Goal: Task Accomplishment & Management: Use online tool/utility

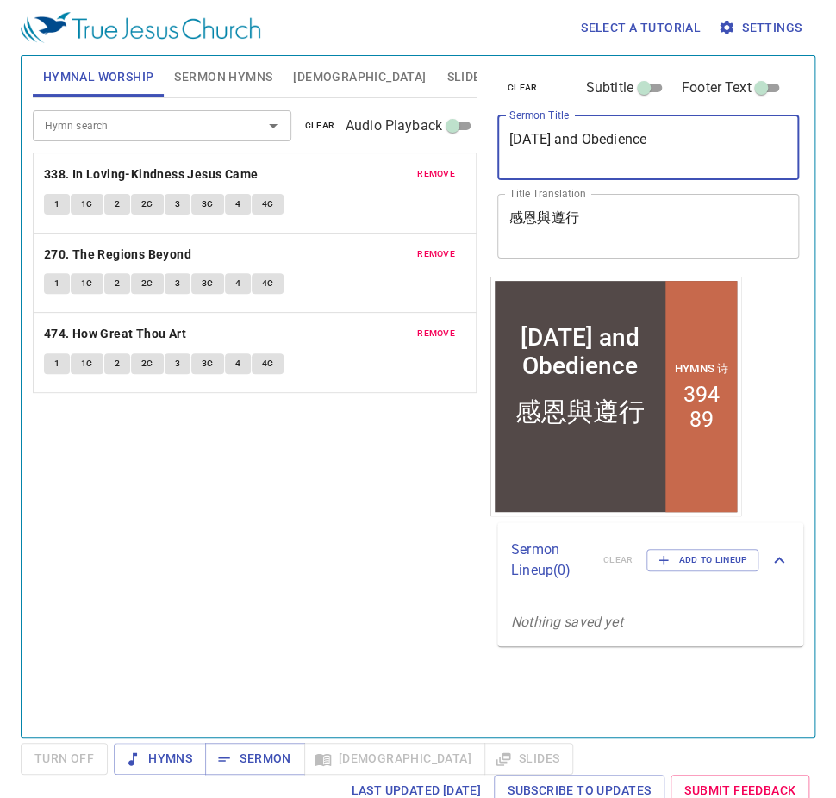
drag, startPoint x: 513, startPoint y: 138, endPoint x: 686, endPoint y: 136, distance: 173.2
click at [686, 136] on textarea "Thanksgiving and Obedience" at bounding box center [648, 147] width 278 height 33
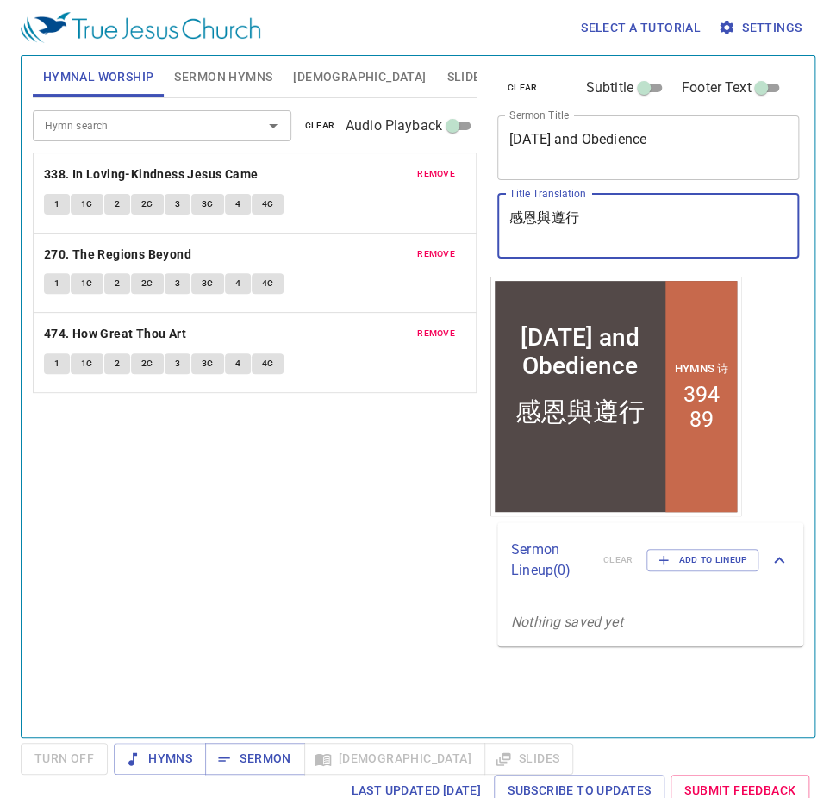
drag, startPoint x: 512, startPoint y: 221, endPoint x: 632, endPoint y: 219, distance: 120.6
click at [632, 219] on textarea "感恩與遵行" at bounding box center [648, 225] width 278 height 33
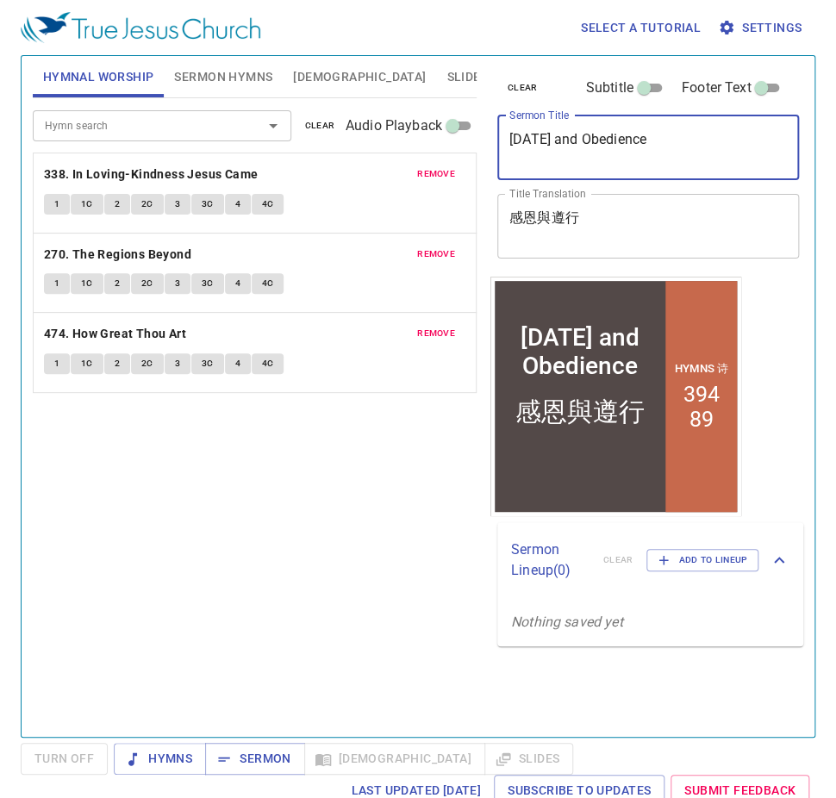
drag, startPoint x: 699, startPoint y: 140, endPoint x: 479, endPoint y: 132, distance: 219.9
click at [479, 132] on div "Hymnal Worship Sermon Hymns Bible Slides Hymn search Hymn search clear Audio Pl…" at bounding box center [418, 389] width 784 height 681
paste textarea "erefore Choose Lif"
type textarea "Therefore Choose Life"
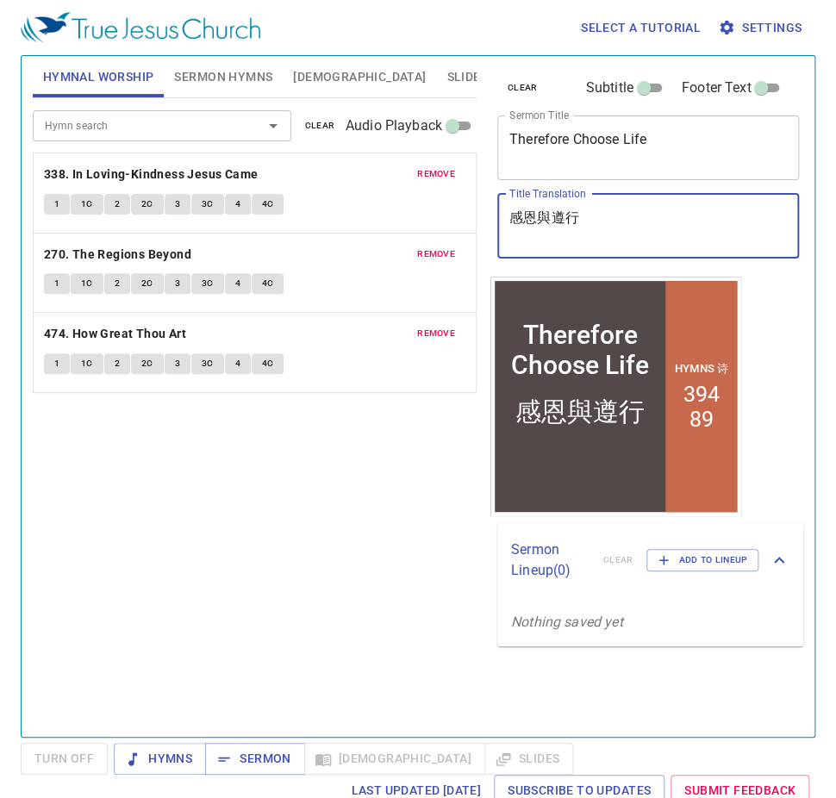
drag, startPoint x: 629, startPoint y: 222, endPoint x: 456, endPoint y: 220, distance: 173.2
click at [456, 220] on div "Hymnal Worship Sermon Hymns Bible Slides Hymn search Hymn search clear Audio Pl…" at bounding box center [418, 389] width 784 height 681
paste textarea "以要揀選生命"
type textarea "所以要揀選生命"
click at [444, 331] on span "remove" at bounding box center [436, 334] width 38 height 16
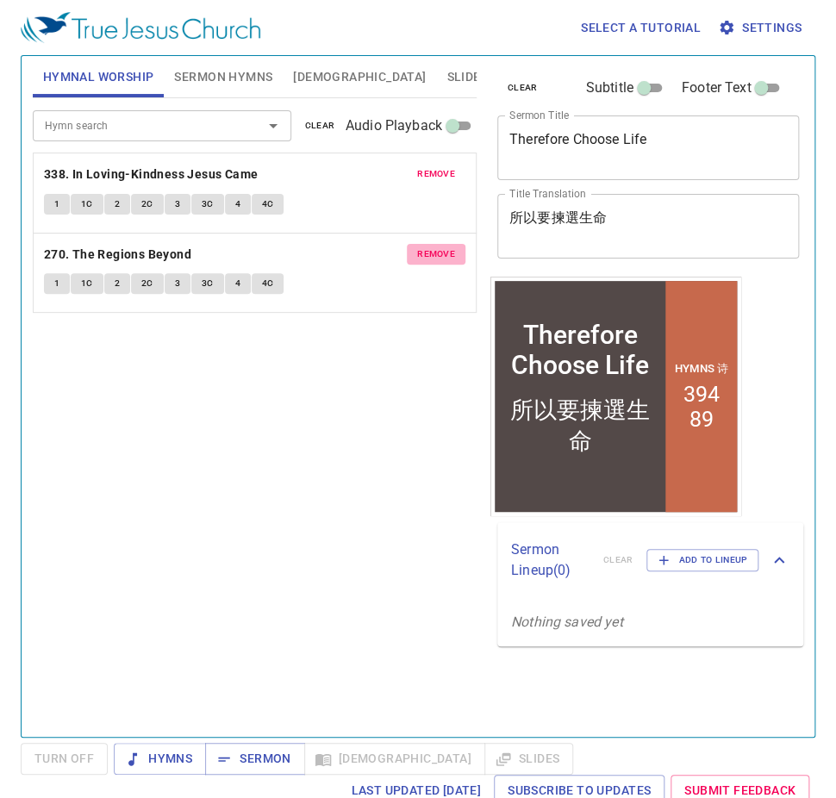
click at [438, 250] on span "remove" at bounding box center [436, 254] width 38 height 16
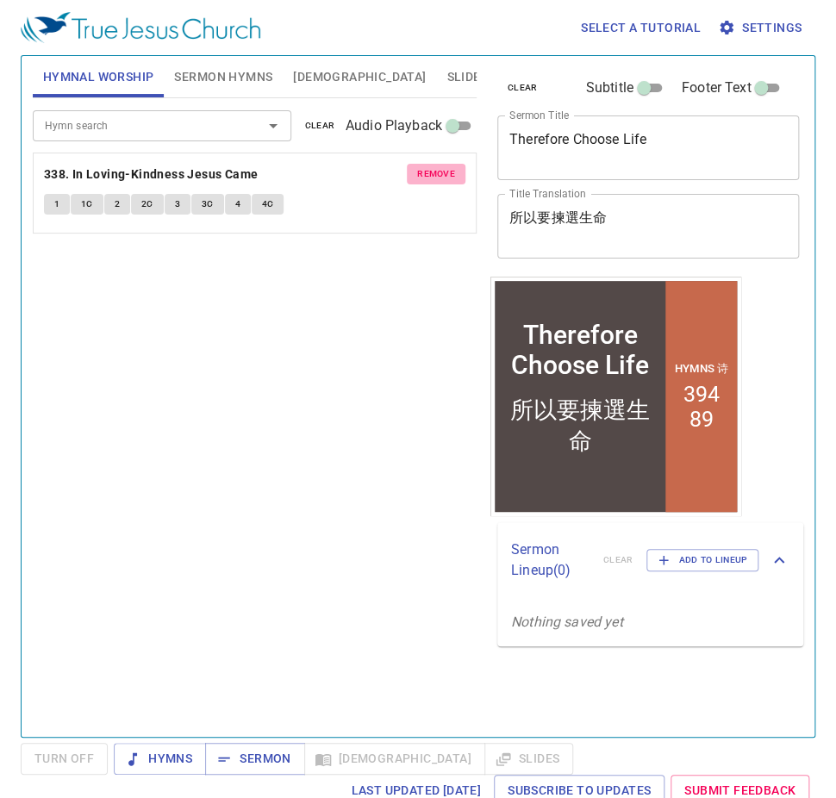
click at [437, 171] on span "remove" at bounding box center [436, 174] width 38 height 16
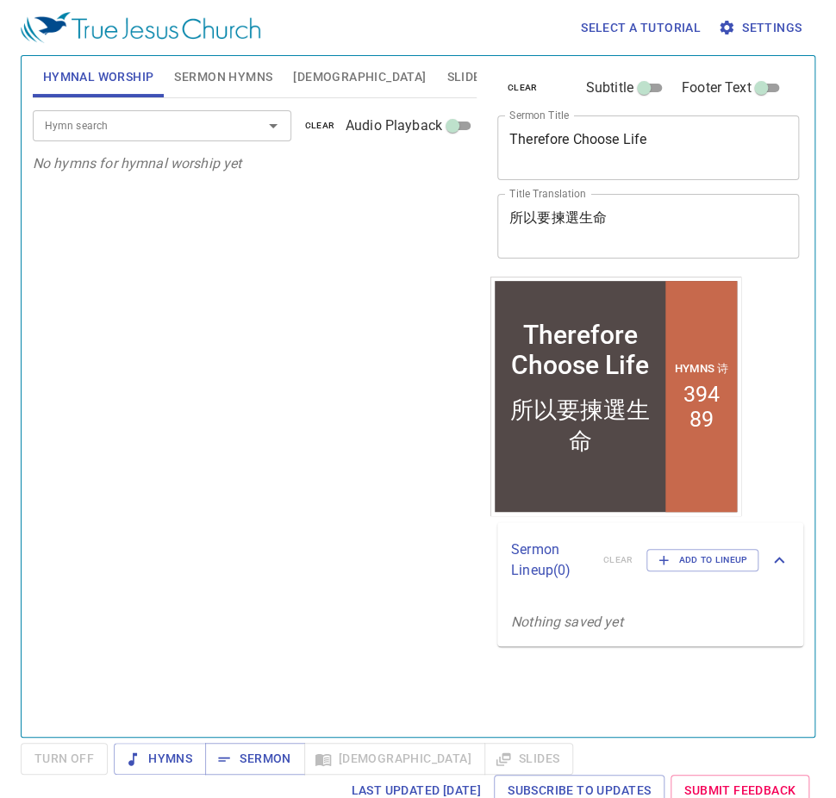
click at [232, 79] on span "Sermon Hymns" at bounding box center [223, 77] width 98 height 22
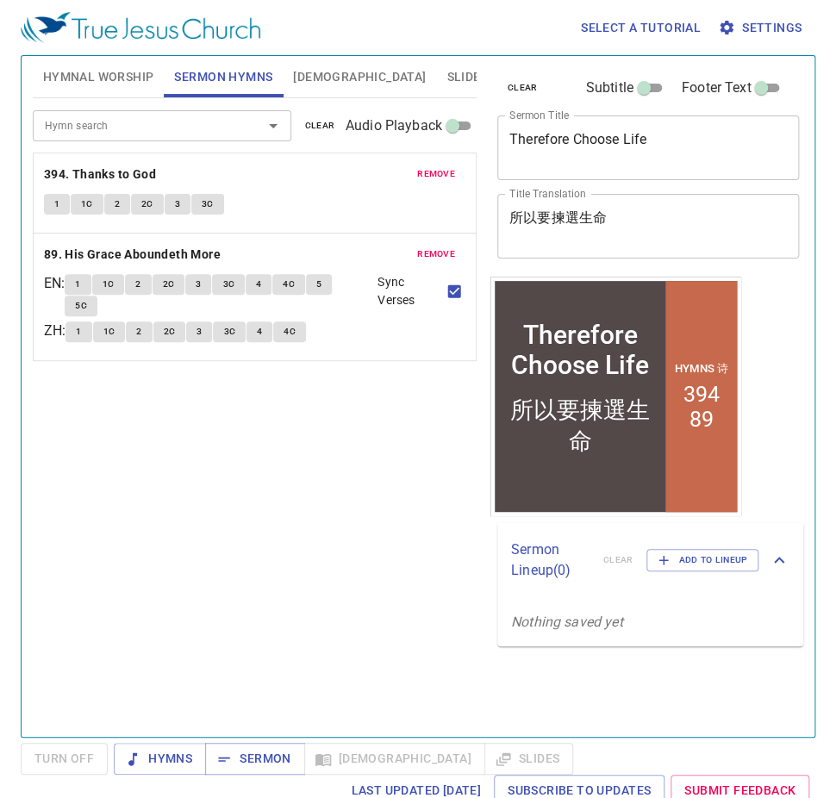
click at [438, 255] on span "remove" at bounding box center [436, 254] width 38 height 16
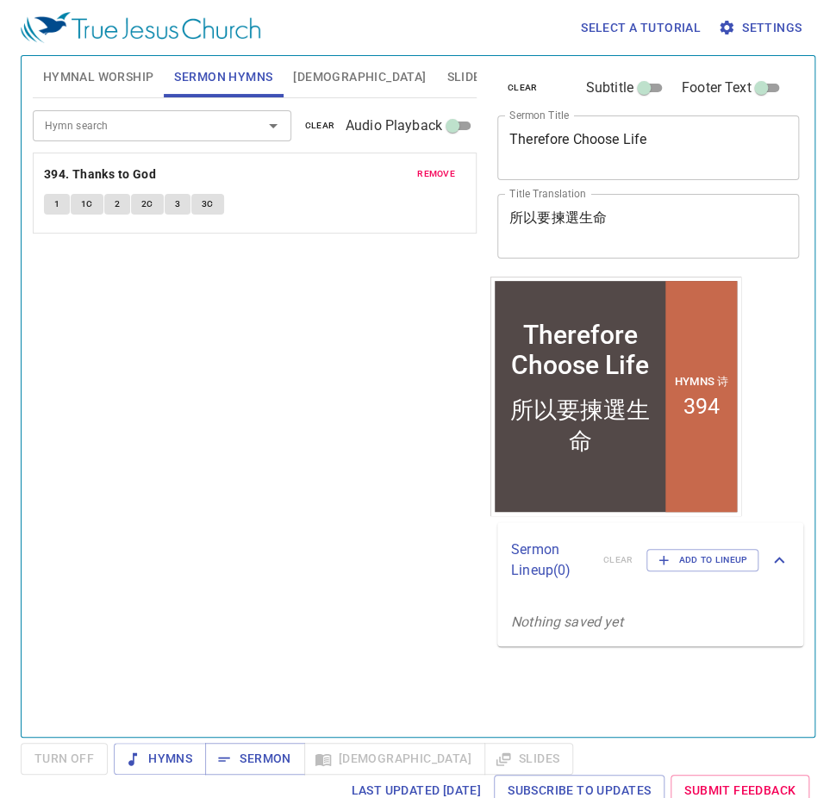
click at [440, 171] on span "remove" at bounding box center [436, 174] width 38 height 16
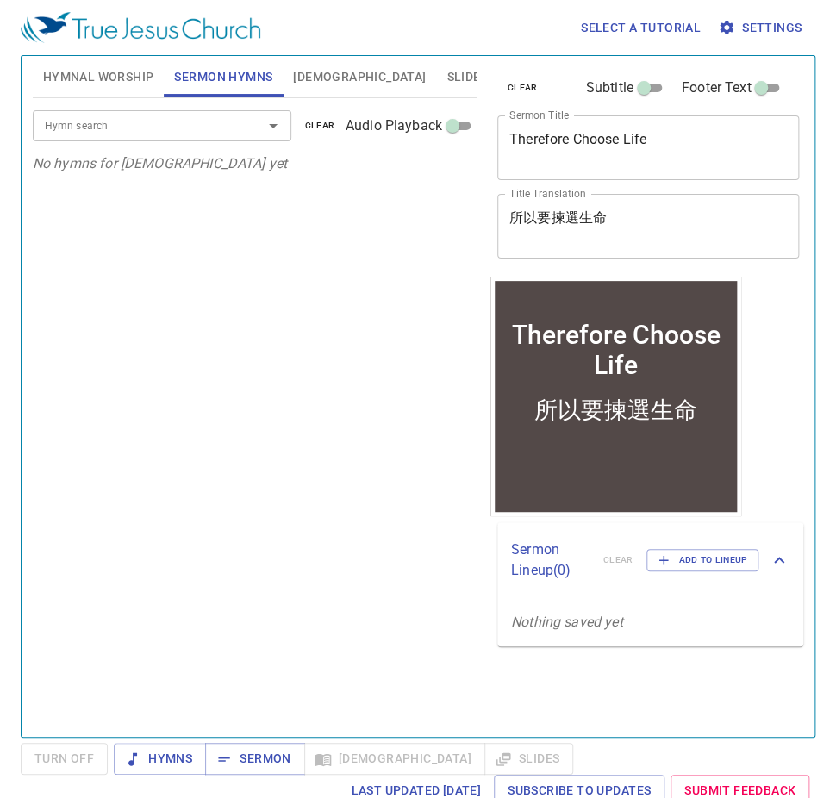
click at [148, 130] on input "Hymn search" at bounding box center [136, 125] width 197 height 20
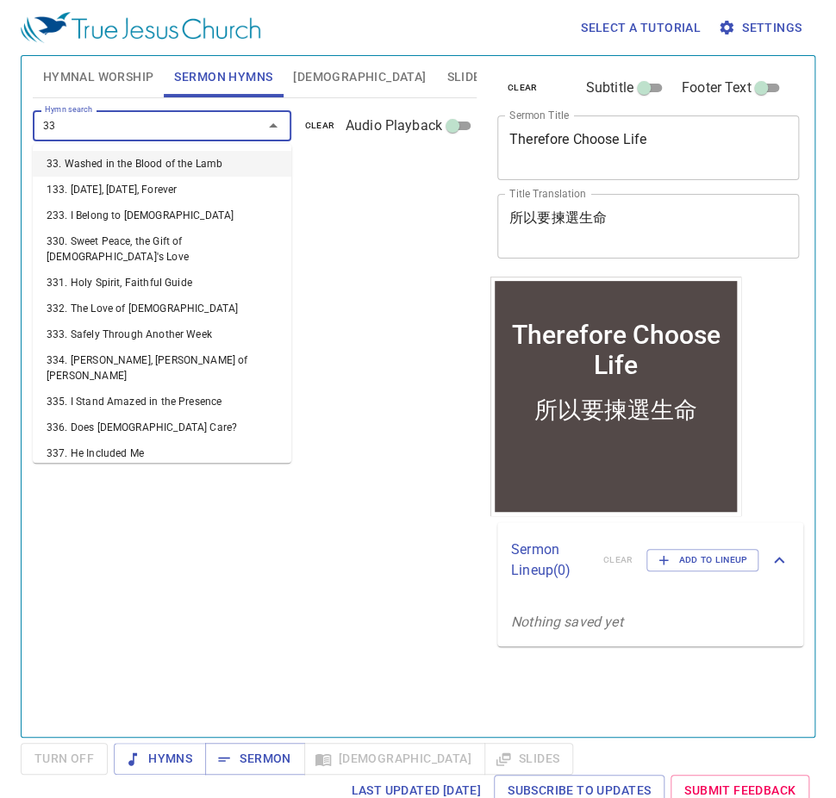
type input "333"
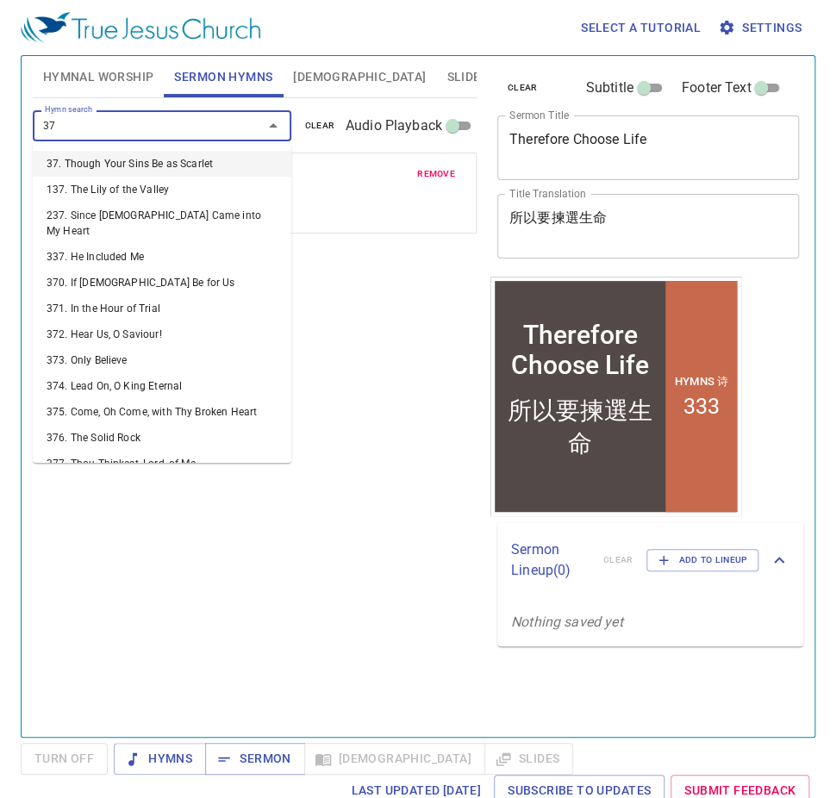
type input "378"
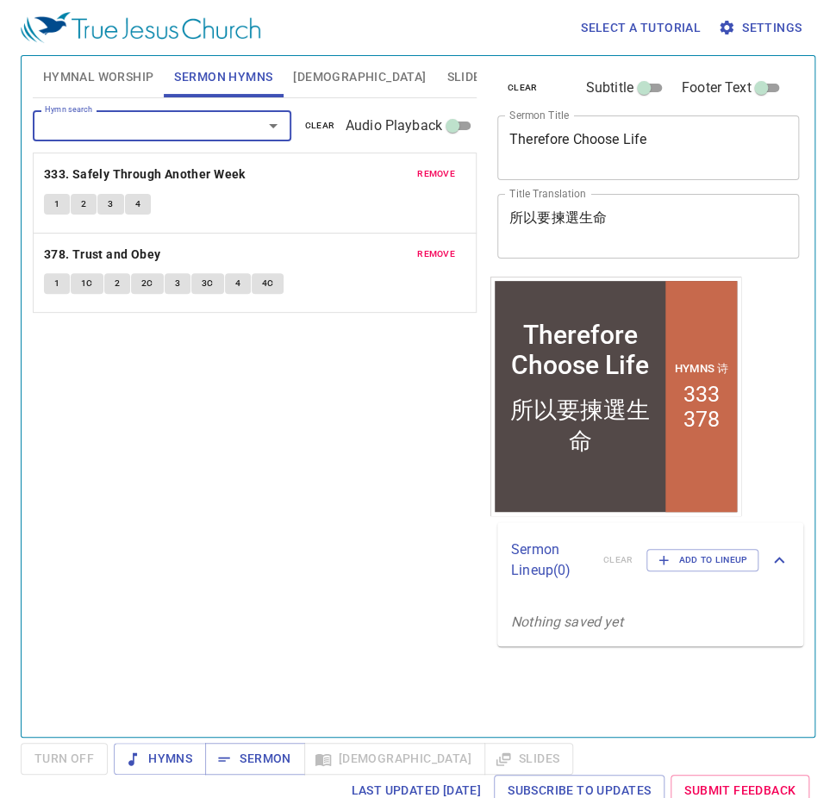
click at [47, 282] on button "1" at bounding box center [57, 283] width 26 height 21
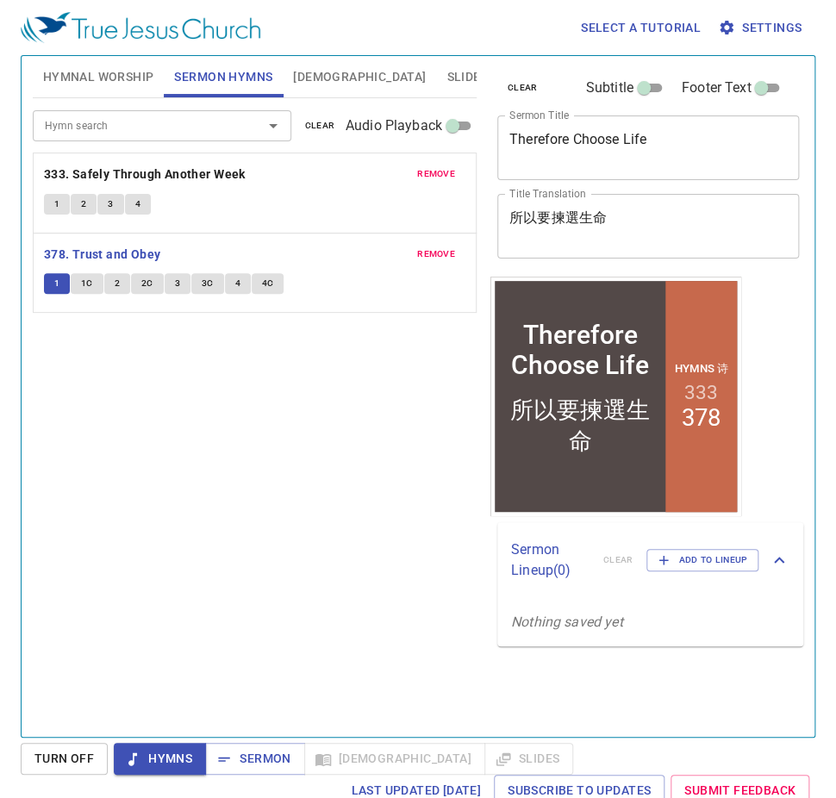
click at [86, 286] on span "1C" at bounding box center [87, 284] width 12 height 16
click at [56, 200] on span "1" at bounding box center [56, 204] width 5 height 16
click at [255, 610] on span "Sermon" at bounding box center [255, 759] width 72 height 22
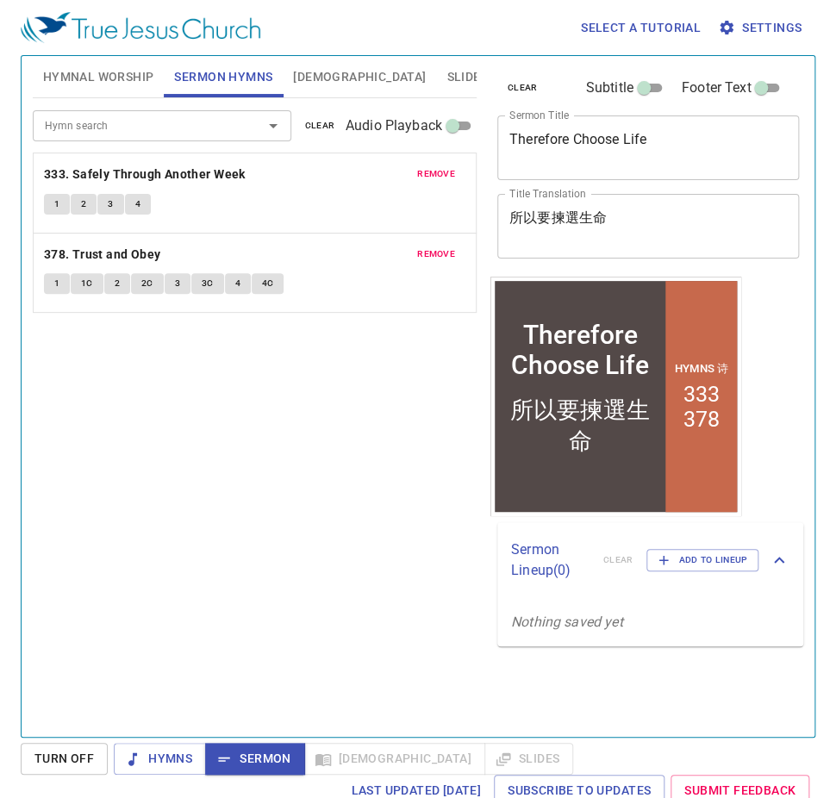
click at [532, 569] on p "Sermon Lineup ( 0 )" at bounding box center [550, 559] width 78 height 41
click at [536, 560] on p "Sermon Lineup ( 0 )" at bounding box center [550, 552] width 78 height 41
click at [776, 558] on icon at bounding box center [779, 560] width 21 height 21
click at [776, 555] on icon at bounding box center [779, 553] width 21 height 21
click at [720, 555] on span "Add to Lineup" at bounding box center [702, 560] width 90 height 16
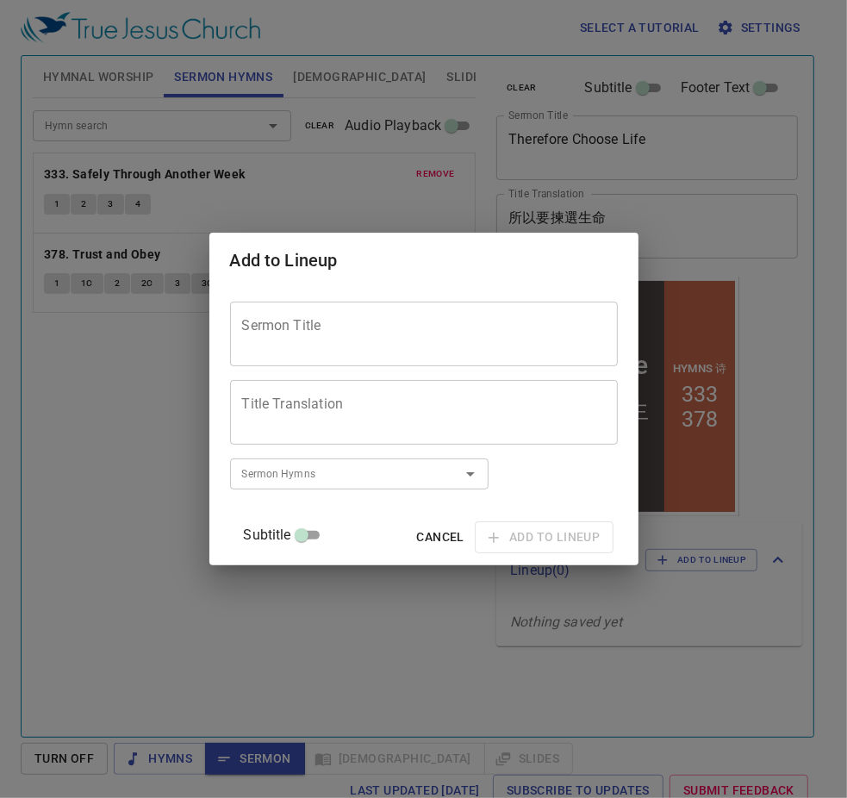
click at [358, 333] on textarea "Sermon Title" at bounding box center [424, 334] width 364 height 33
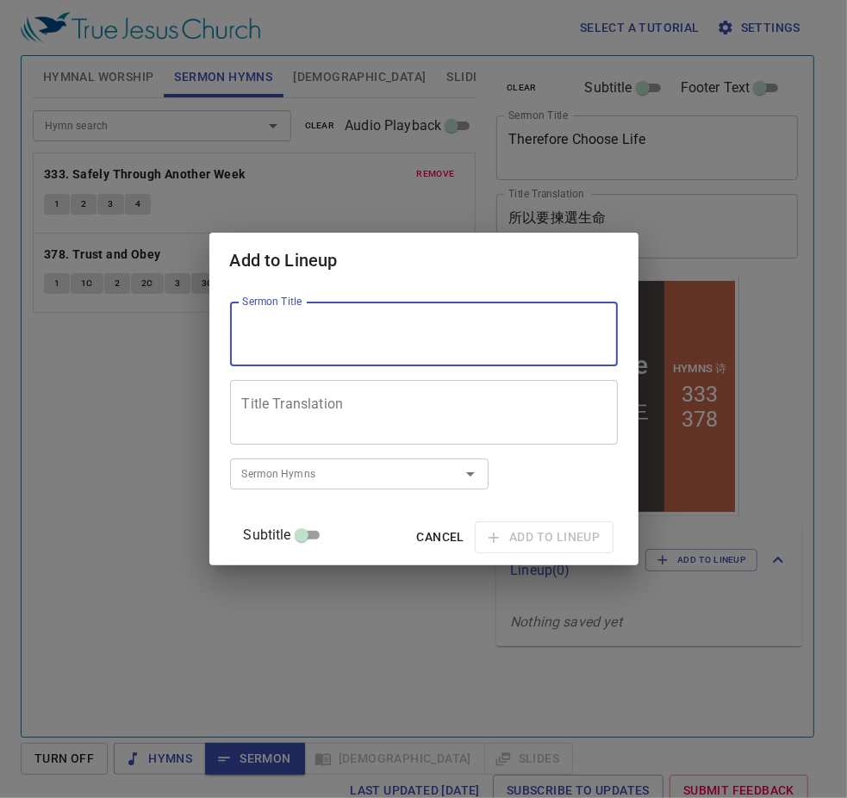
click at [406, 346] on textarea "Sermon Title" at bounding box center [424, 334] width 364 height 33
paste textarea "Morning Prayer"
type textarea "Morning Prayer"
click at [381, 414] on textarea "Title Translation" at bounding box center [424, 412] width 364 height 33
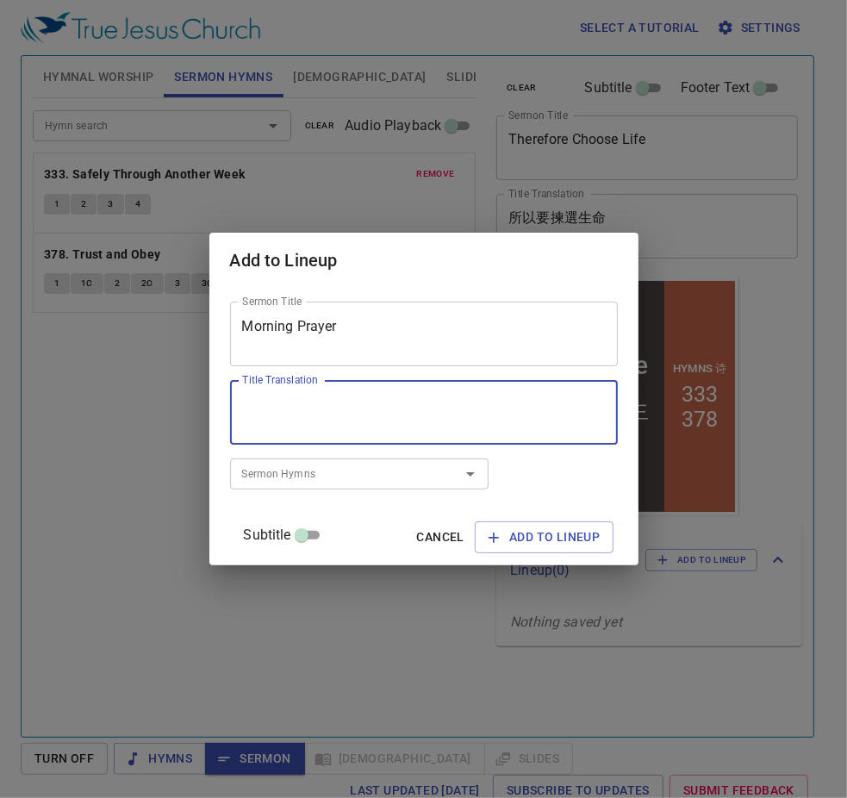
click at [341, 421] on textarea "Title Translation" at bounding box center [424, 412] width 364 height 33
paste textarea "早禱會"
type textarea "早禱會"
click at [526, 534] on span "Add to Lineup" at bounding box center [544, 537] width 111 height 22
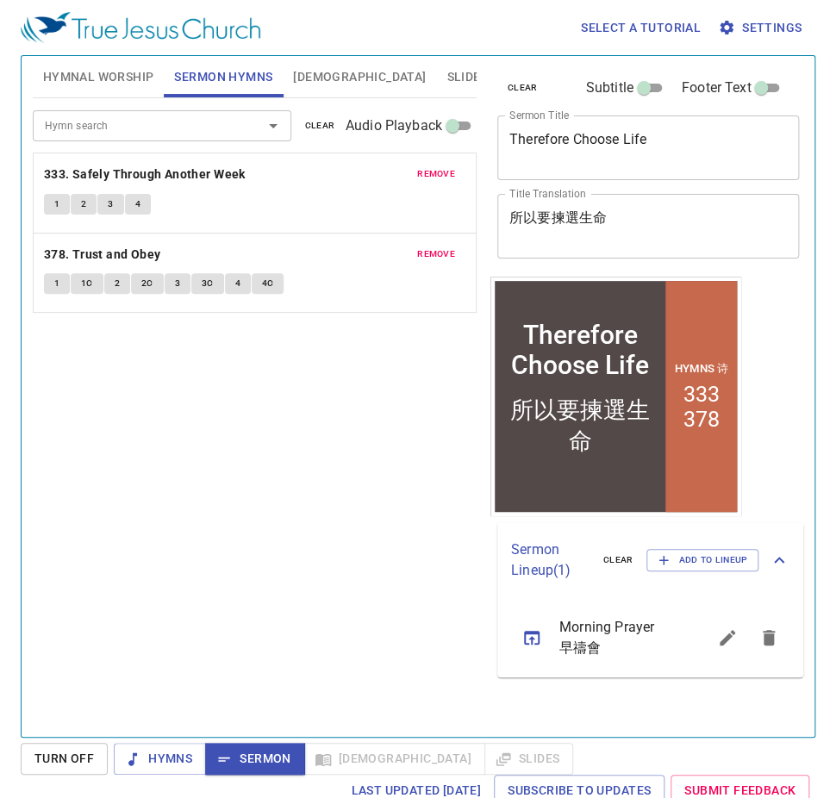
click at [526, 610] on icon "sermon lineup list" at bounding box center [531, 637] width 21 height 21
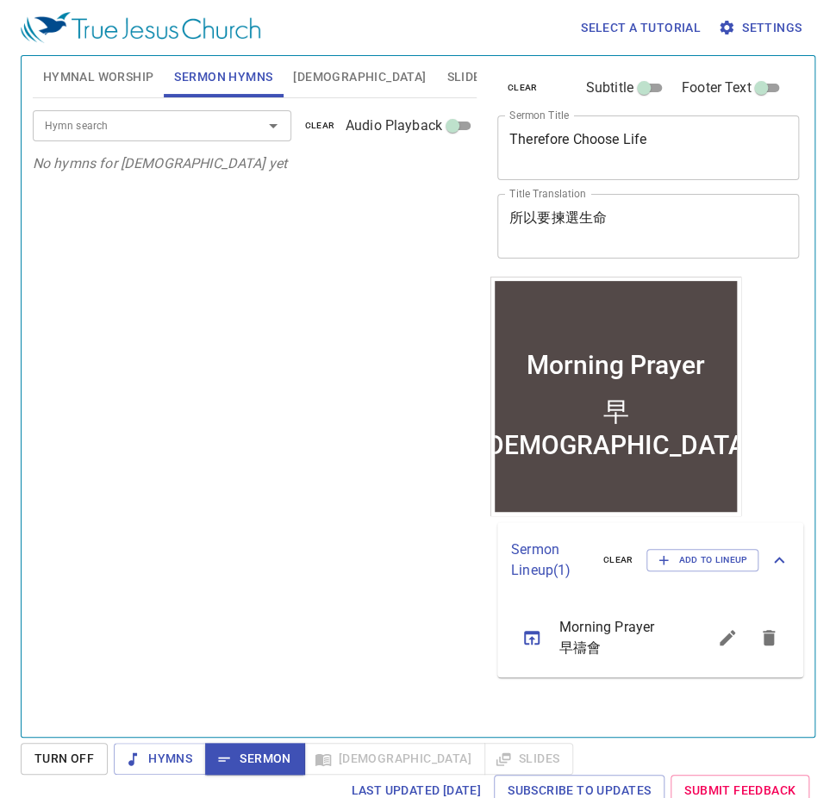
click at [527, 610] on icon "sermon lineup list" at bounding box center [531, 637] width 21 height 21
click at [716, 562] on span "Add to Lineup" at bounding box center [702, 560] width 90 height 16
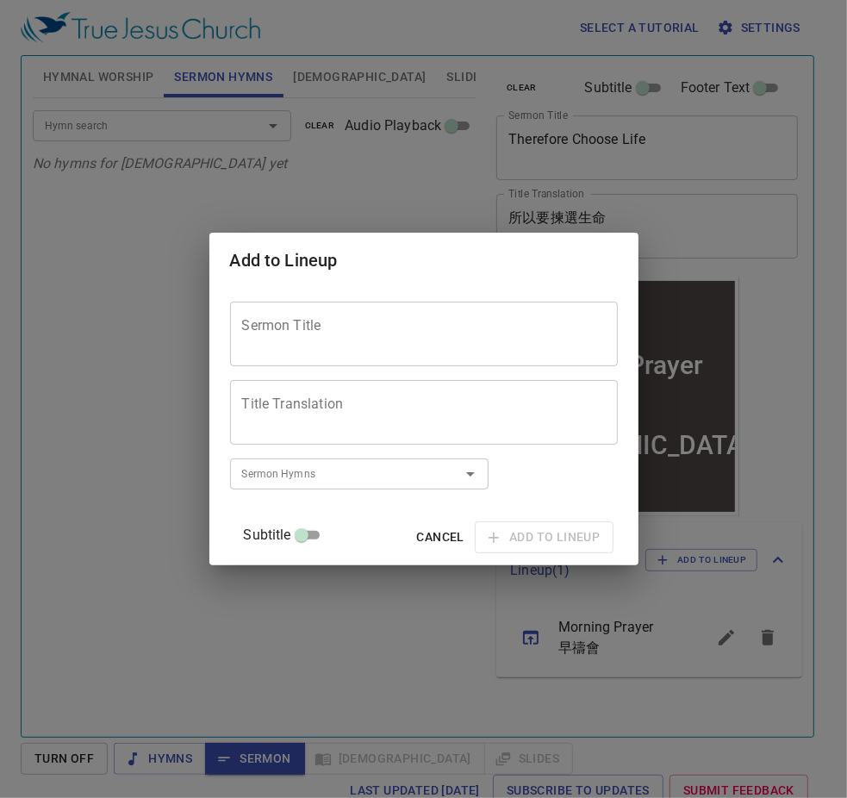
click at [345, 340] on textarea "Sermon Title" at bounding box center [424, 334] width 364 height 33
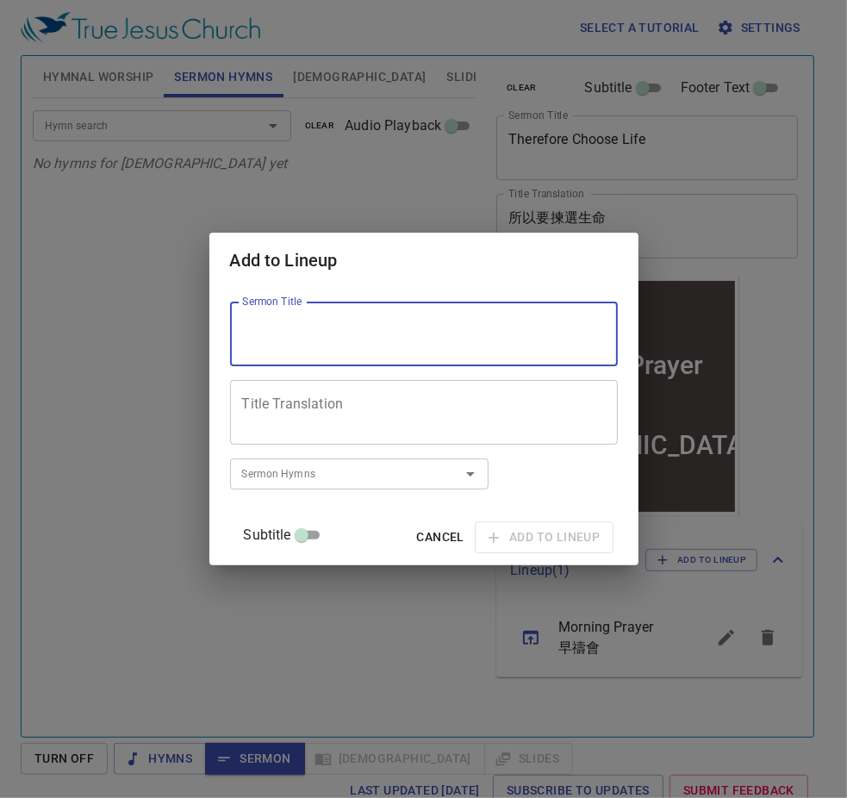
click at [338, 345] on textarea "Sermon Title" at bounding box center [424, 334] width 364 height 33
paste textarea "Therefore Choose Life"
type textarea "Therefore Choose Life"
click at [321, 420] on textarea "Title Translation" at bounding box center [424, 412] width 364 height 33
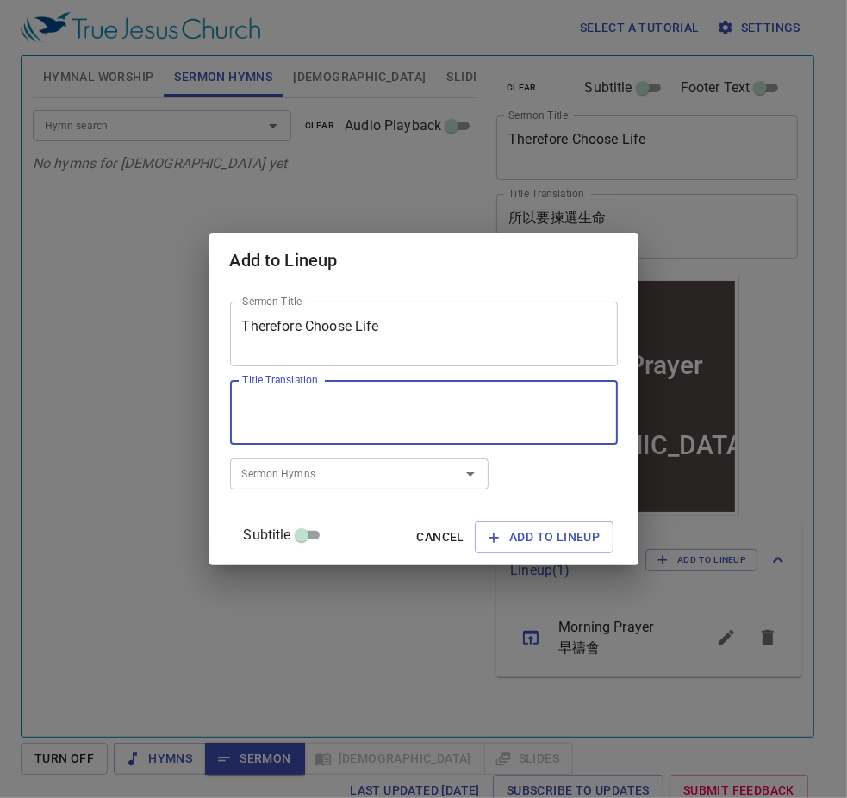
click at [336, 408] on textarea "Title Translation" at bounding box center [424, 412] width 364 height 33
paste textarea "所以要揀選生命"
click at [481, 476] on icon "Open" at bounding box center [470, 474] width 21 height 21
type textarea "所以要揀選生命"
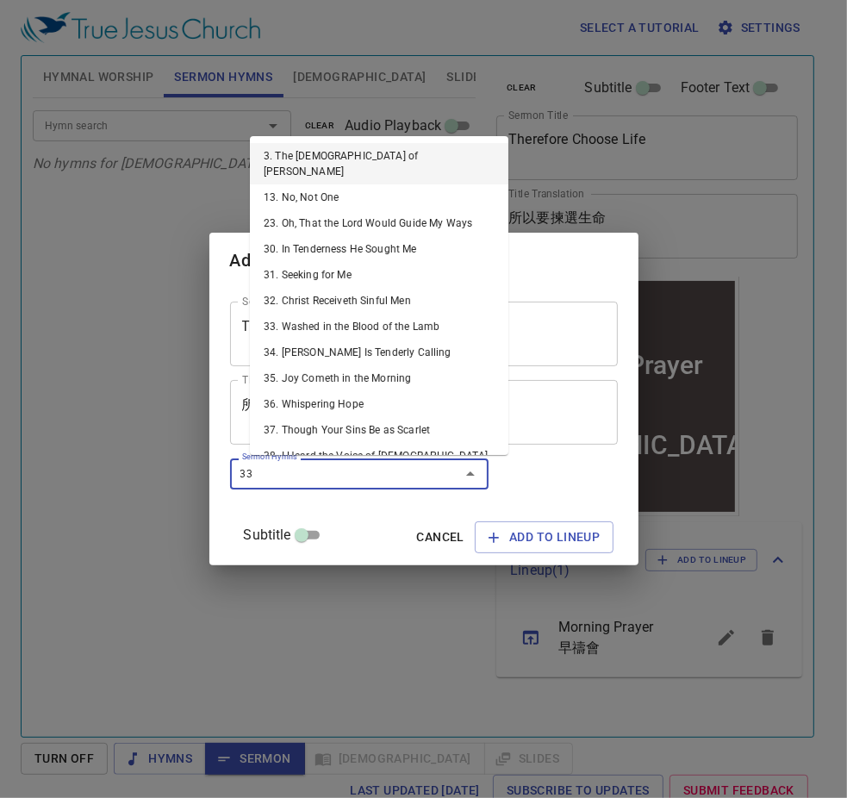
type input "333"
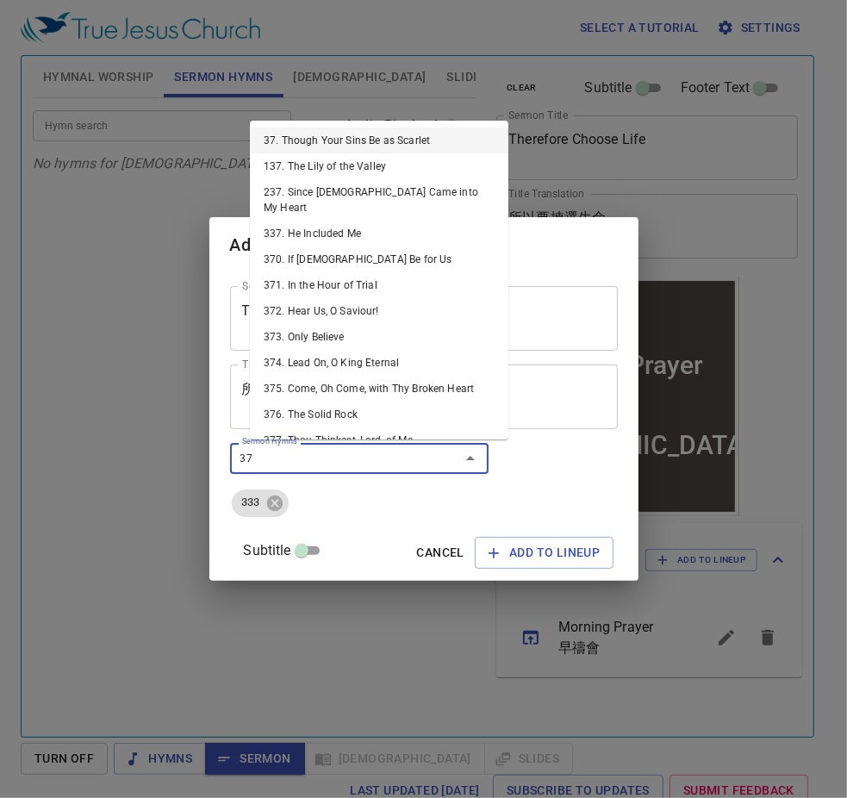
type input "378"
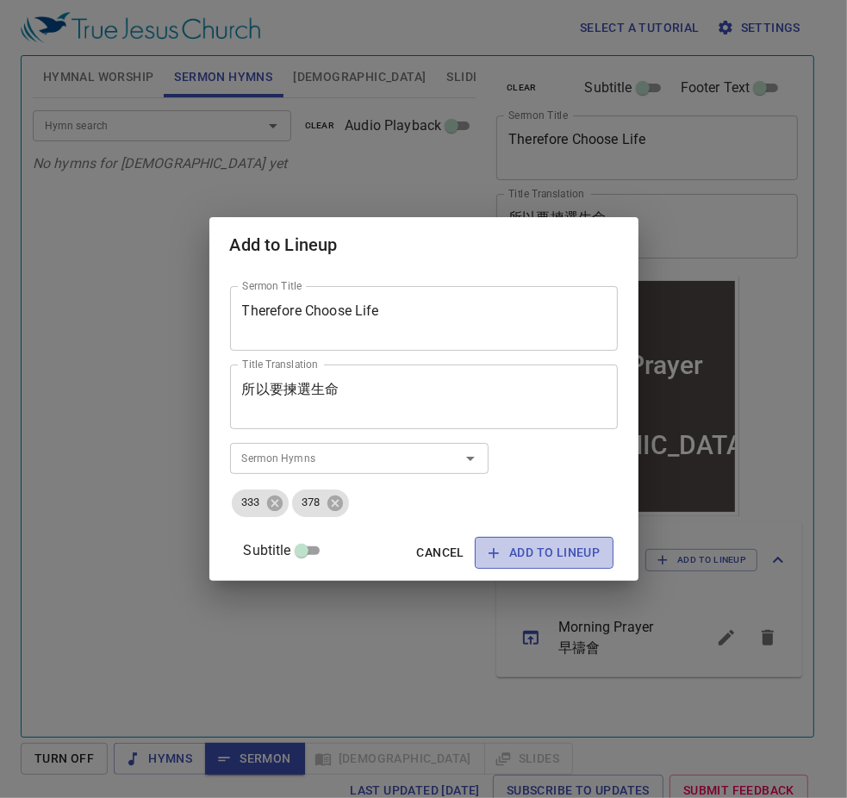
click at [514, 551] on span "Add to Lineup" at bounding box center [544, 553] width 111 height 22
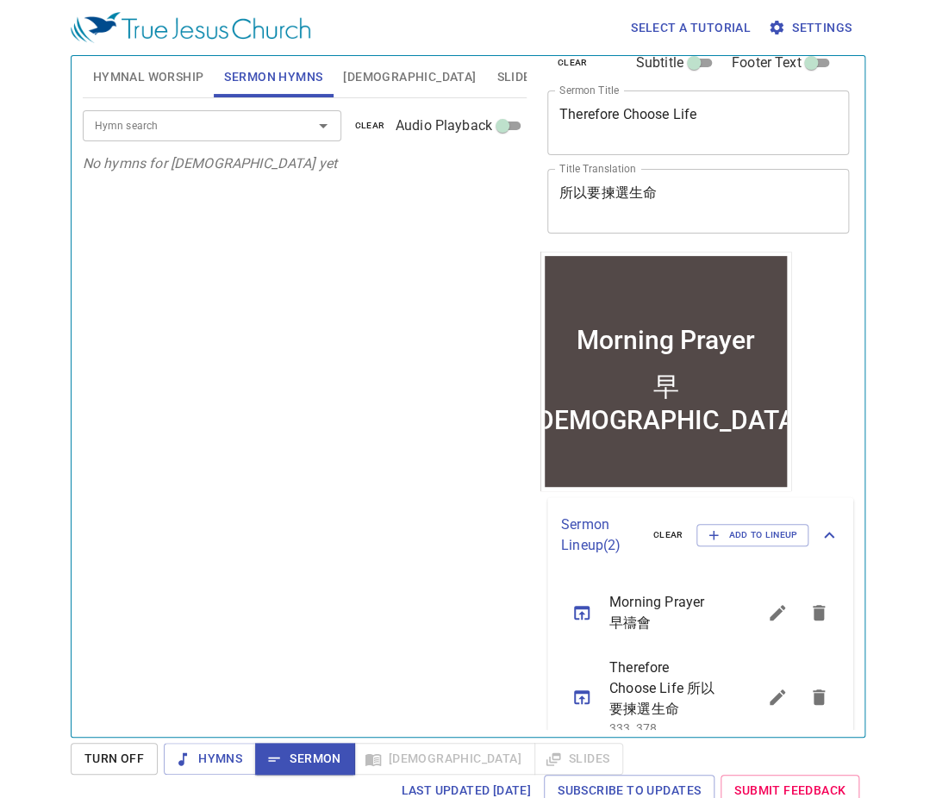
scroll to position [57, 0]
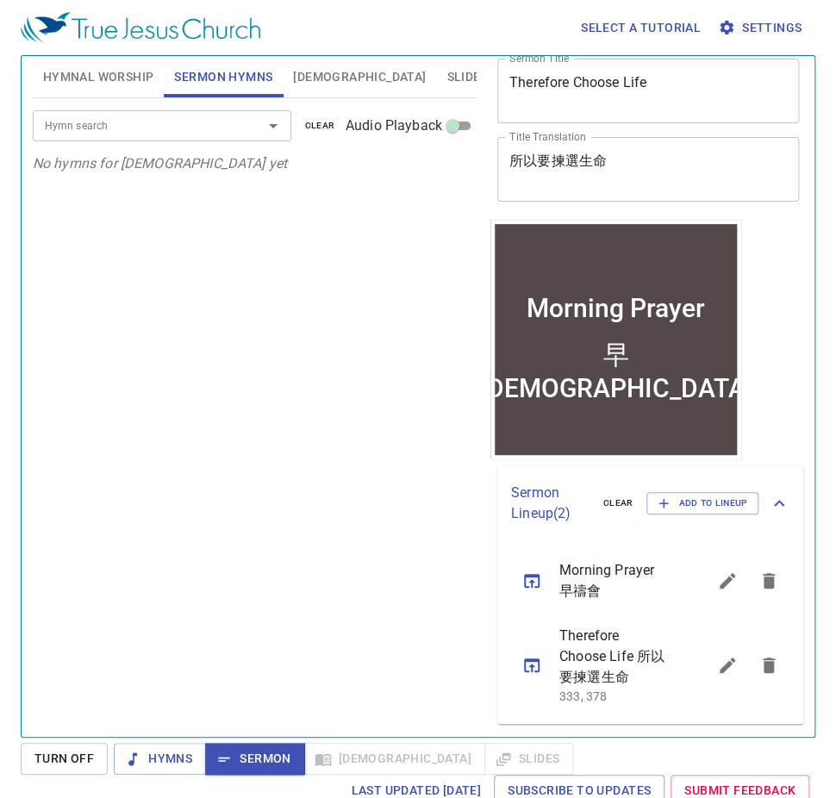
click at [603, 165] on textarea "早禱會" at bounding box center [648, 169] width 278 height 33
click at [105, 76] on span "Hymnal Worship" at bounding box center [98, 77] width 111 height 22
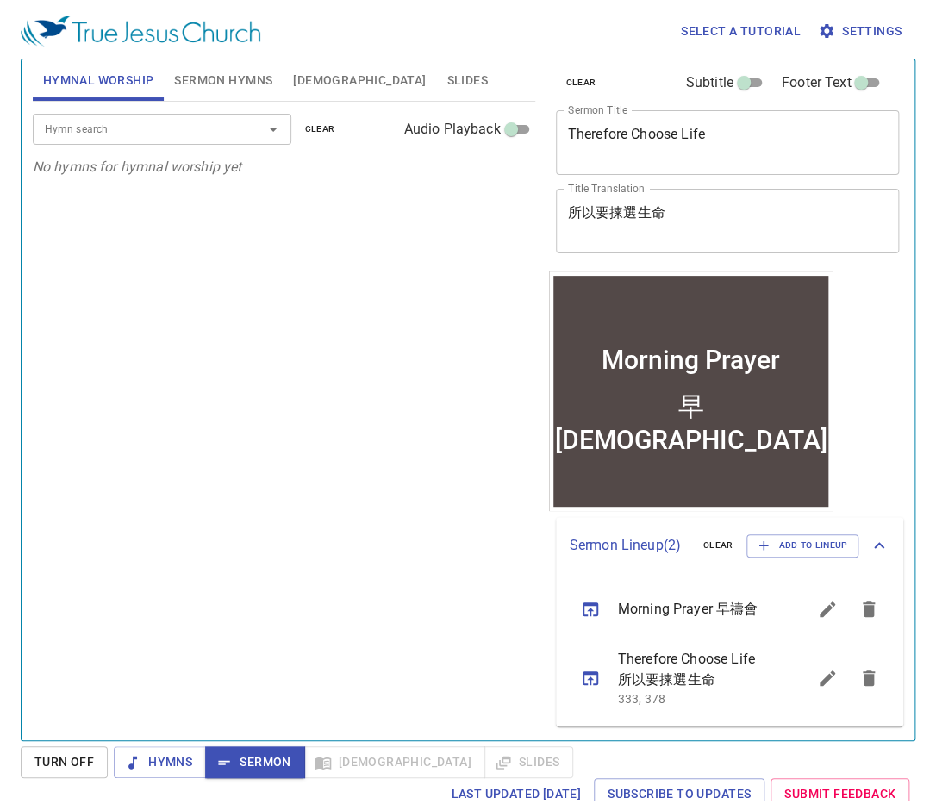
scroll to position [36, 0]
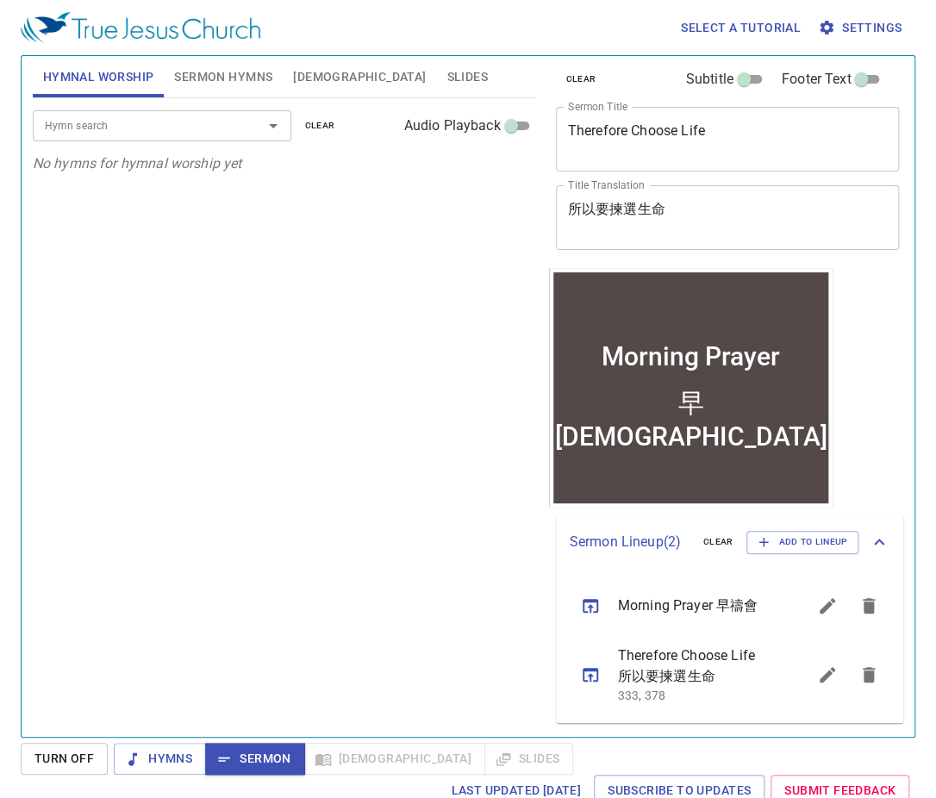
click at [255, 610] on span "Sermon" at bounding box center [255, 759] width 72 height 22
click at [257, 610] on span "Sermon" at bounding box center [255, 759] width 72 height 22
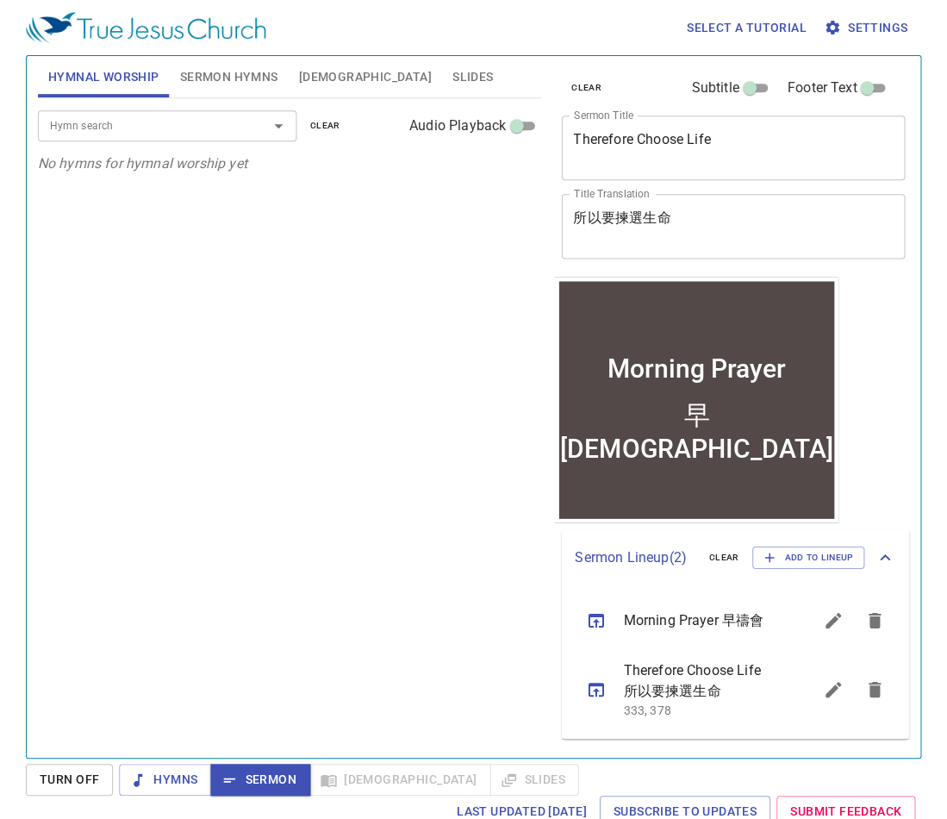
scroll to position [22, 0]
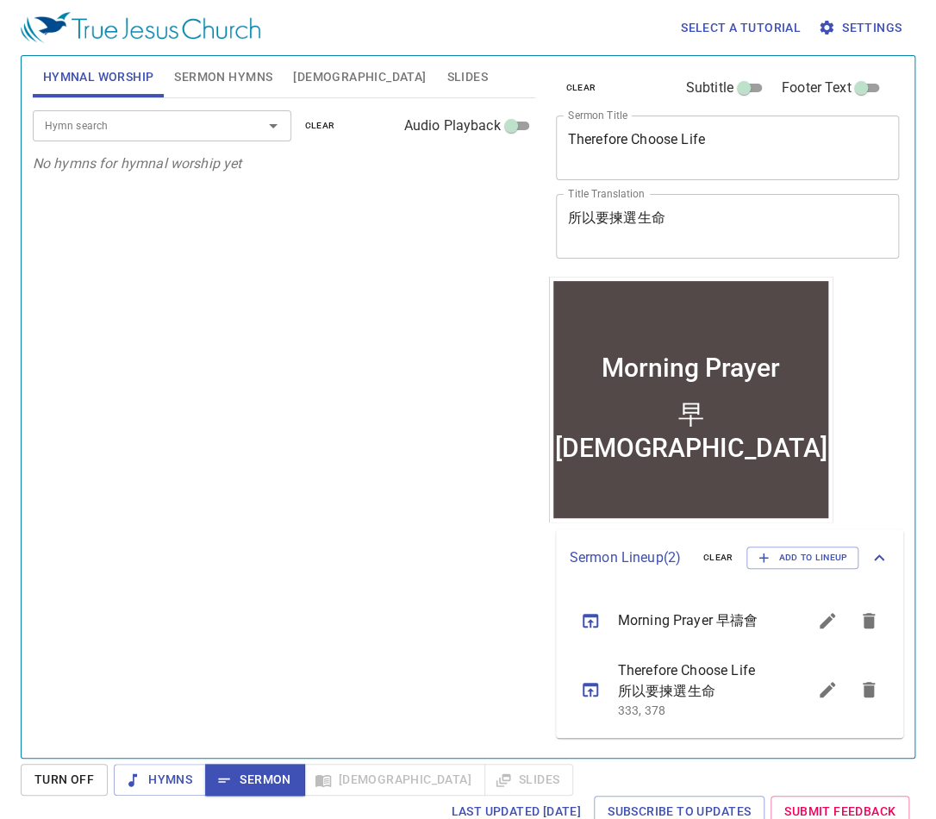
click at [153, 124] on input "Hymn search" at bounding box center [136, 125] width 197 height 20
click at [588, 610] on icon "sermon lineup list" at bounding box center [590, 689] width 21 height 21
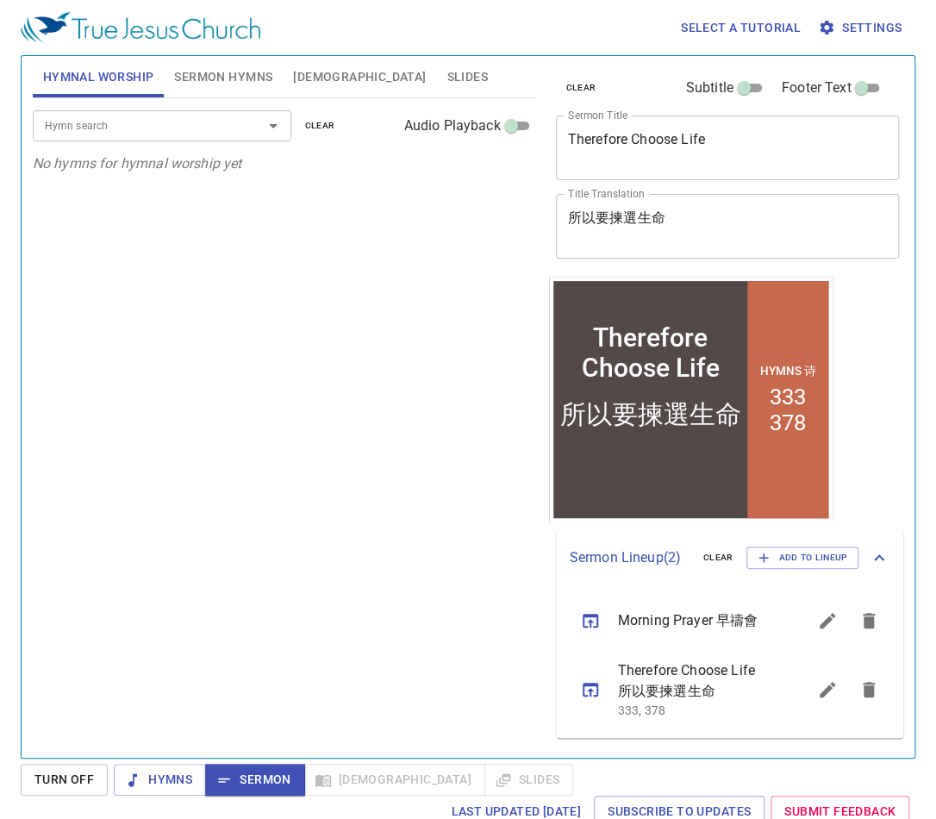
click at [232, 79] on span "Sermon Hymns" at bounding box center [223, 77] width 98 height 22
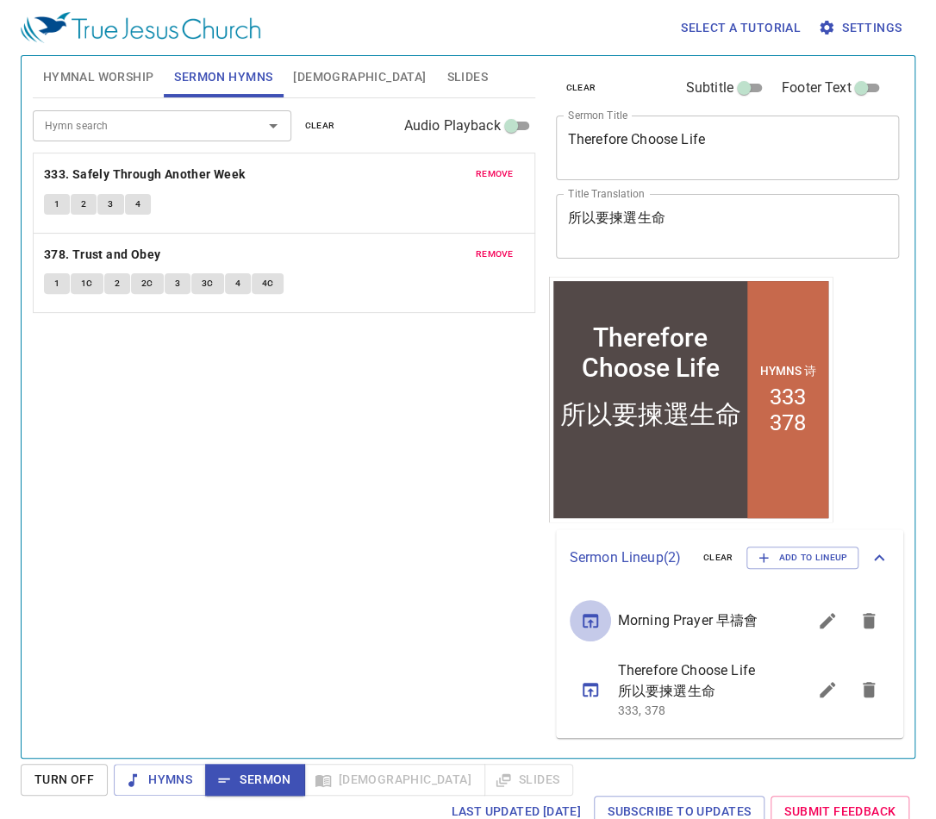
click at [593, 610] on icon "sermon lineup list" at bounding box center [590, 620] width 21 height 21
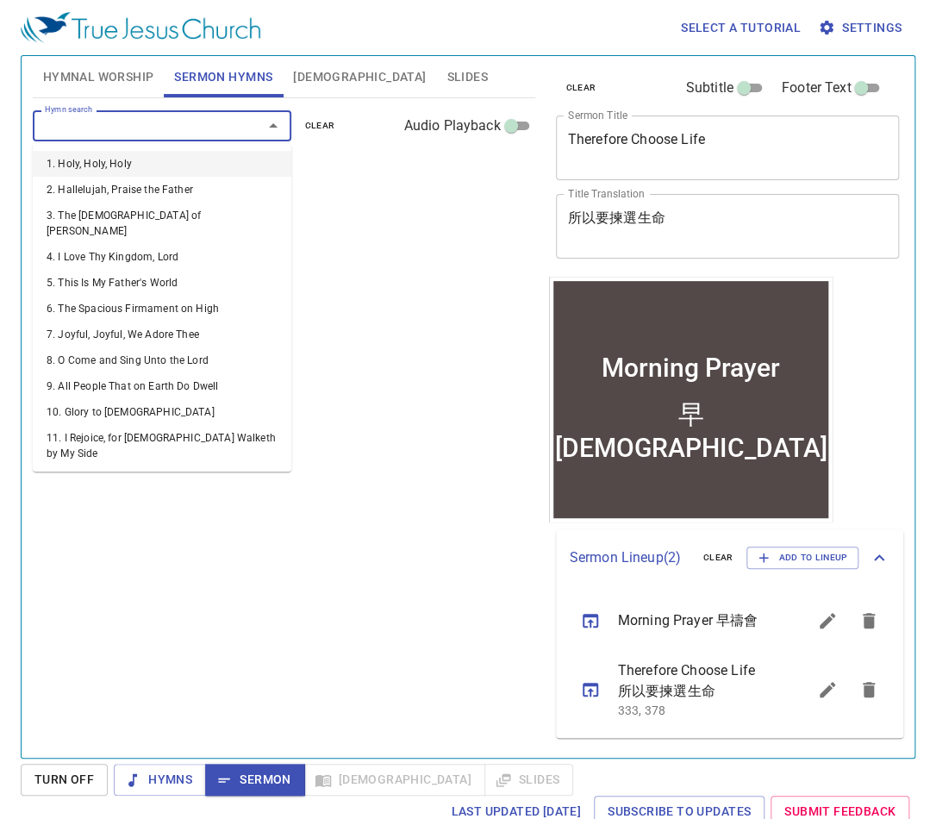
click at [115, 130] on input "Hymn search" at bounding box center [136, 125] width 197 height 20
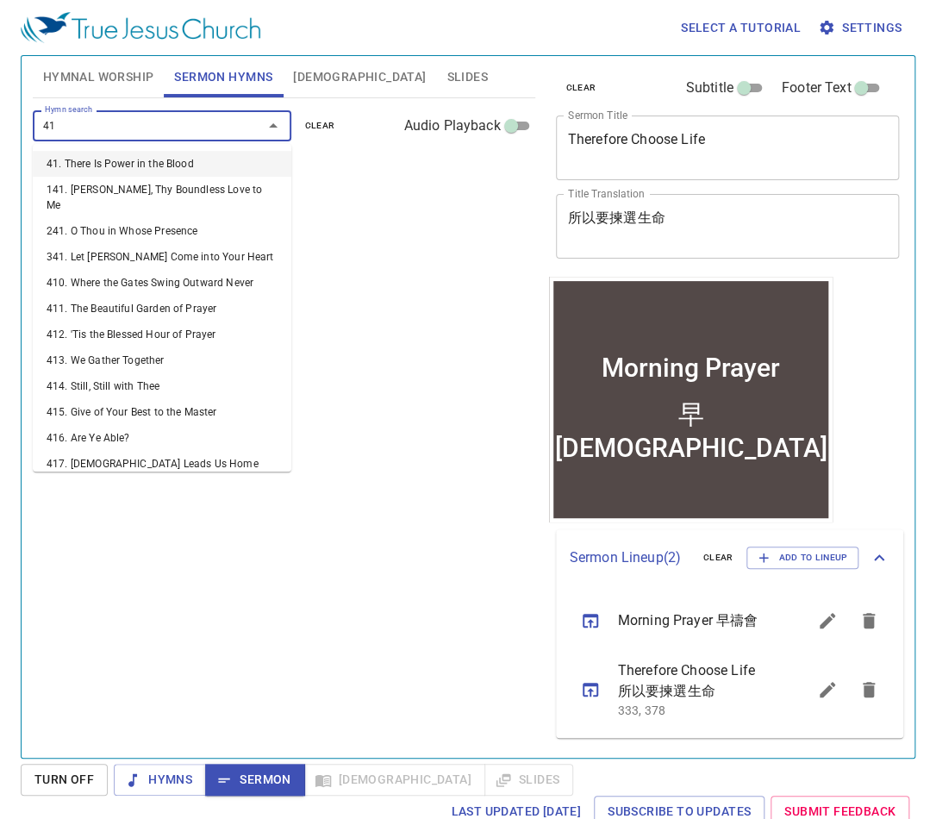
type input "418"
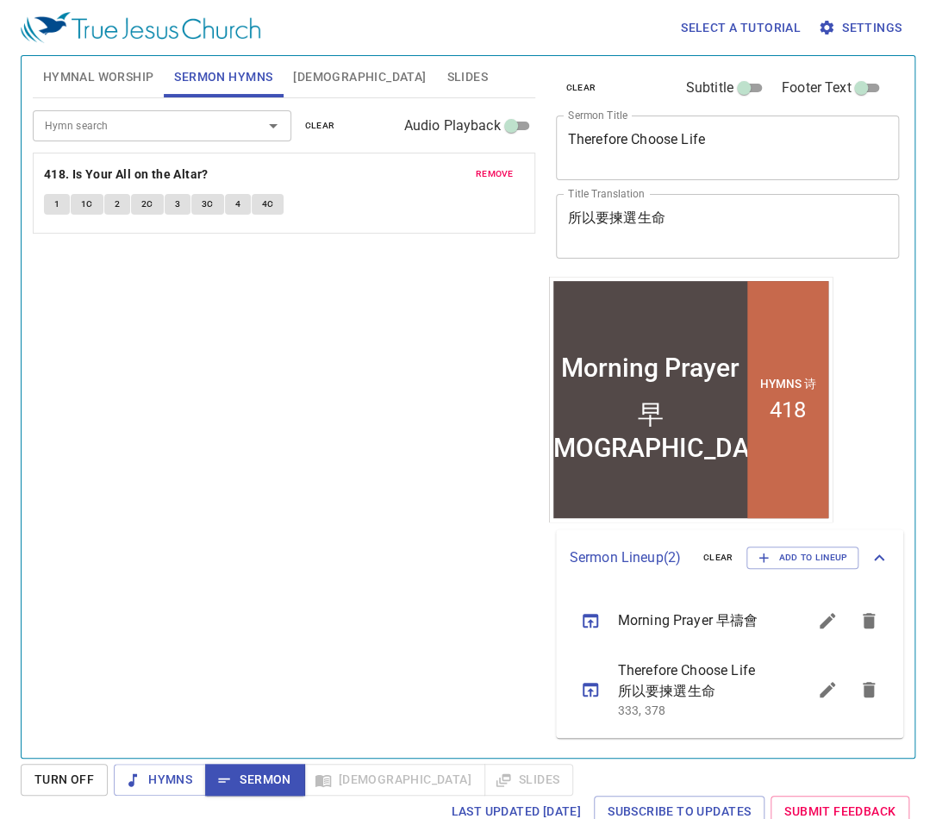
click at [227, 434] on div "Hymn search Hymn search clear Audio Playback remove 418. Is Your All on the Alt…" at bounding box center [284, 420] width 502 height 644
click at [434, 551] on div "Hymn search Hymn search clear Audio Playback remove 418. Is Your All on the Alt…" at bounding box center [284, 420] width 502 height 644
click at [445, 595] on div "Hymn search Hymn search clear Audio Playback remove 418. Is Your All on the Alt…" at bounding box center [284, 420] width 502 height 644
click at [361, 580] on div "Hymn search Hymn search clear Audio Playback remove 418. Is Your All on the Alt…" at bounding box center [284, 420] width 502 height 644
click at [53, 203] on button "1" at bounding box center [57, 204] width 26 height 21
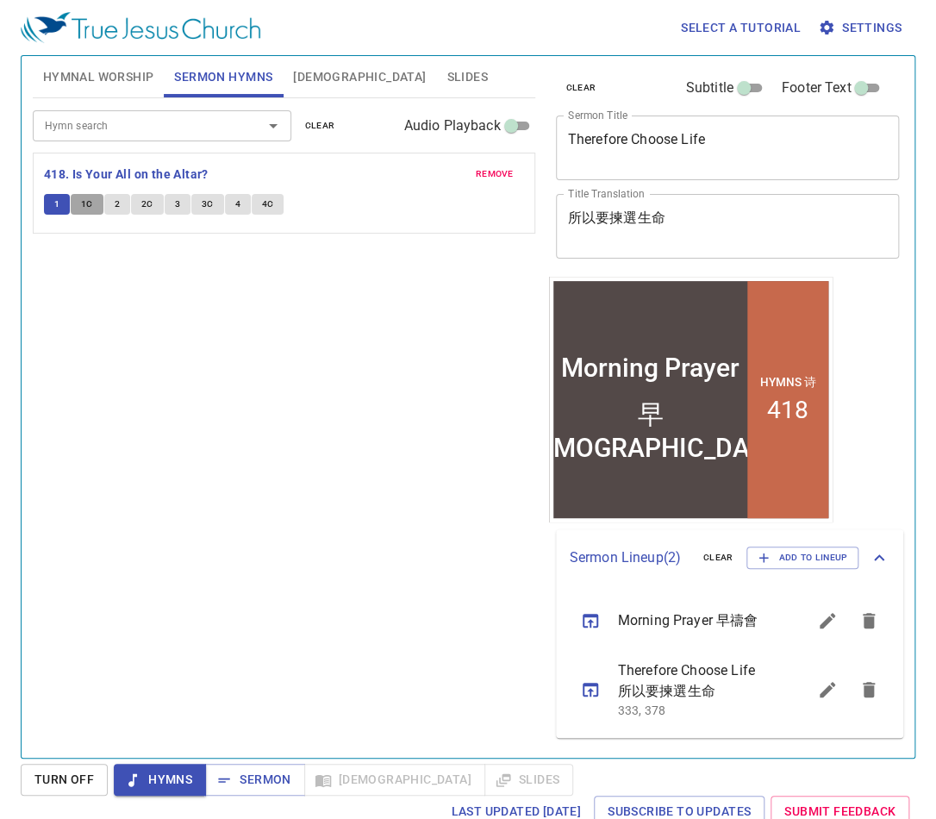
click at [83, 205] on span "1C" at bounding box center [87, 204] width 12 height 16
click at [117, 210] on span "2" at bounding box center [117, 204] width 5 height 16
click at [141, 207] on span "2C" at bounding box center [147, 204] width 12 height 16
click at [124, 79] on span "Hymnal Worship" at bounding box center [98, 77] width 111 height 22
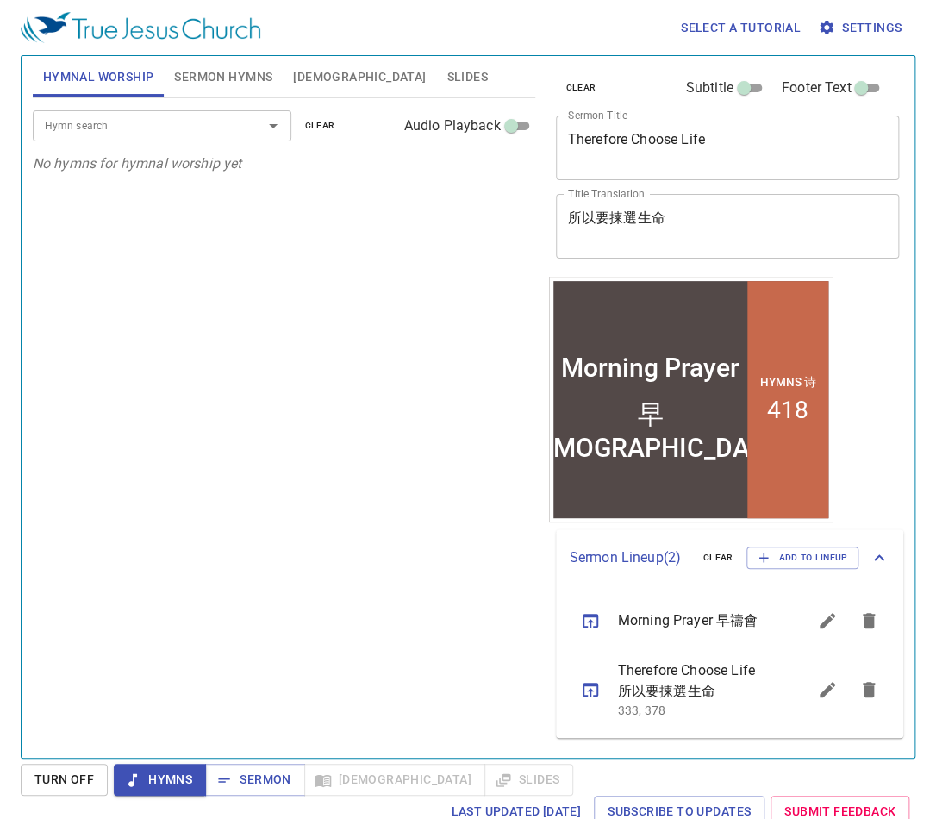
click at [140, 121] on input "Hymn search" at bounding box center [136, 125] width 197 height 20
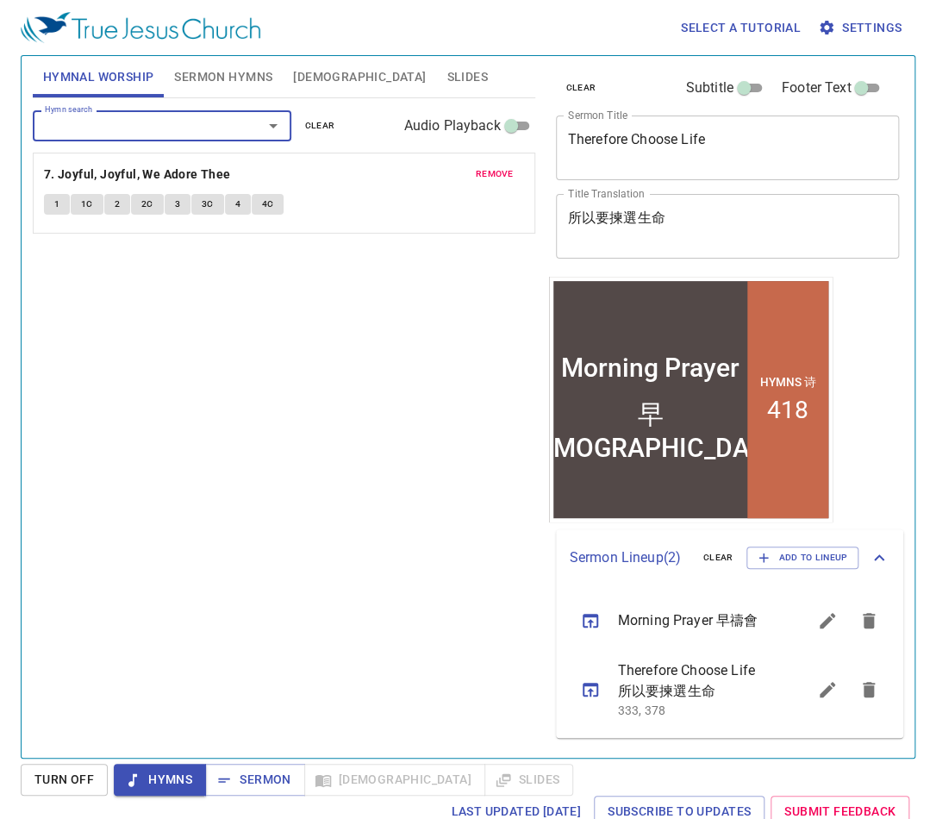
click at [497, 169] on span "remove" at bounding box center [495, 174] width 38 height 16
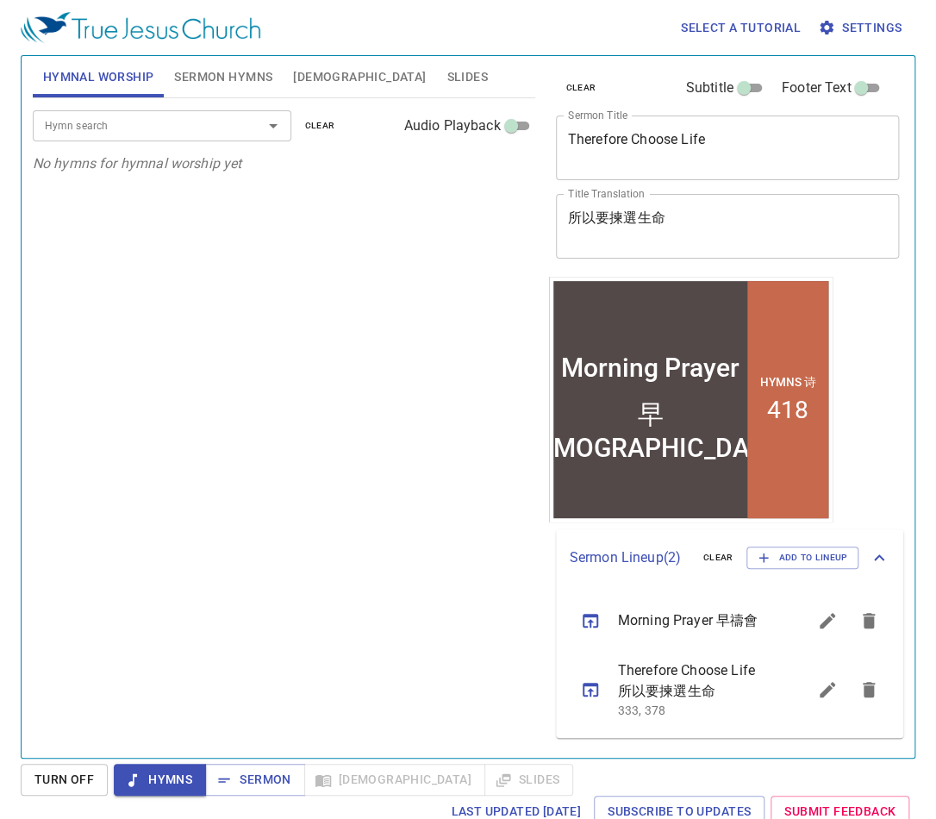
click at [198, 119] on input "Hymn search" at bounding box center [136, 125] width 197 height 20
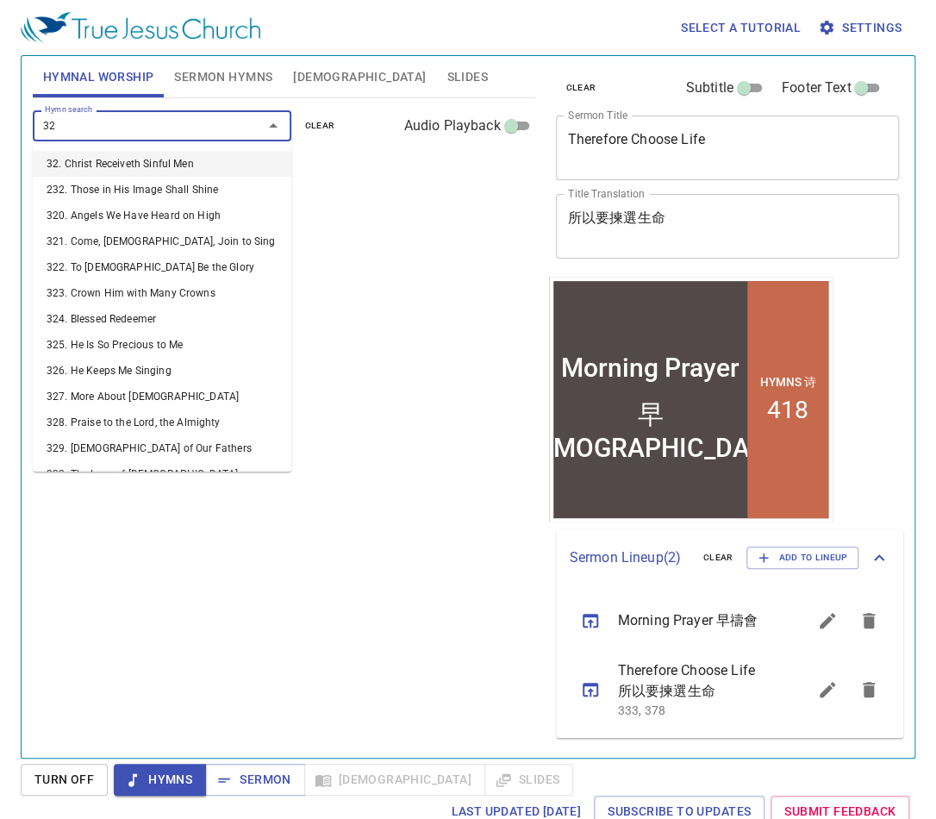
type input "325"
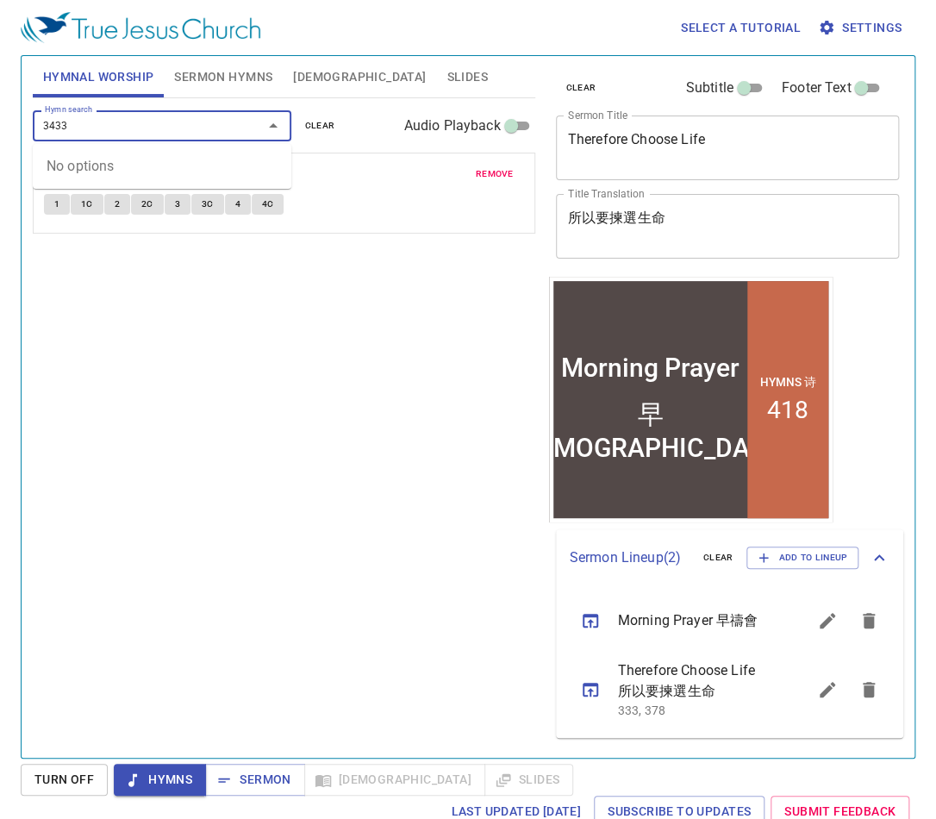
type input "343"
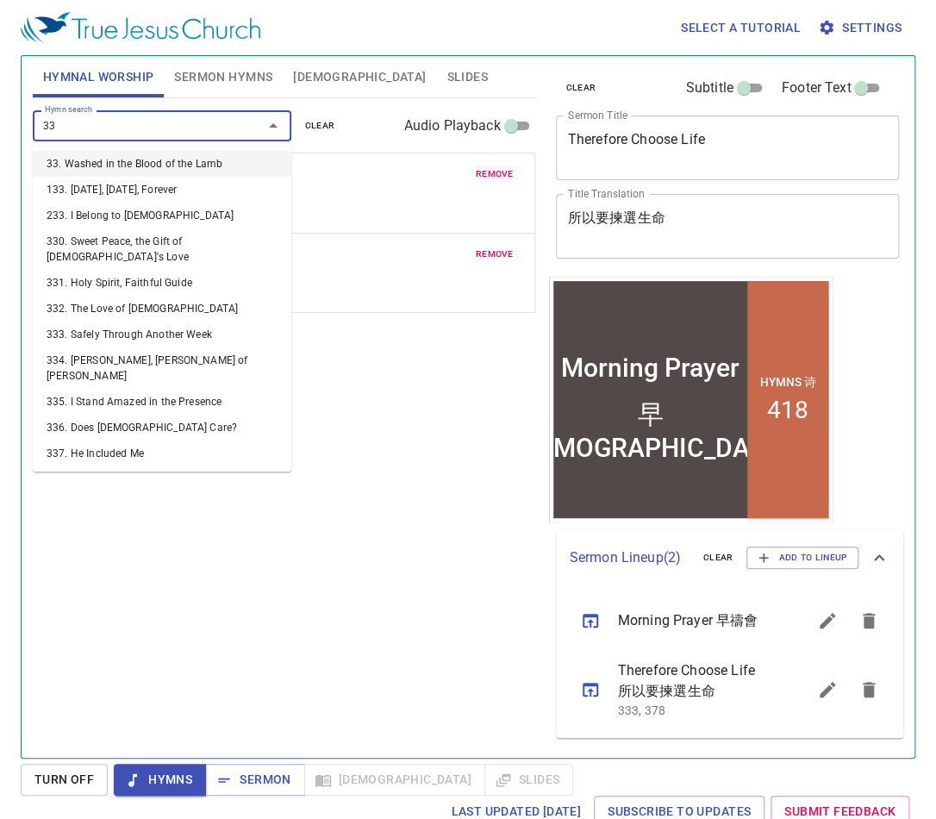
type input "335"
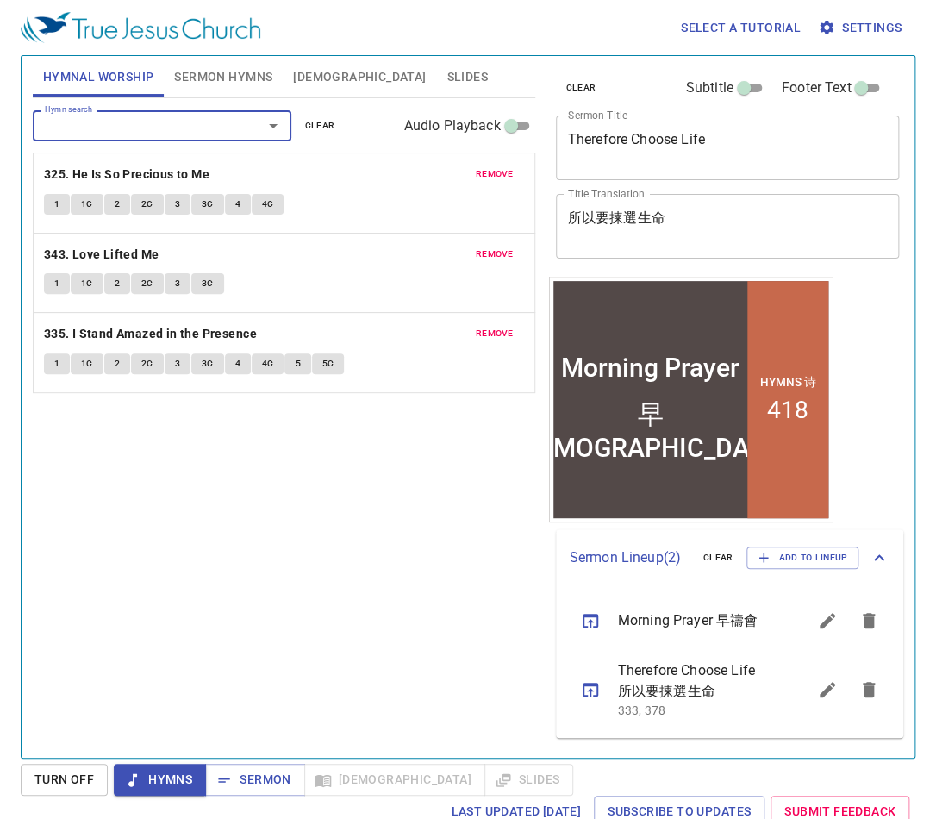
click at [200, 71] on span "Sermon Hymns" at bounding box center [223, 77] width 98 height 22
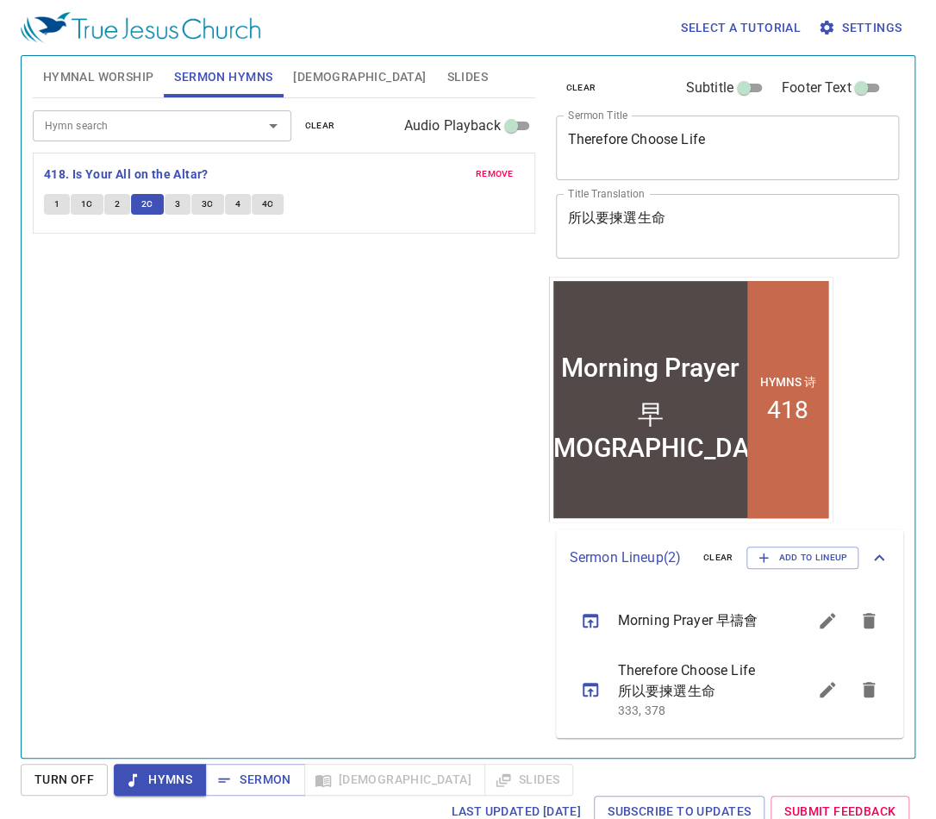
click at [178, 198] on span "3" at bounding box center [177, 204] width 5 height 16
drag, startPoint x: 210, startPoint y: 204, endPoint x: 203, endPoint y: 216, distance: 13.9
click at [210, 204] on span "3C" at bounding box center [208, 204] width 12 height 16
click at [240, 208] on button "4" at bounding box center [238, 204] width 26 height 21
click at [272, 197] on button "4C" at bounding box center [268, 204] width 33 height 21
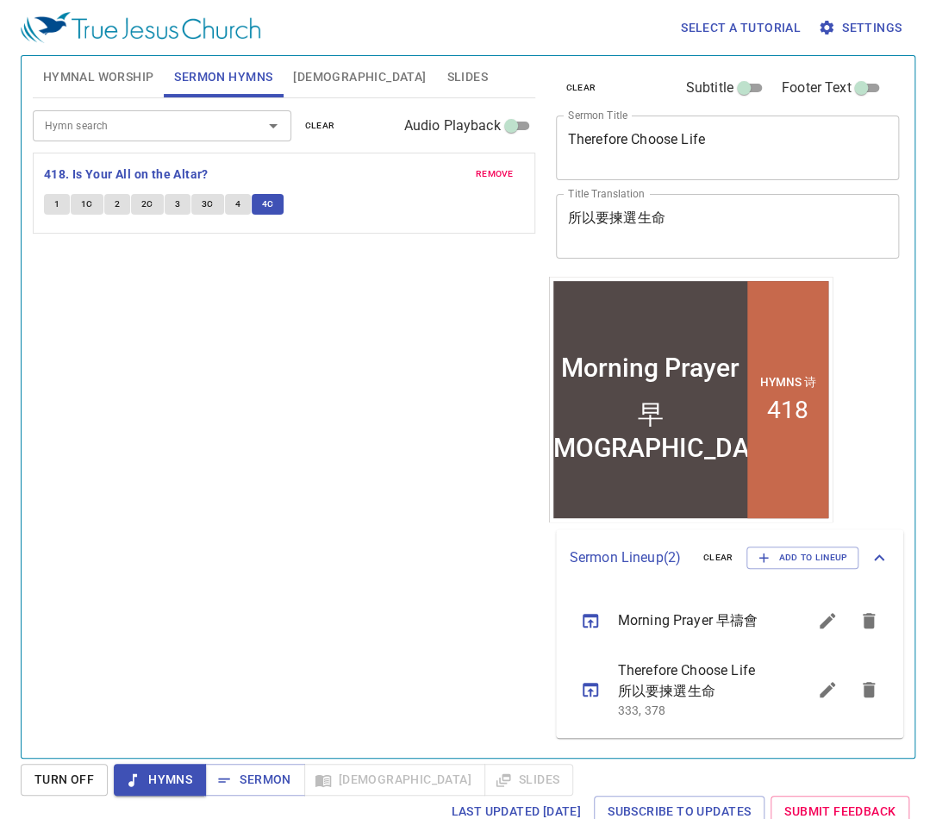
click at [269, 435] on div "Hymn search Hymn search clear Audio Playback remove 418. Is Your All on the Alt…" at bounding box center [284, 420] width 502 height 644
click at [265, 610] on span "Sermon" at bounding box center [255, 780] width 72 height 22
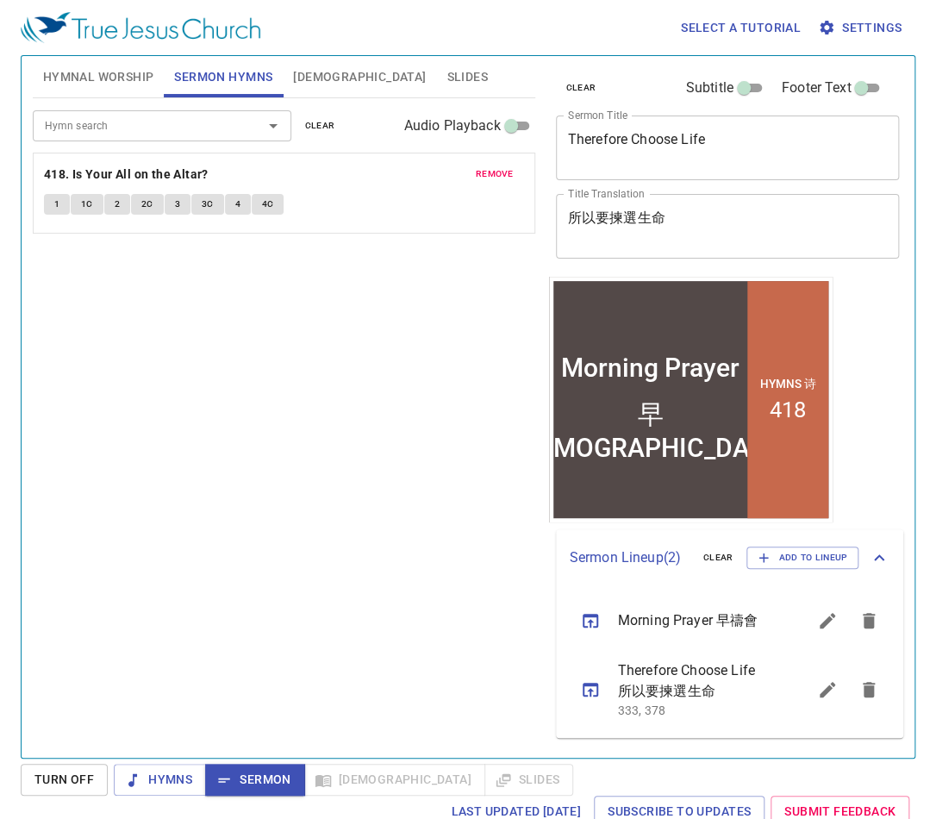
click at [304, 72] on span "[DEMOGRAPHIC_DATA]" at bounding box center [359, 77] width 133 height 22
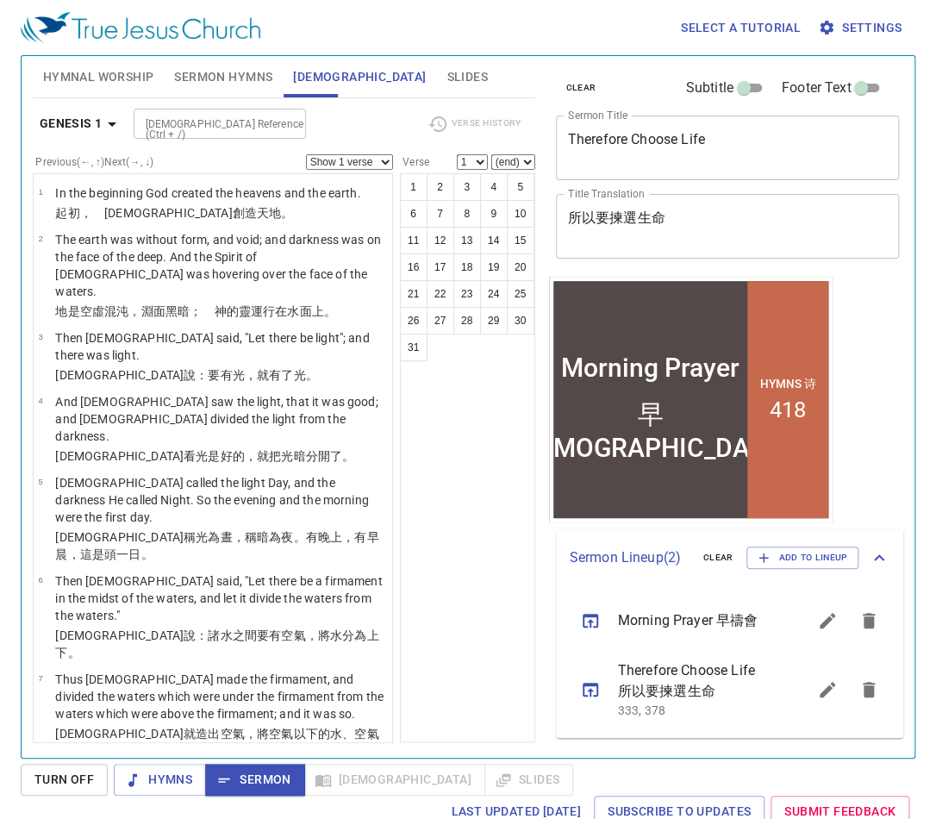
click at [69, 121] on b "Genesis 1" at bounding box center [71, 124] width 63 height 22
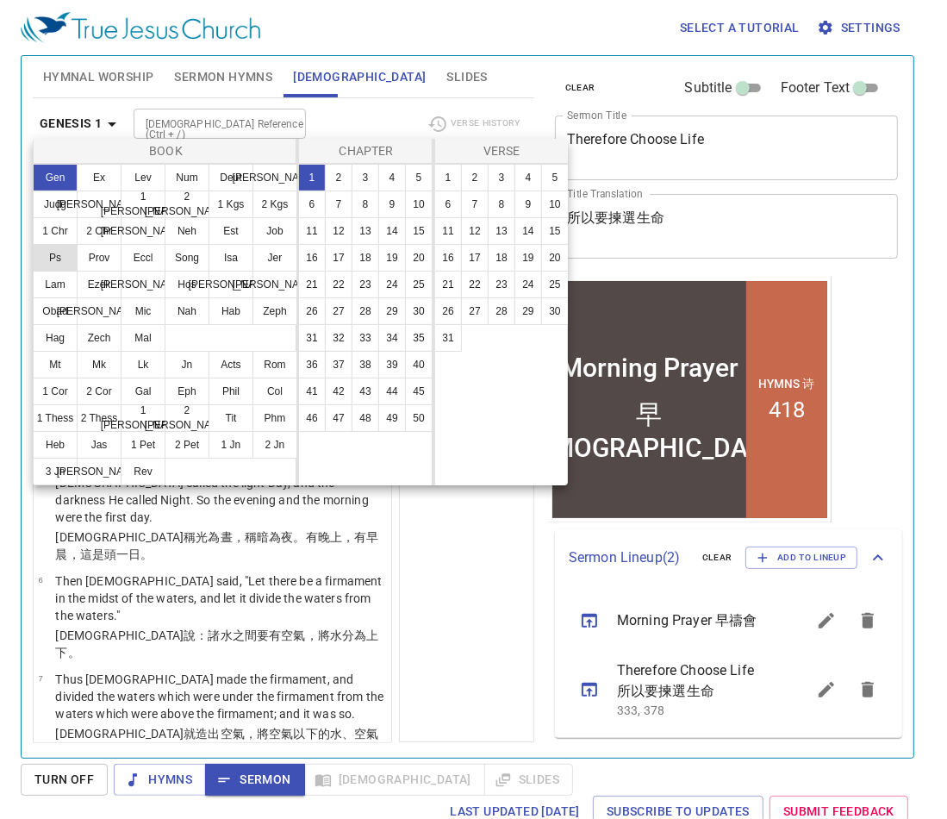
click at [59, 252] on button "Ps" at bounding box center [55, 258] width 45 height 28
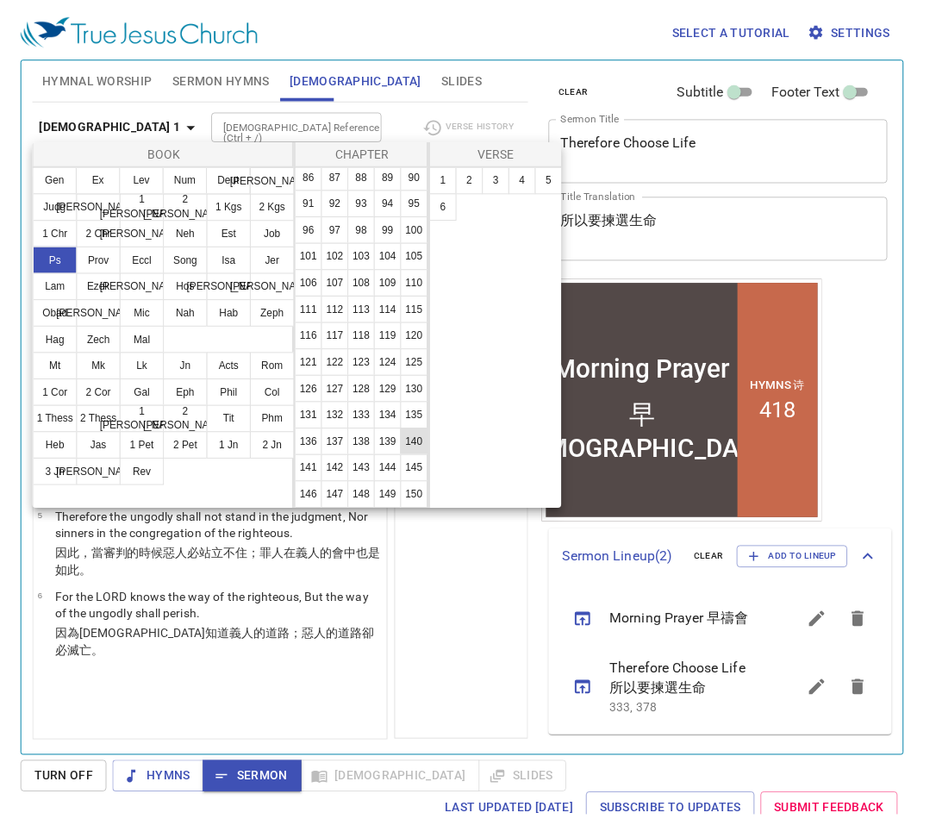
scroll to position [670, 0]
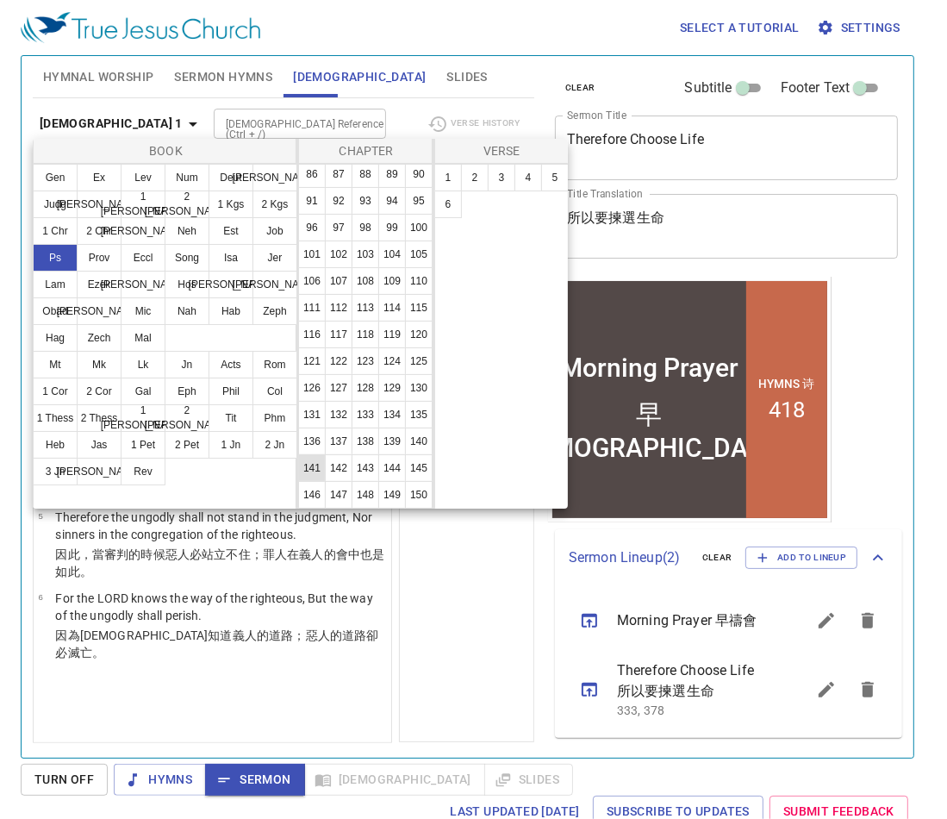
click at [314, 454] on button "141" at bounding box center [312, 468] width 28 height 28
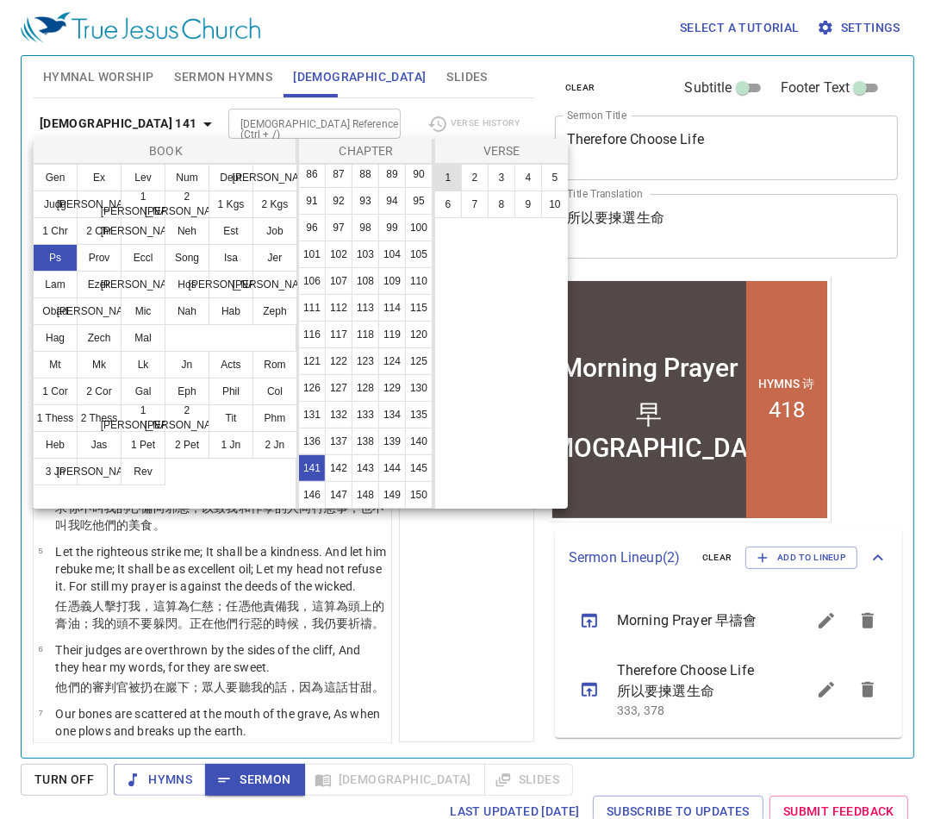
click at [449, 176] on button "1" at bounding box center [448, 178] width 28 height 28
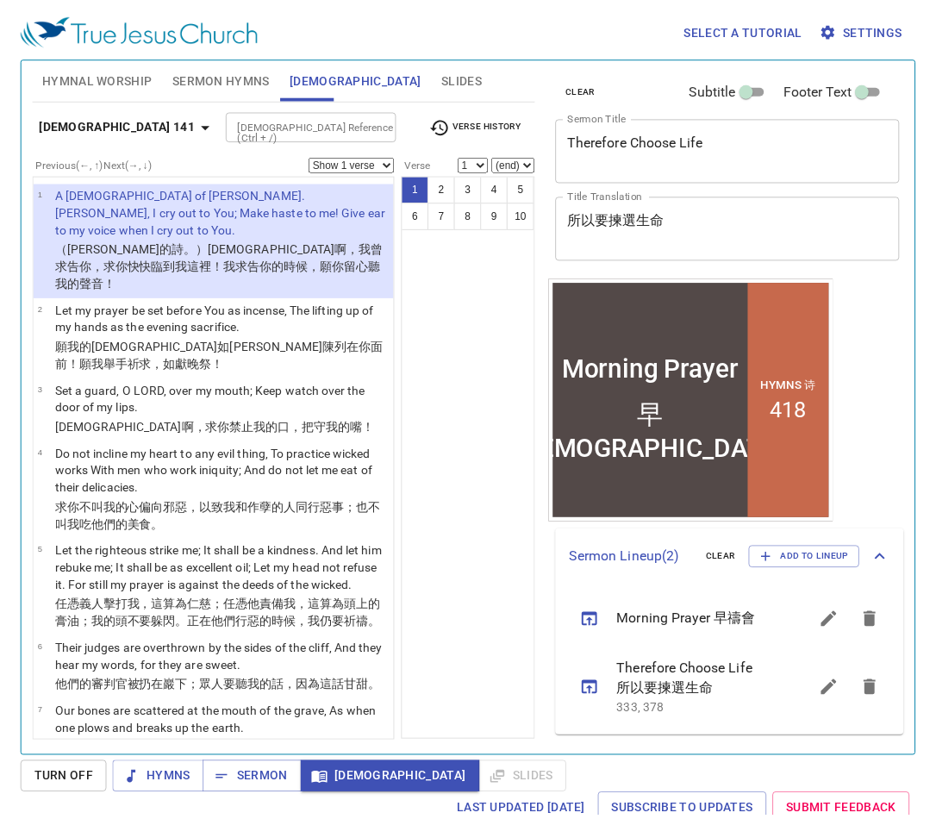
scroll to position [0, 0]
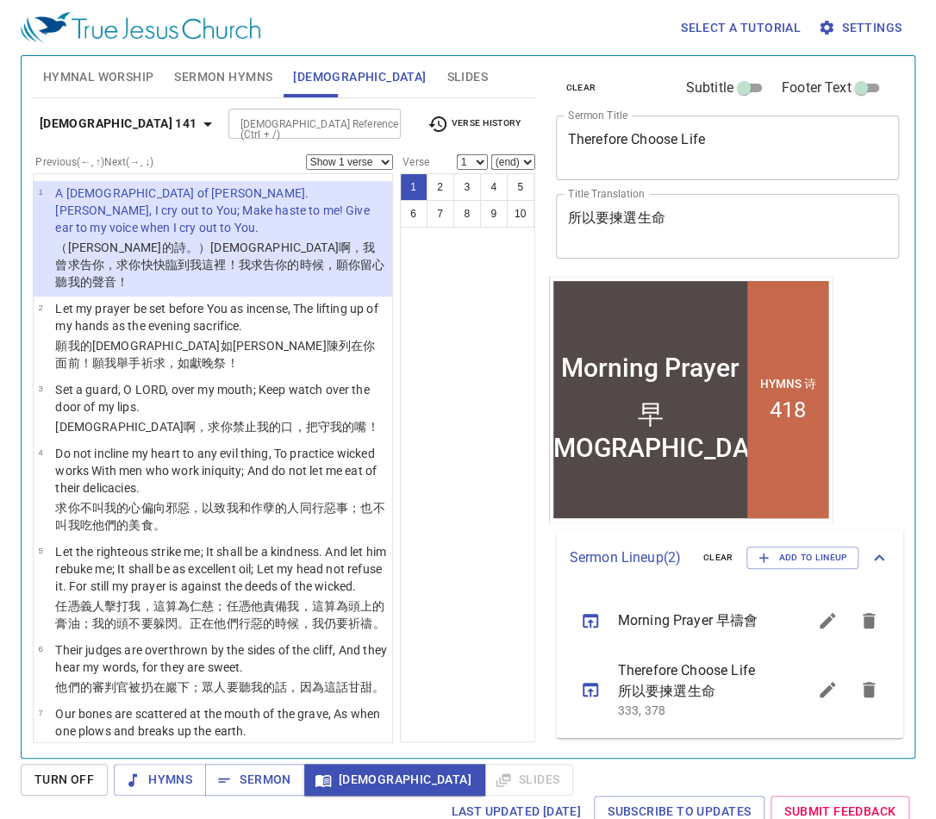
click at [514, 164] on select "(end) 2 3 4 5 6 7 8 9 10" at bounding box center [513, 162] width 44 height 16
select select "2"
click at [491, 154] on select "(end) 2 3 4 5 6 7 8 9 10" at bounding box center [513, 162] width 44 height 16
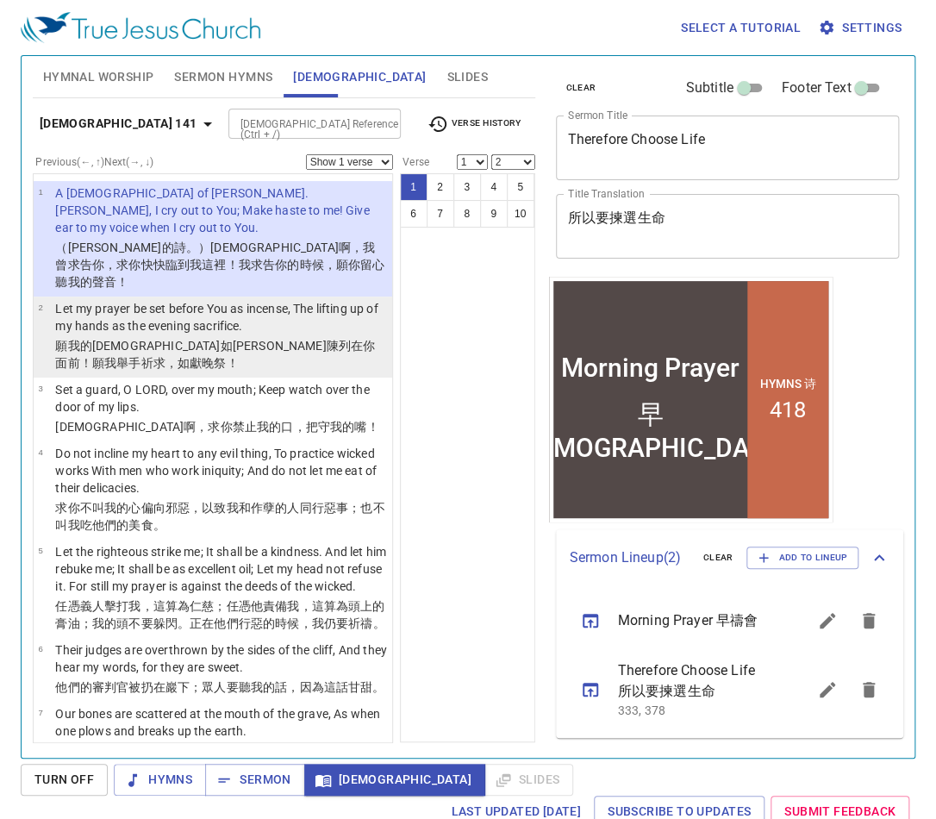
drag, startPoint x: 83, startPoint y: 301, endPoint x: 100, endPoint y: 303, distance: 17.4
click at [83, 301] on td "Let my prayer be set before You as incense, The lifting up of my hands as the e…" at bounding box center [221, 318] width 332 height 37
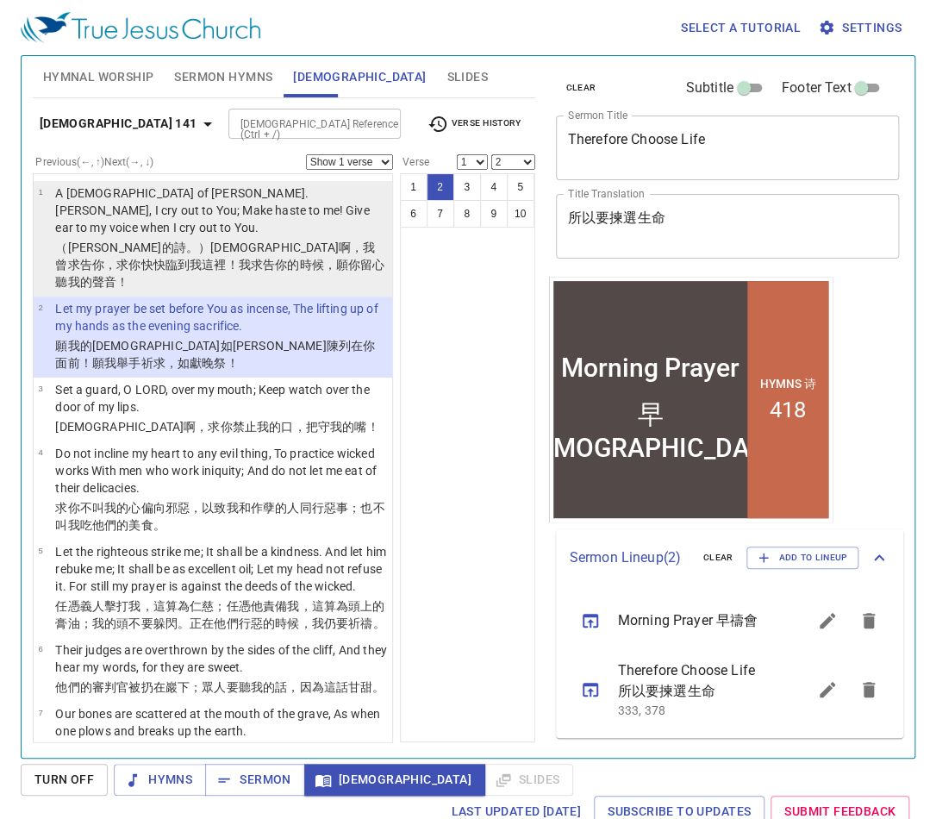
click at [224, 212] on p "A Psalm of David. LORD, I cry out to You; Make haste to me! Give ear to my voic…" at bounding box center [221, 210] width 332 height 52
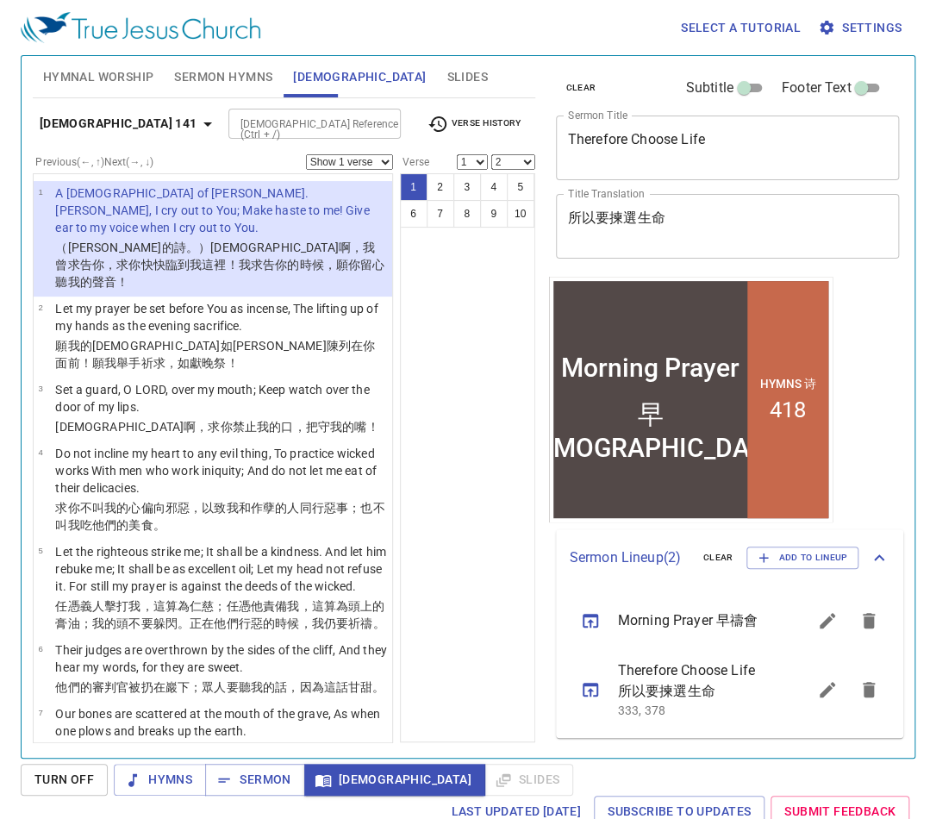
click at [357, 159] on select "Show 1 verse Show 2 verses Show 3 verses Show 4 verses Show 5 verses" at bounding box center [349, 162] width 87 height 16
click at [306, 154] on select "Show 1 verse Show 2 verses Show 3 verses Show 4 verses Show 5 verses" at bounding box center [349, 162] width 87 height 16
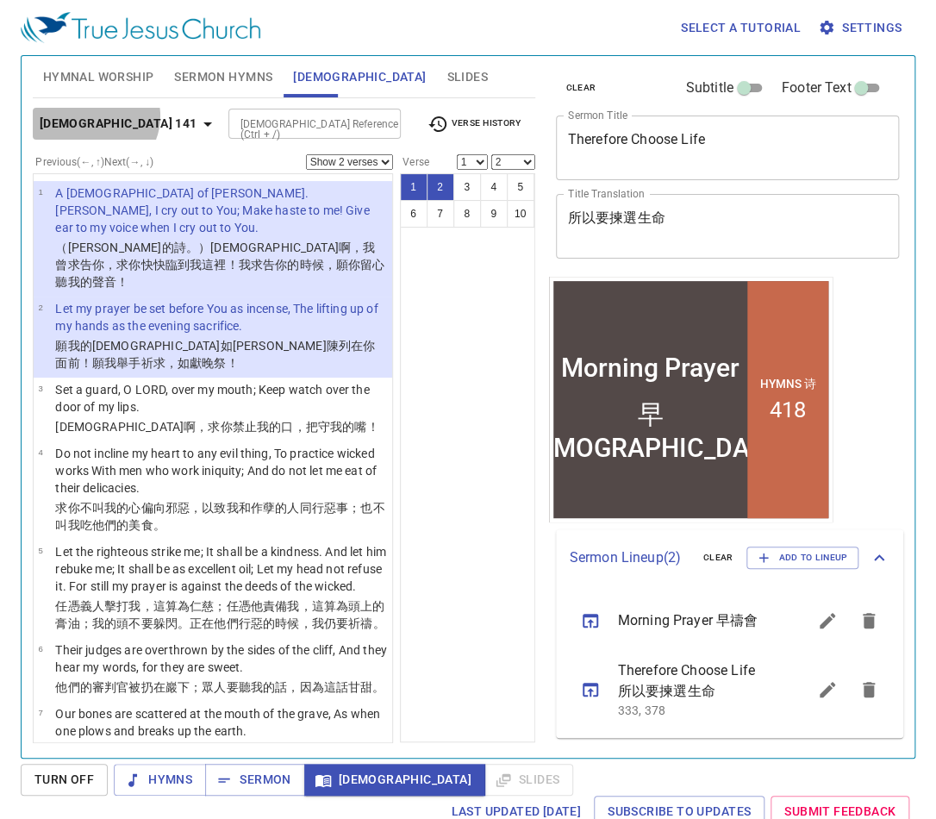
click at [94, 115] on b "Psalm 141" at bounding box center [119, 124] width 158 height 22
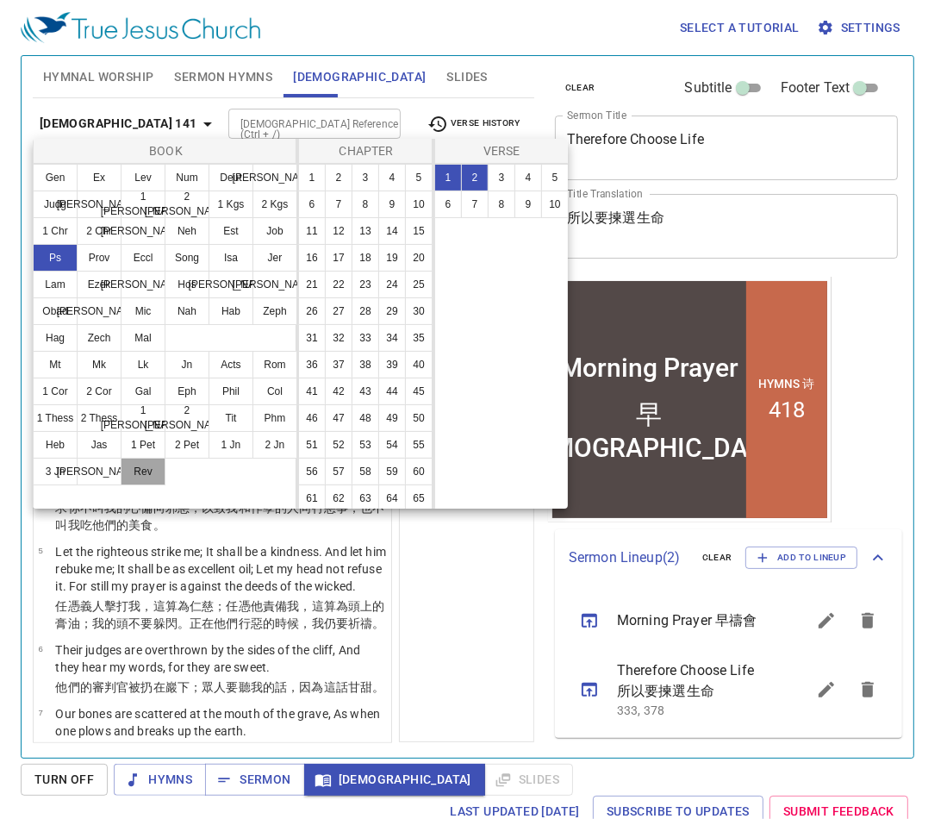
click at [148, 472] on button "Rev" at bounding box center [143, 472] width 45 height 28
select select "1"
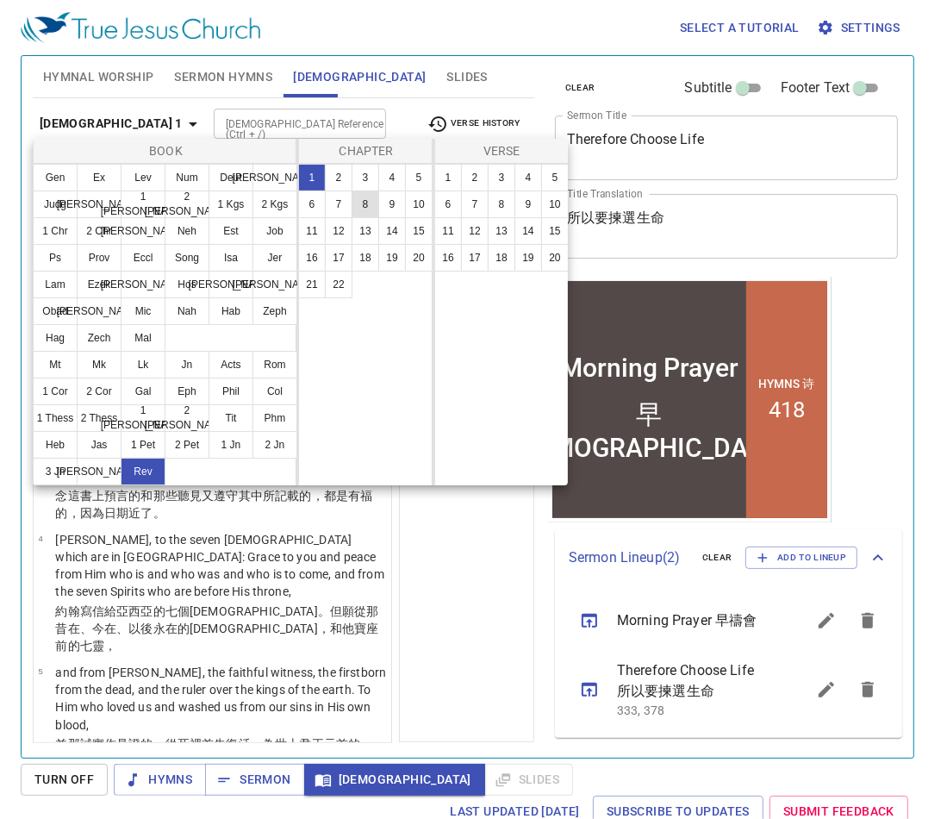
click at [368, 206] on button "8" at bounding box center [366, 204] width 28 height 28
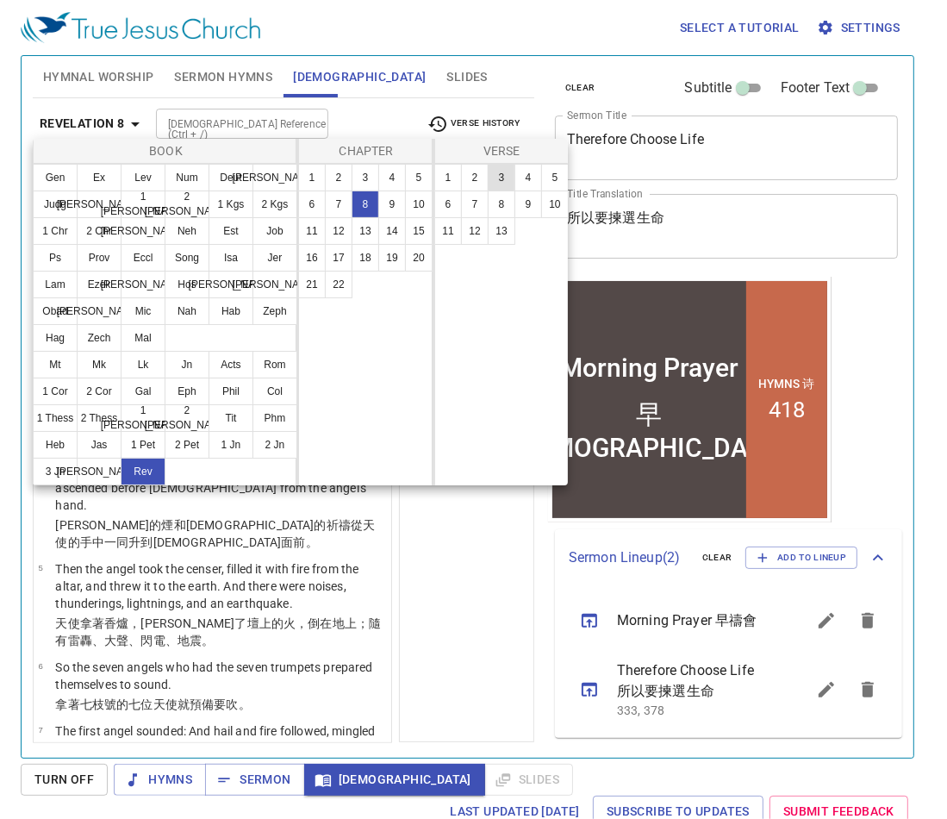
click at [503, 179] on button "3" at bounding box center [502, 178] width 28 height 28
select select "3"
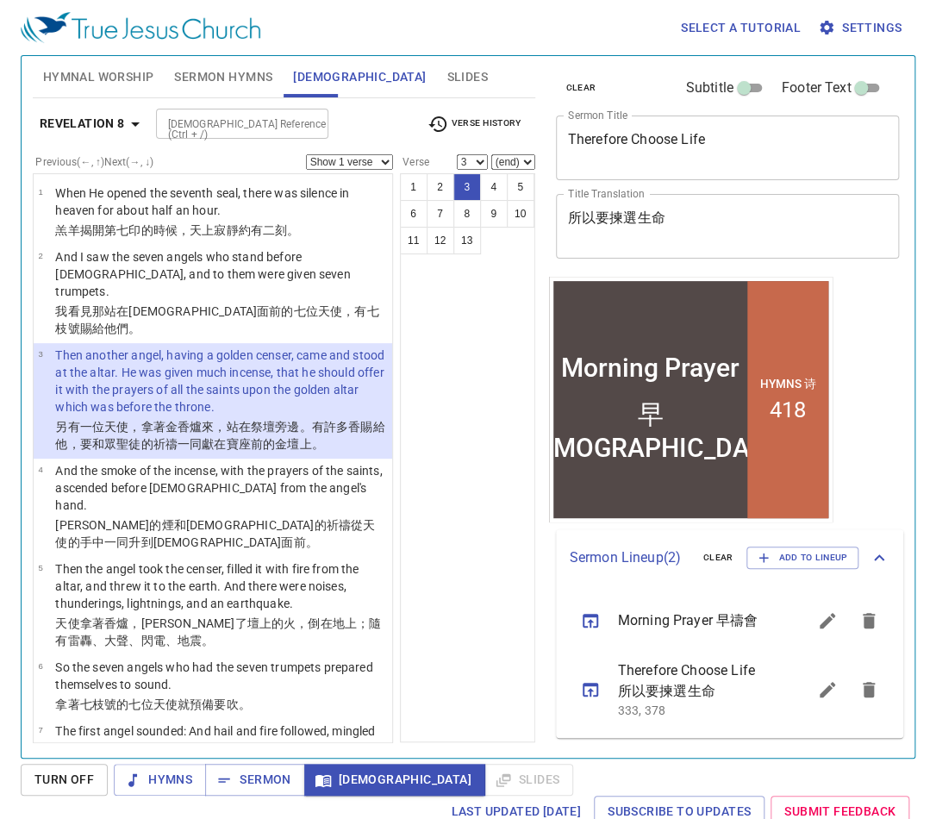
click at [510, 163] on select "(end) 4 5 6 7 8 9 10 11 12 13" at bounding box center [513, 162] width 44 height 16
select select "4"
click at [491, 154] on select "(end) 4 5 6 7 8 9 10 11 12 13" at bounding box center [513, 162] width 44 height 16
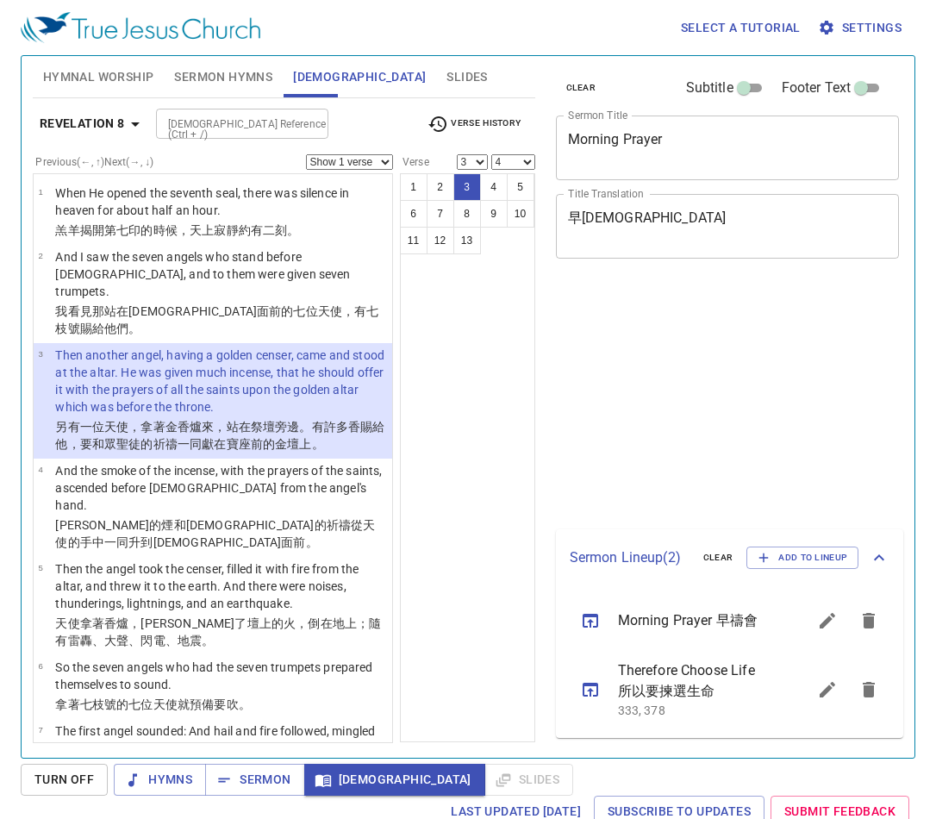
select select "3"
select select "4"
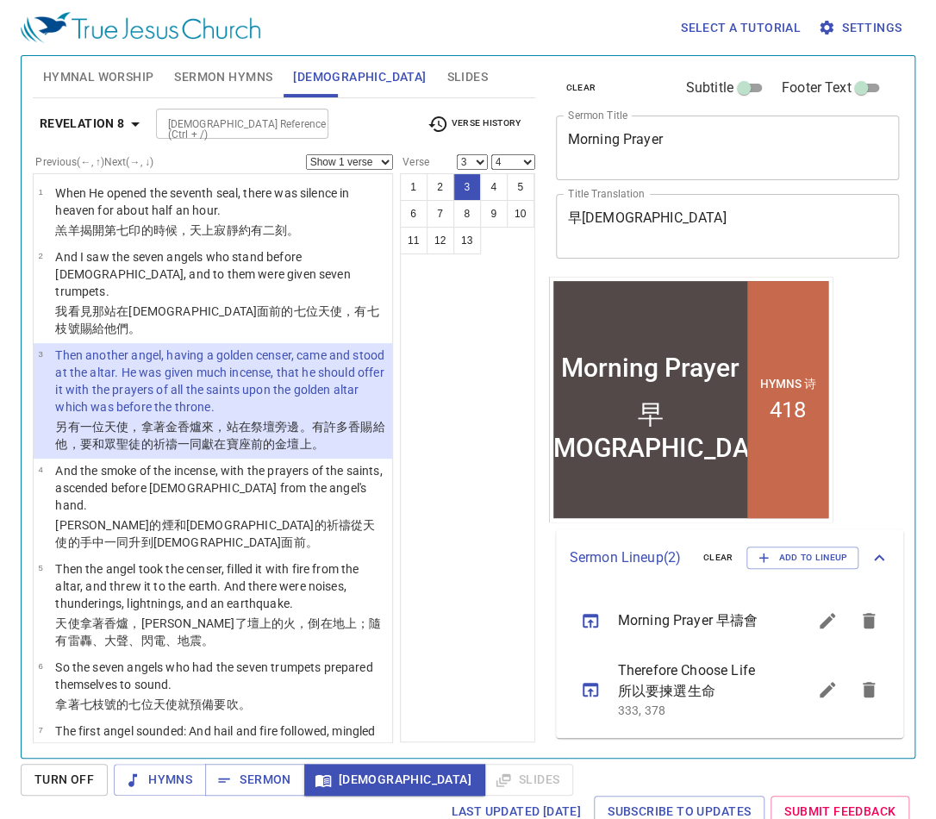
click at [336, 157] on select "Show 1 verse Show 2 verses Show 3 verses Show 4 verses Show 5 verses" at bounding box center [349, 162] width 87 height 16
click at [306, 154] on select "Show 1 verse Show 2 verses Show 3 verses Show 4 verses Show 5 verses" at bounding box center [349, 162] width 87 height 16
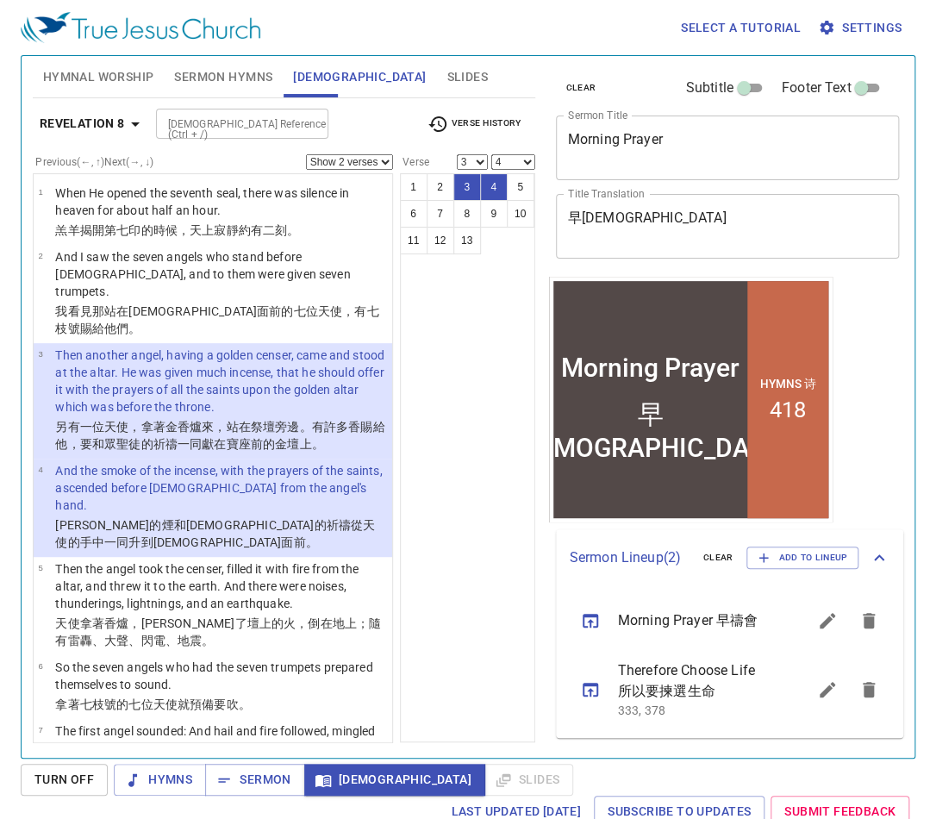
click at [97, 81] on span "Hymnal Worship" at bounding box center [98, 77] width 111 height 22
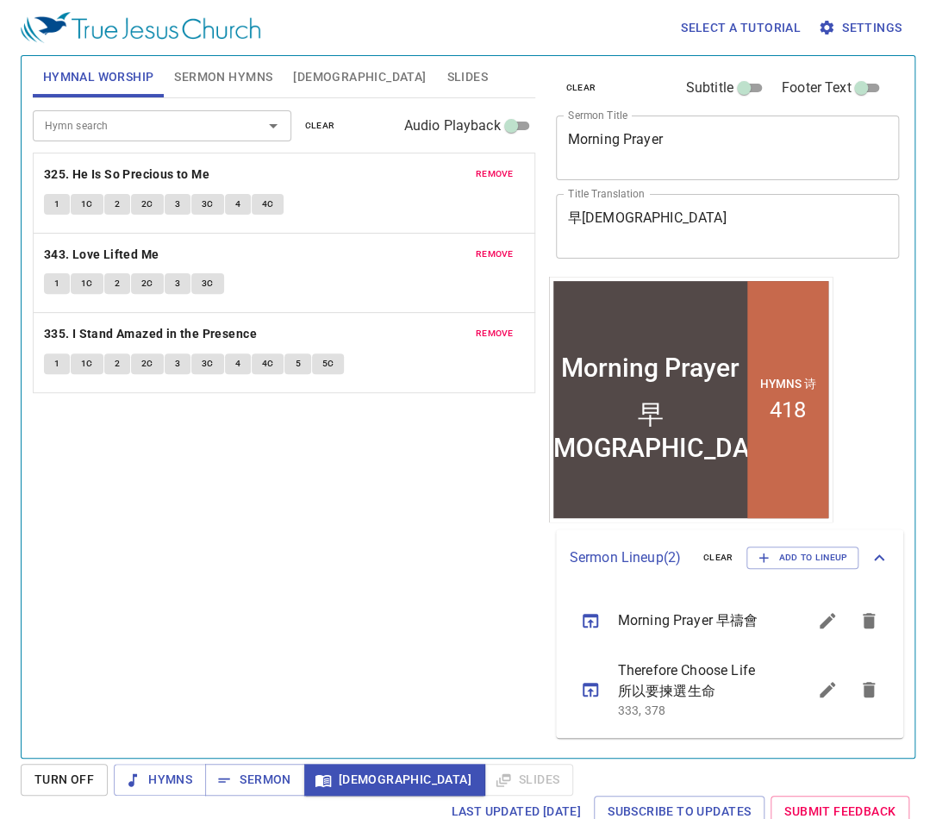
click at [317, 79] on span "[DEMOGRAPHIC_DATA]" at bounding box center [359, 77] width 133 height 22
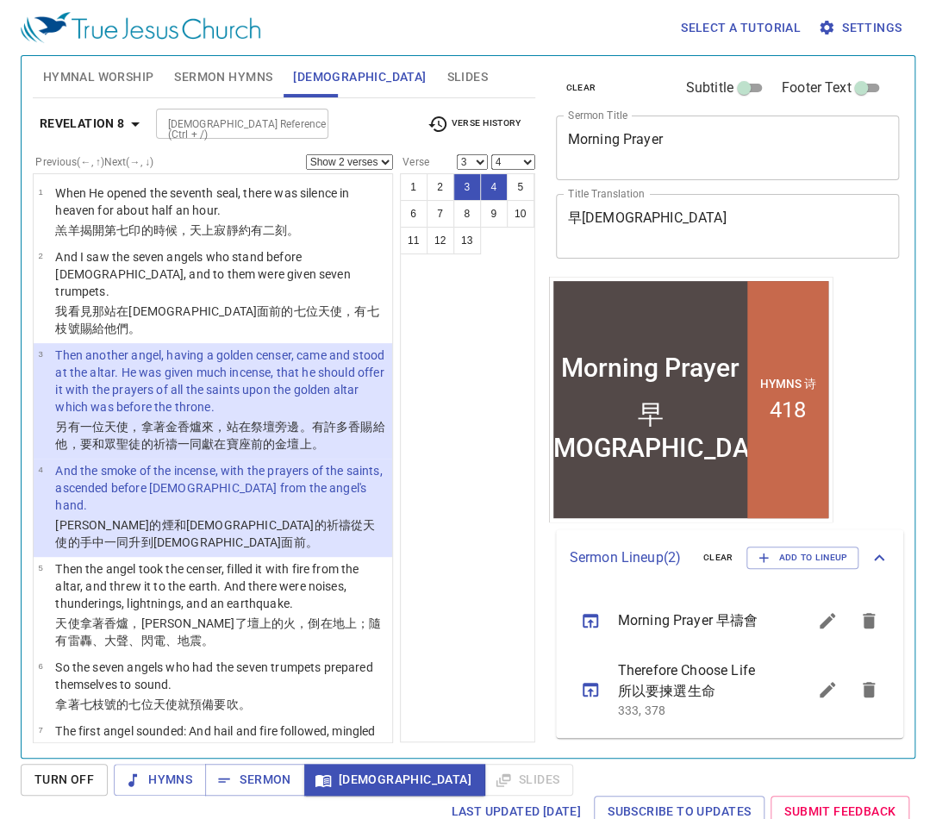
click at [106, 119] on b "Revelation 8" at bounding box center [82, 124] width 85 height 22
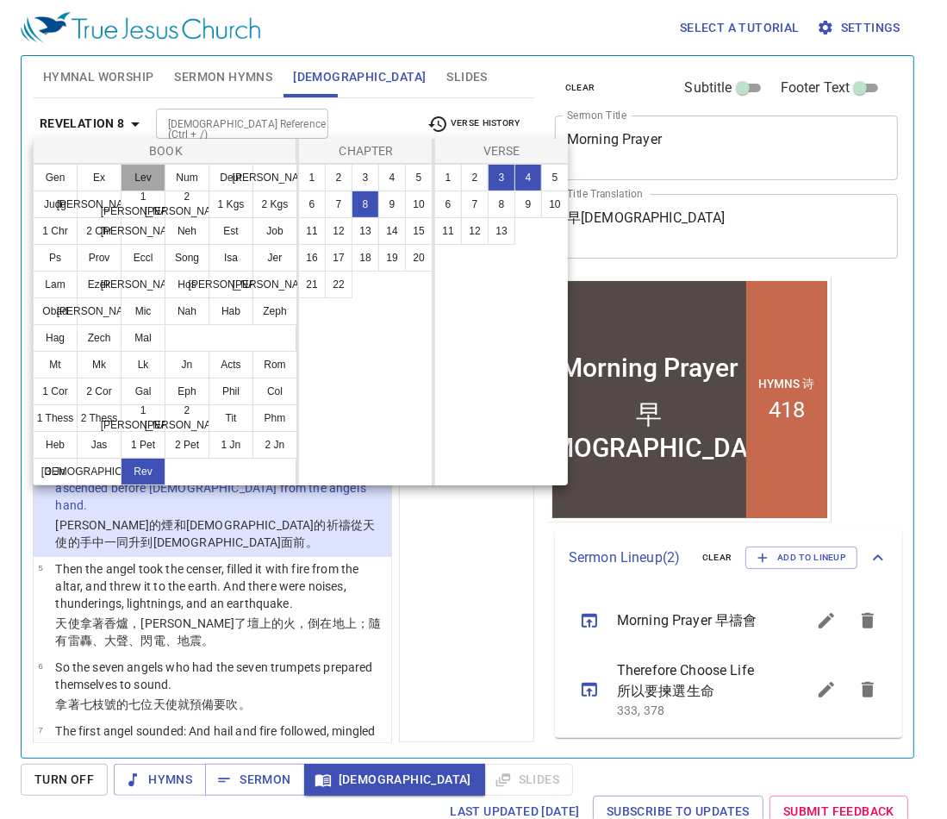
click at [146, 178] on button "Lev" at bounding box center [143, 178] width 45 height 28
select select "1"
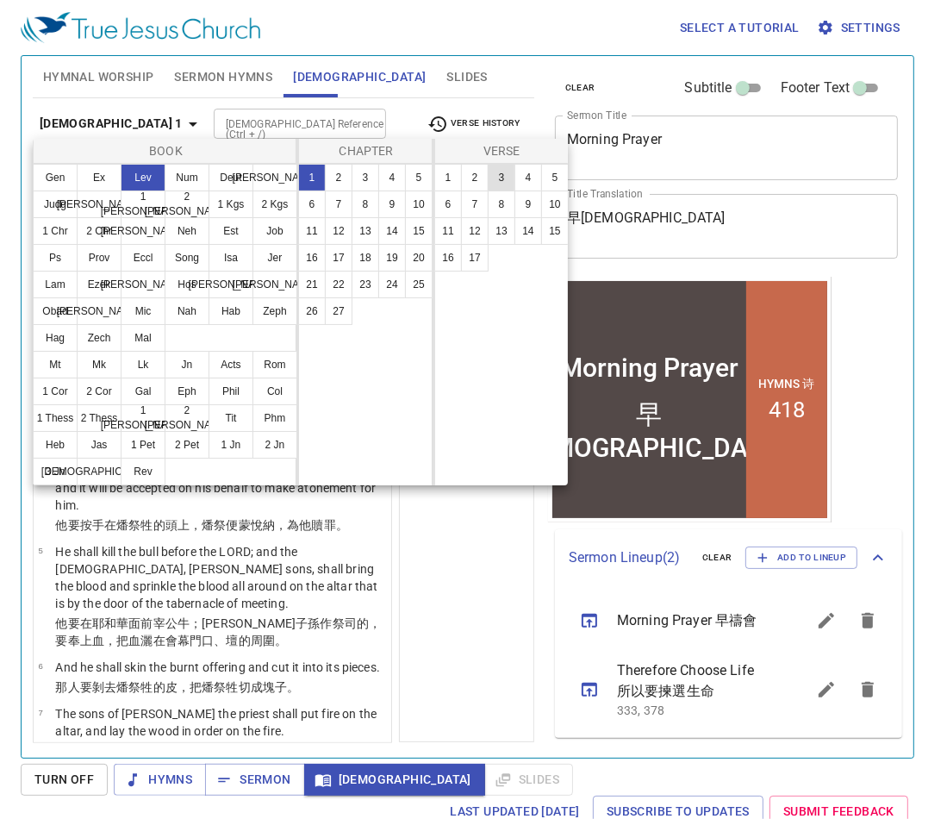
click at [498, 181] on button "3" at bounding box center [502, 178] width 28 height 28
select select
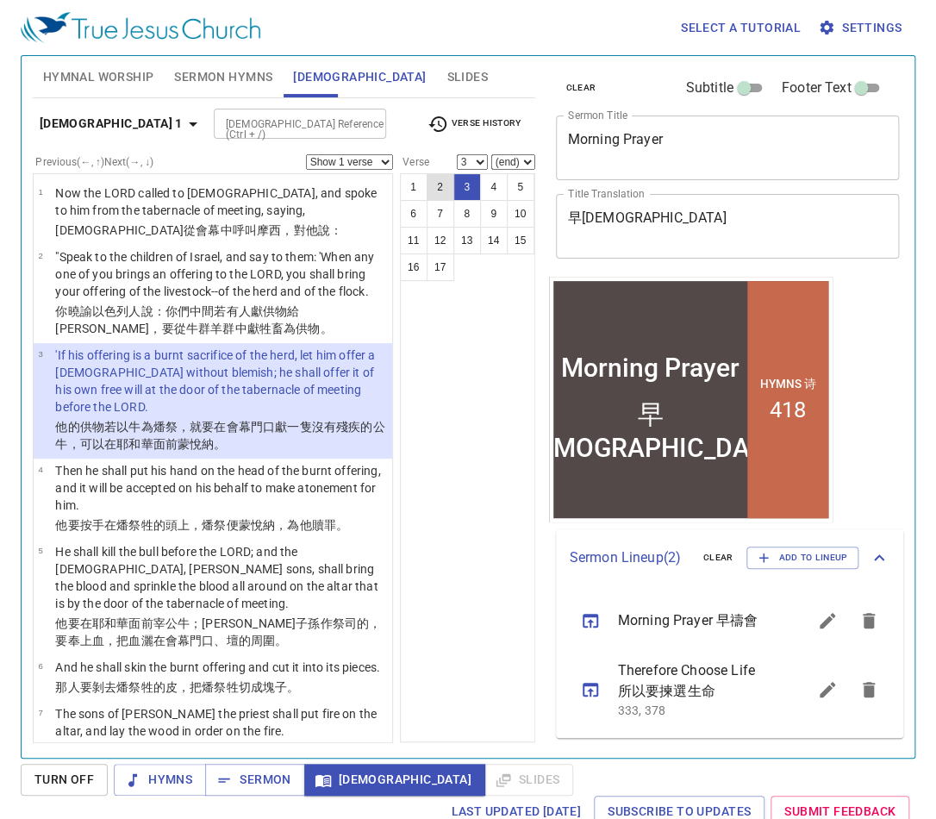
click at [439, 187] on button "2" at bounding box center [441, 187] width 28 height 28
select select "2"
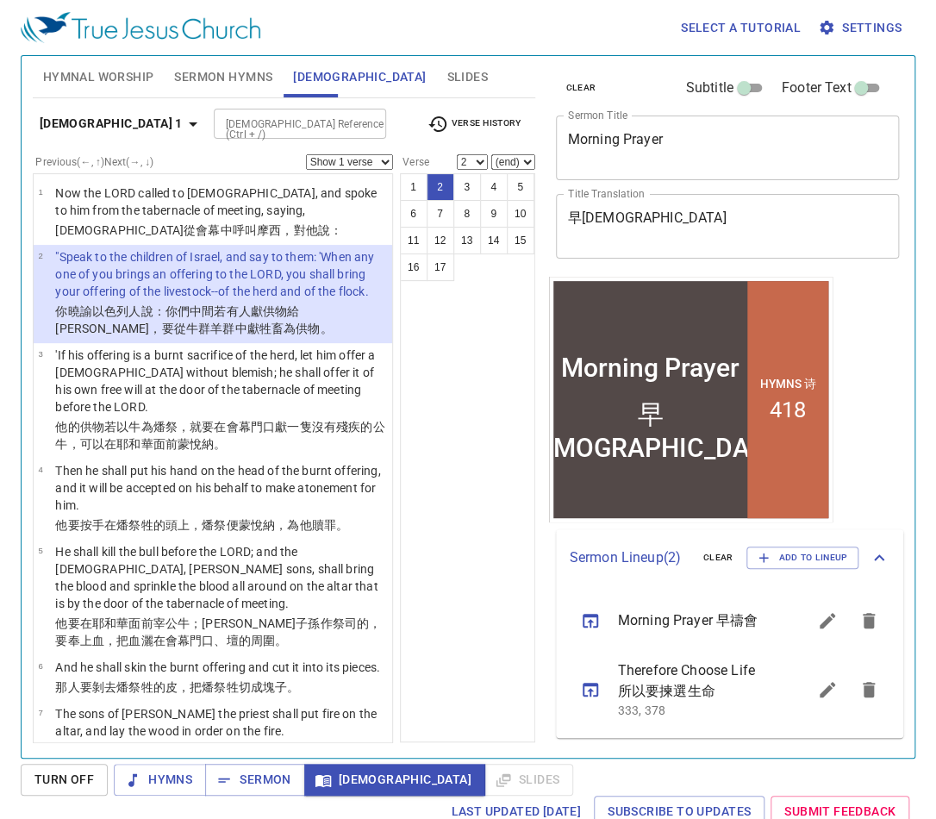
click at [517, 159] on select "(end) 3 4 5 6 7 8 9 10 11 12 13 14 15 16 17" at bounding box center [513, 162] width 44 height 16
select select "3"
click at [491, 154] on select "(end) 3 4 5 6 7 8 9 10 11 12 13 14 15 16 17" at bounding box center [513, 162] width 44 height 16
click at [462, 183] on button "3" at bounding box center [467, 187] width 28 height 28
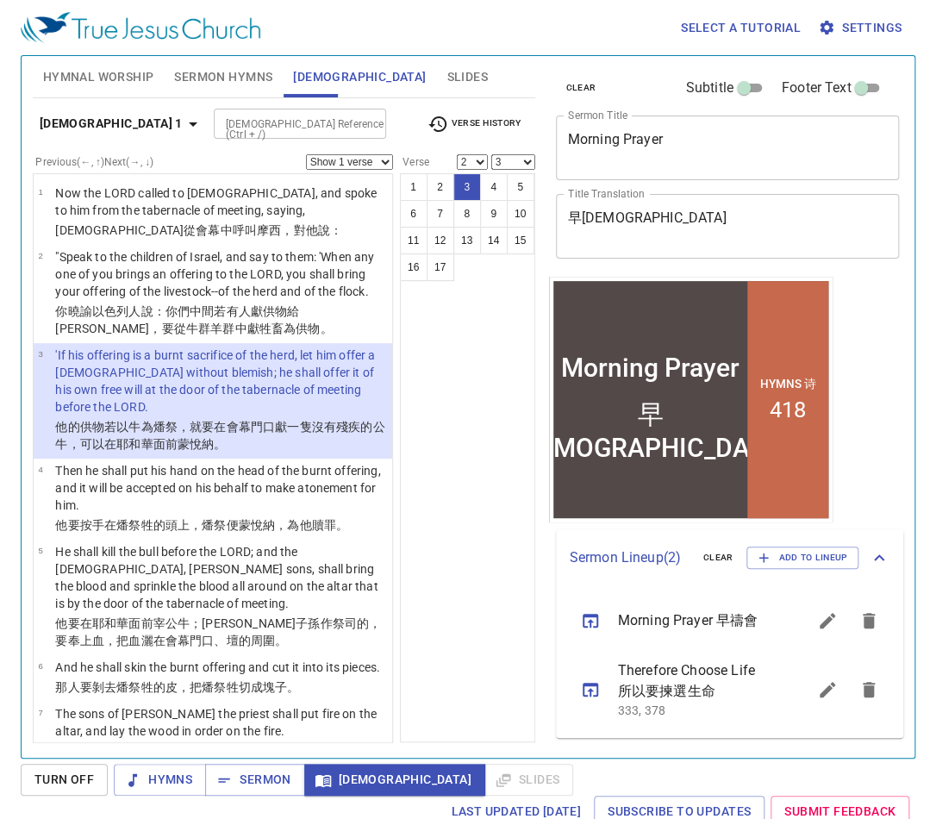
click at [514, 161] on select "(end) 3 4 5 6 7 8 9 10 11 12 13 14 15 16 17" at bounding box center [513, 162] width 44 height 16
select select
click at [491, 154] on select "(end) 3 4 5 6 7 8 9 10 11 12 13 14 15 16 17" at bounding box center [513, 162] width 44 height 16
click at [446, 528] on div "1 2 3 4 5 6 7 8 9 10 11 12 13 14 15 16 17" at bounding box center [467, 457] width 135 height 569
click at [463, 159] on select "1 2 3 4 5 6 7 8 9 10 11 12 13 14 15 16 17" at bounding box center [472, 162] width 31 height 16
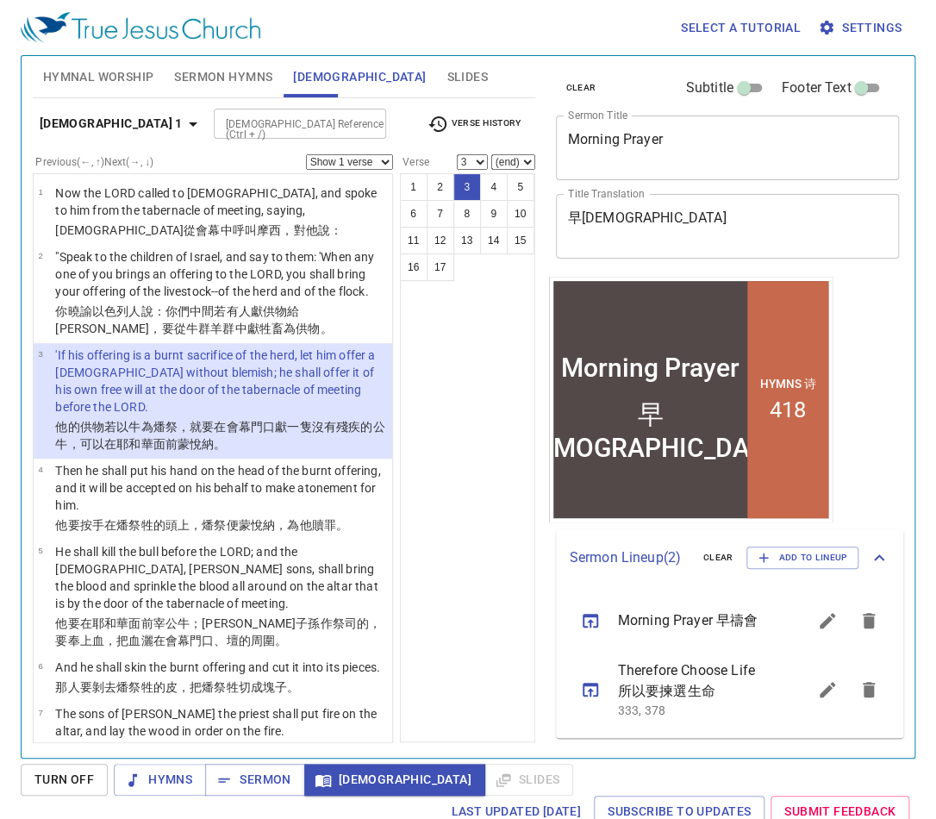
click at [457, 154] on select "1 2 3 4 5 6 7 8 9 10 11 12 13 14 15 16 17" at bounding box center [472, 162] width 31 height 16
click at [472, 395] on div "1 2 3 4 5 6 7 8 9 10 11 12 13 14 15 16 17" at bounding box center [467, 457] width 135 height 569
click at [441, 271] on button "17" at bounding box center [441, 267] width 28 height 28
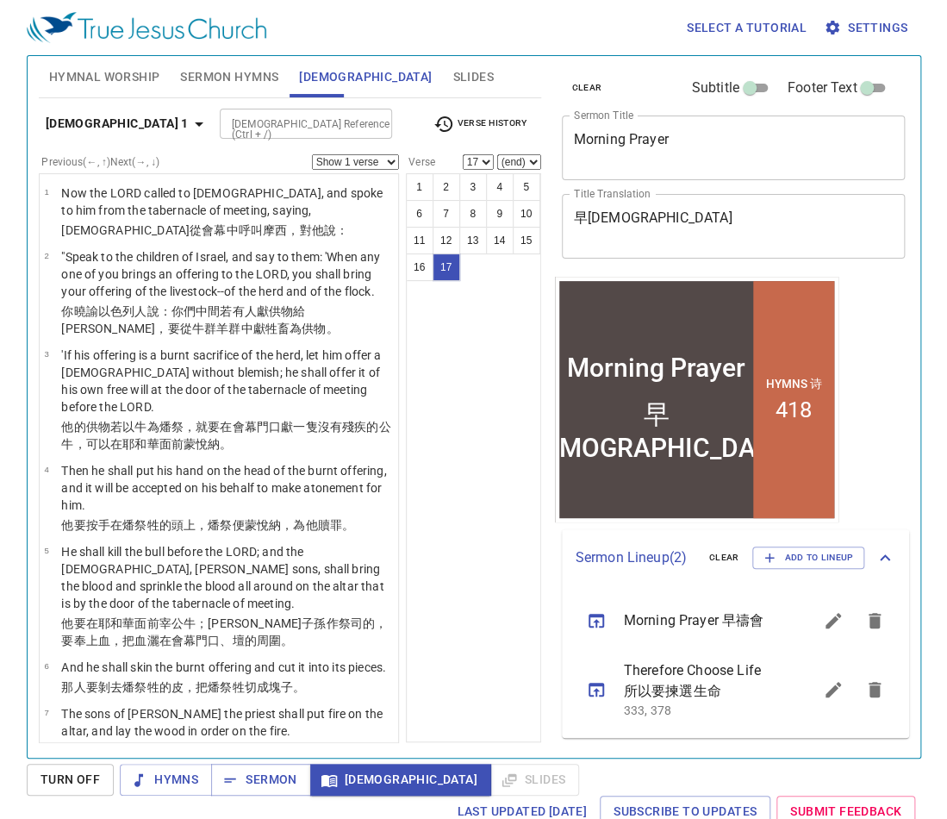
scroll to position [1082, 0]
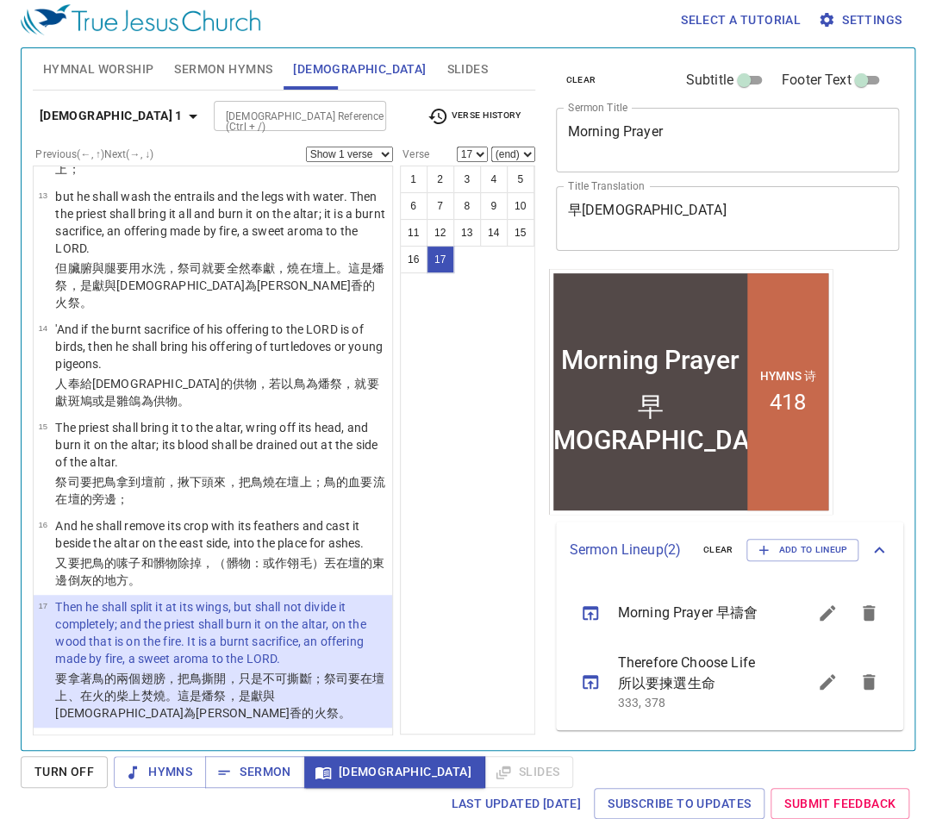
click at [482, 607] on div "1 2 3 4 5 6 7 8 9 10 11 12 13 14 15 16 17" at bounding box center [467, 449] width 135 height 569
click at [231, 69] on span "Sermon Hymns" at bounding box center [223, 70] width 98 height 22
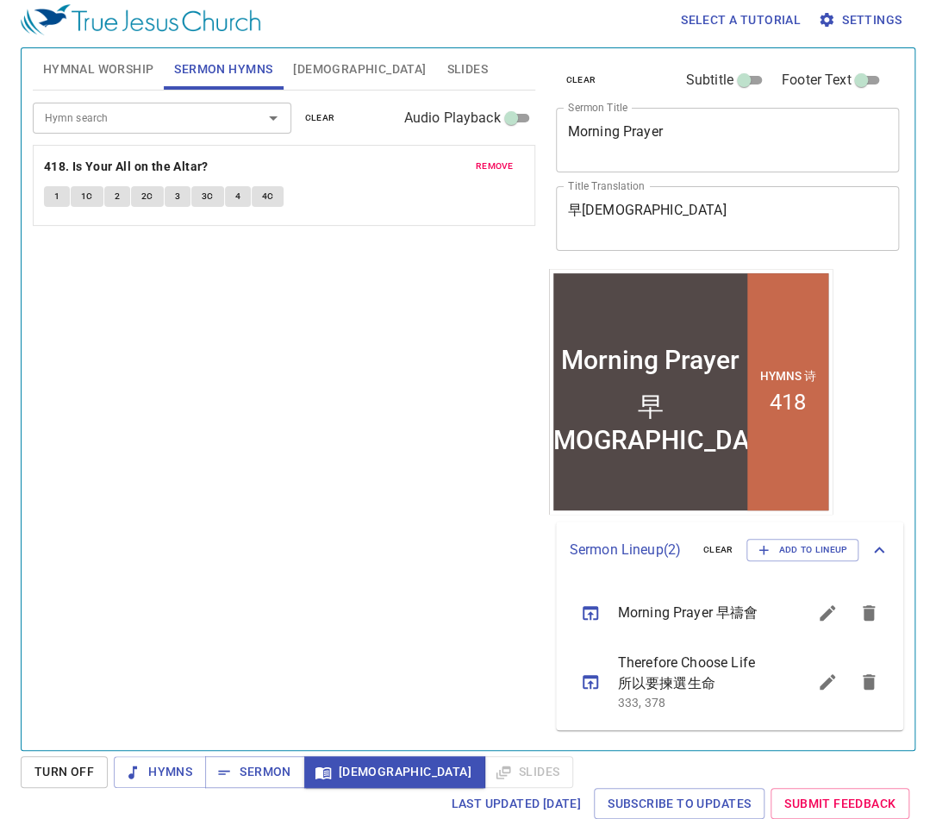
click at [317, 72] on span "[DEMOGRAPHIC_DATA]" at bounding box center [359, 70] width 133 height 22
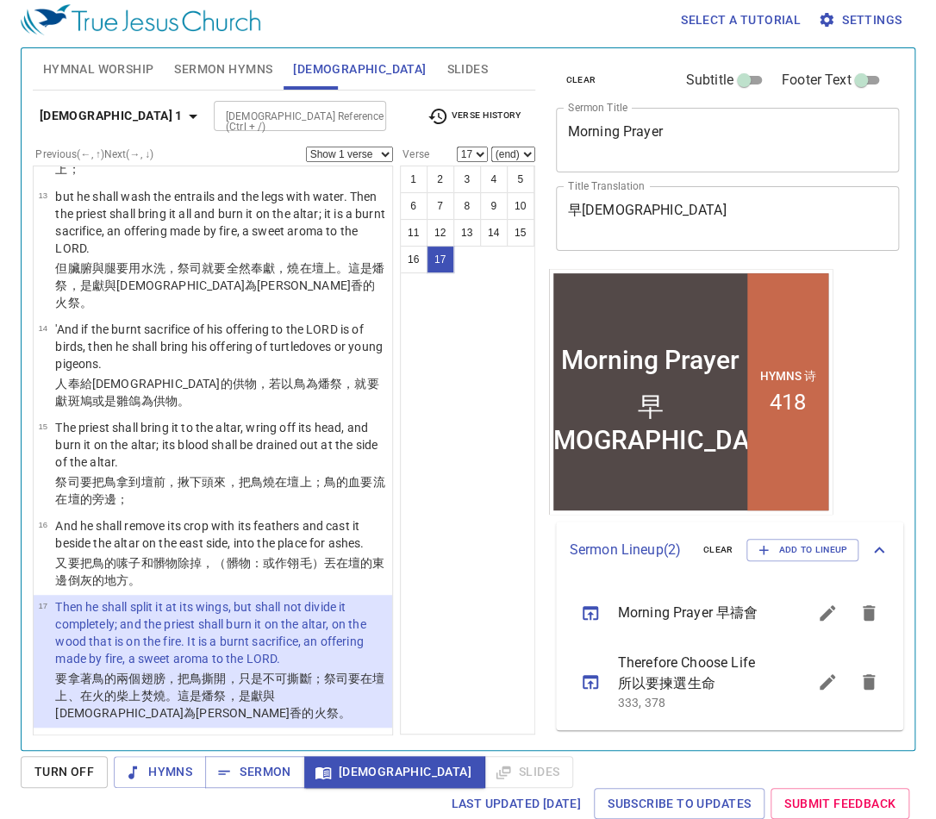
click at [183, 117] on icon "button" at bounding box center [193, 116] width 21 height 21
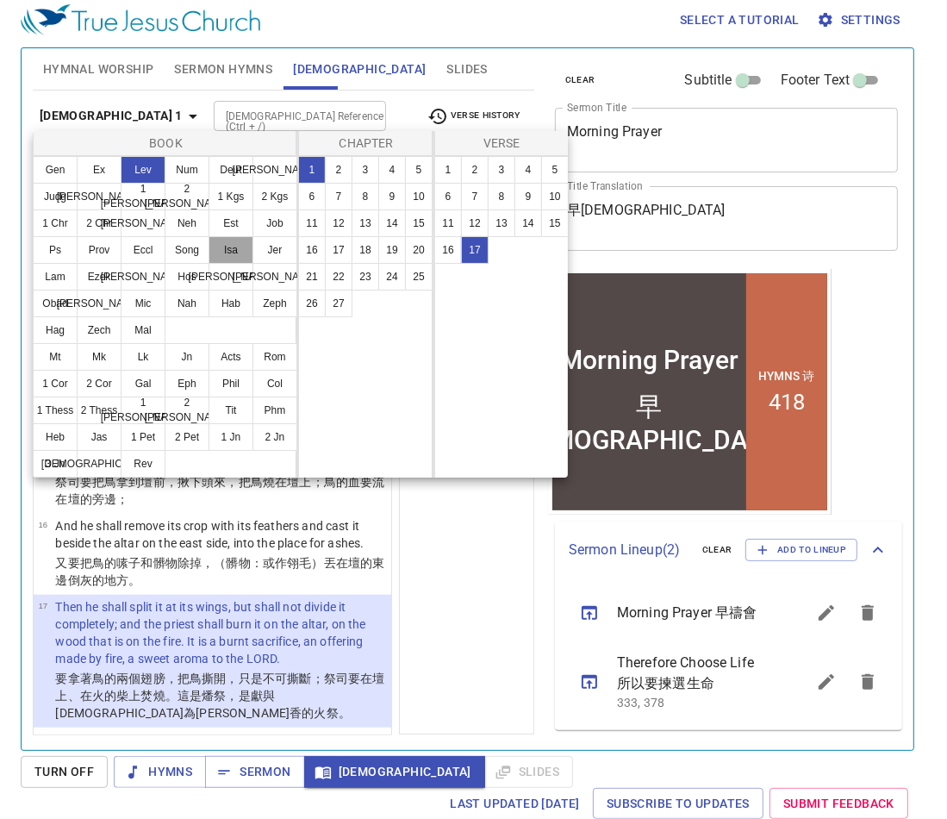
click at [227, 254] on button "Isa" at bounding box center [231, 250] width 45 height 28
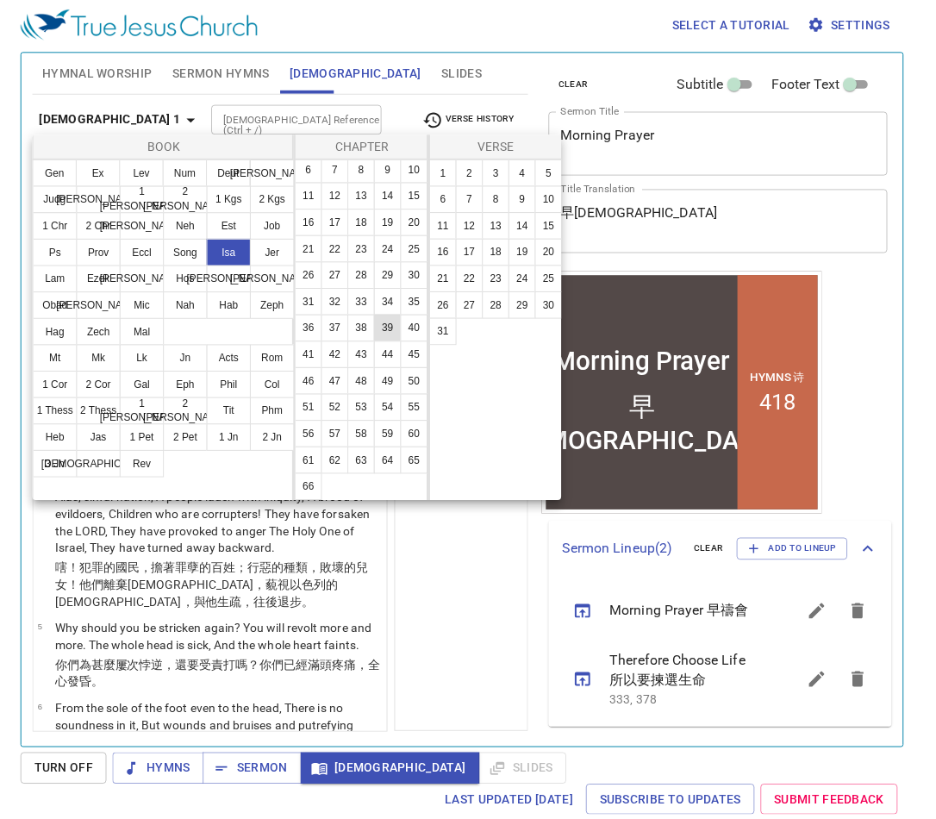
scroll to position [110, 0]
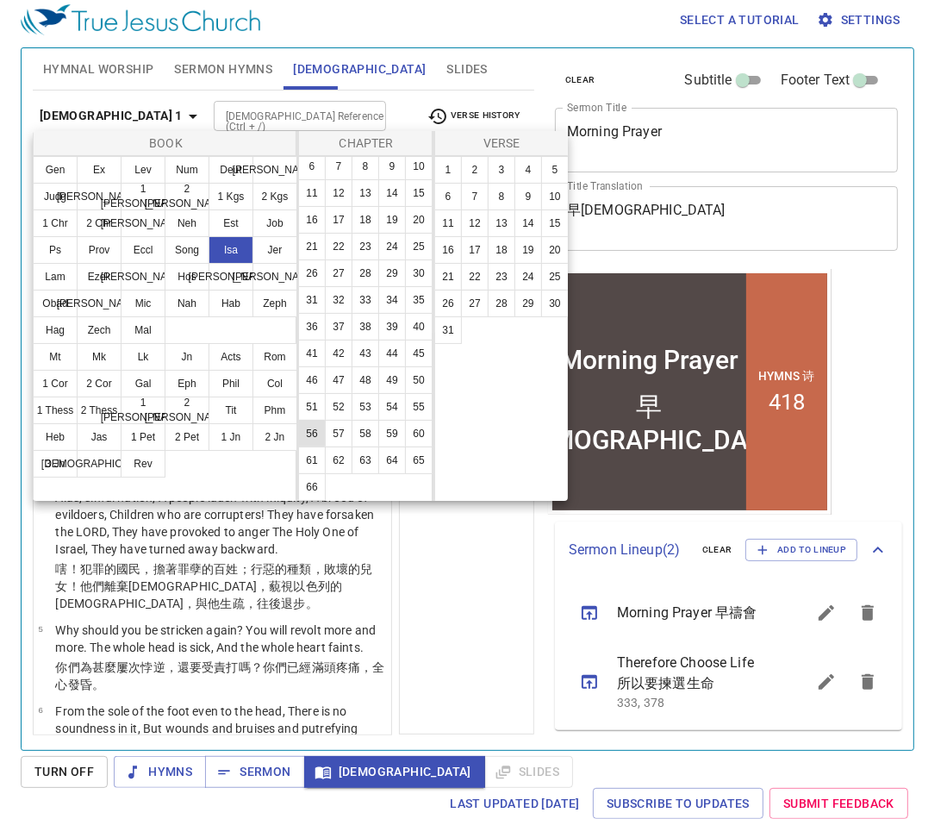
click at [326, 420] on button "56" at bounding box center [312, 434] width 28 height 28
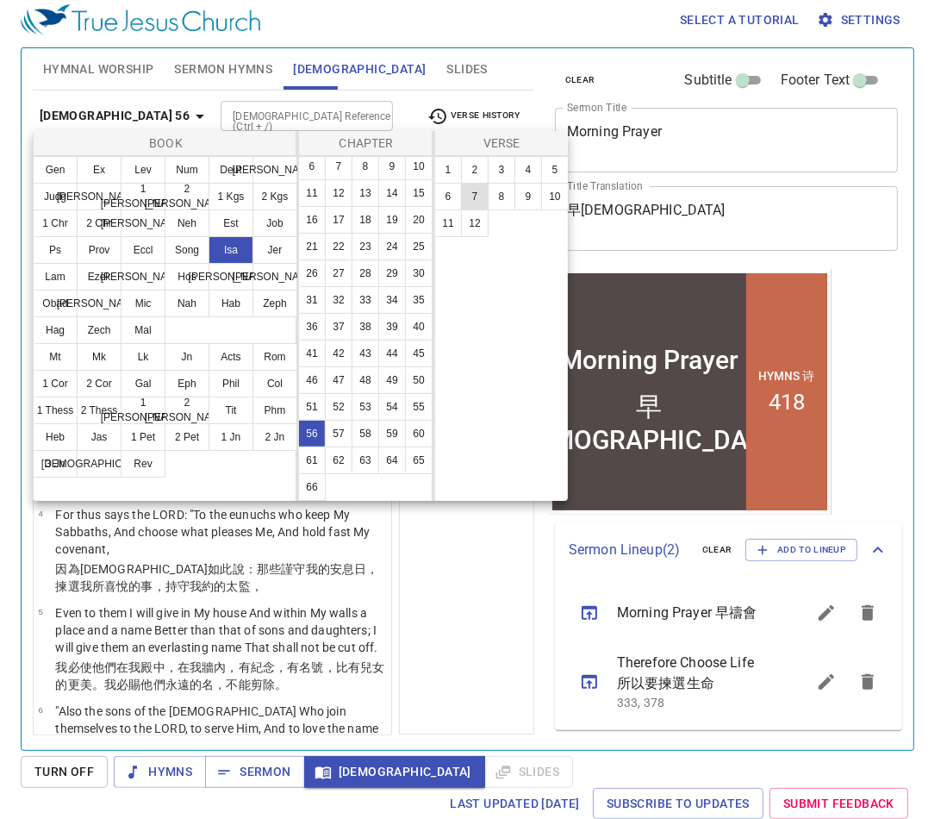
click at [469, 198] on button "7" at bounding box center [475, 197] width 28 height 28
select select "7"
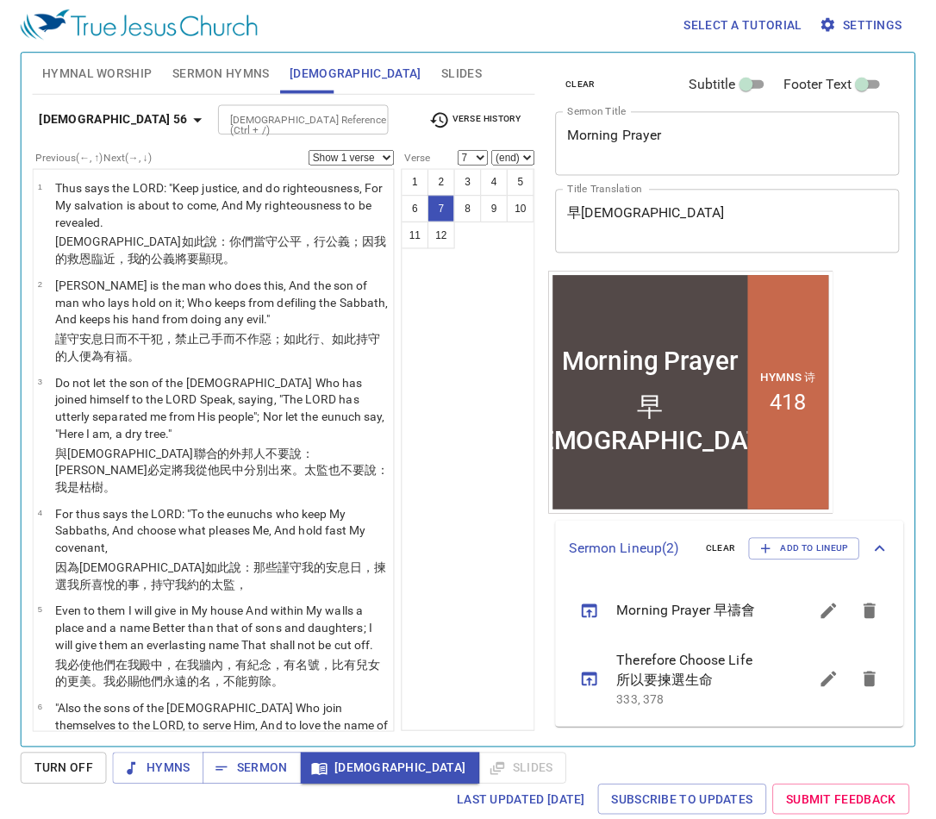
scroll to position [448, 0]
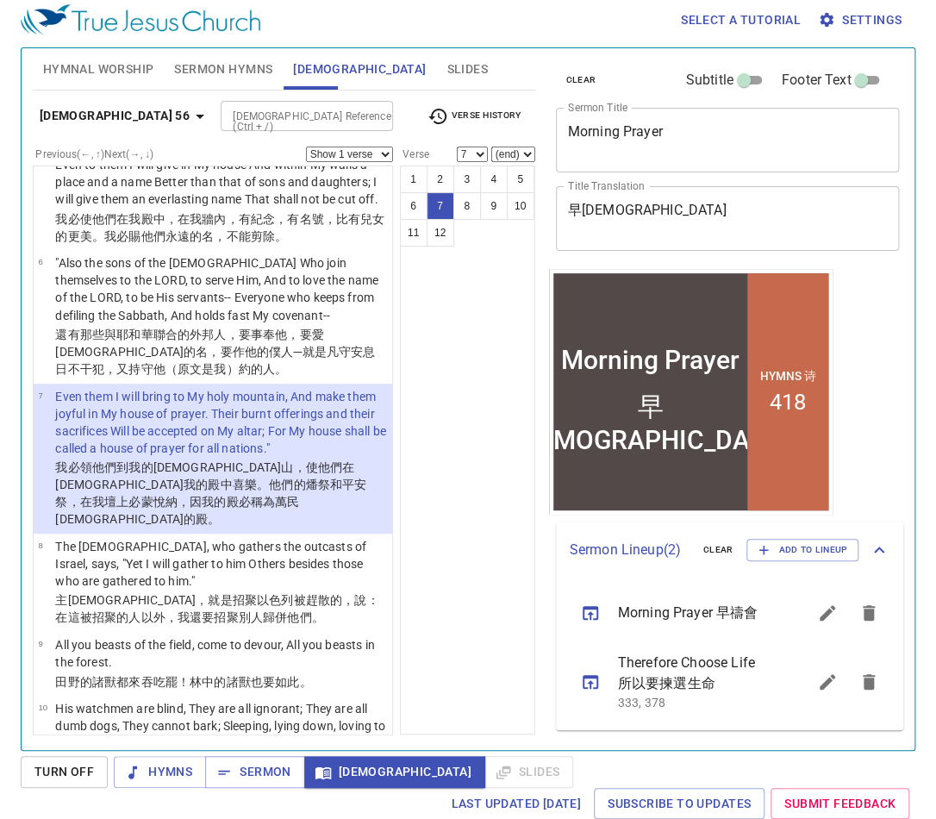
click at [495, 346] on div "1 2 3 4 5 6 7 8 9 10 11 12" at bounding box center [467, 449] width 135 height 569
click at [109, 70] on span "Hymnal Worship" at bounding box center [98, 70] width 111 height 22
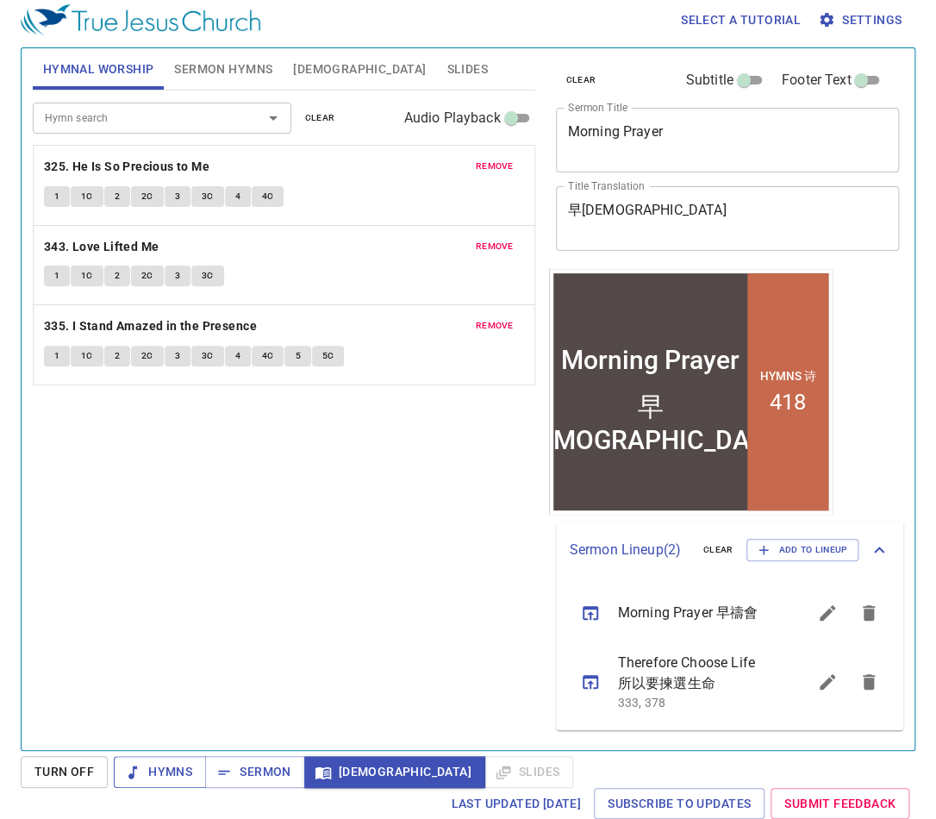
drag, startPoint x: 165, startPoint y: 772, endPoint x: 222, endPoint y: 660, distance: 126.0
click at [165, 771] on span "Hymns" at bounding box center [160, 772] width 65 height 22
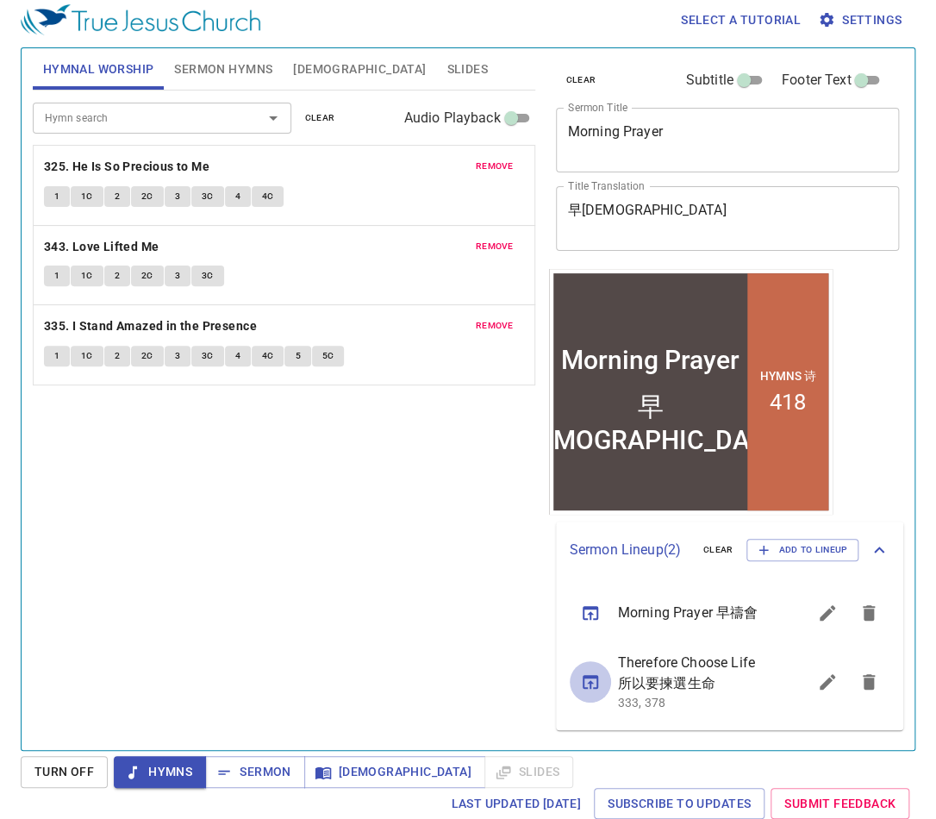
click at [580, 682] on icon "sermon lineup list" at bounding box center [590, 681] width 21 height 21
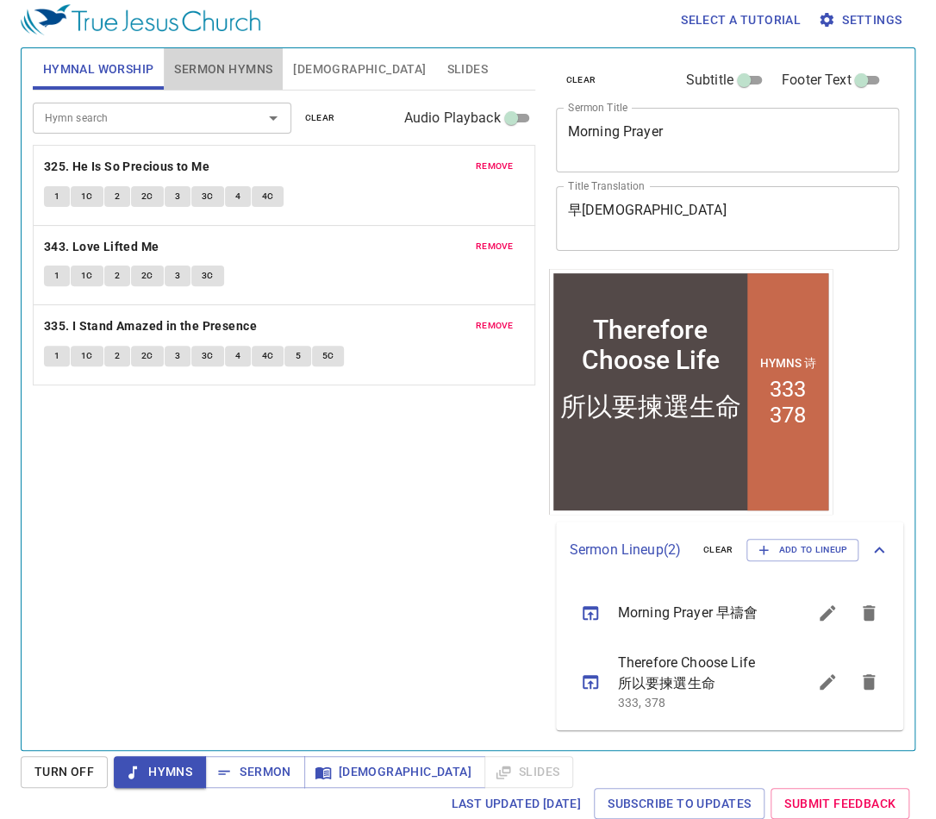
click at [229, 63] on span "Sermon Hymns" at bounding box center [223, 70] width 98 height 22
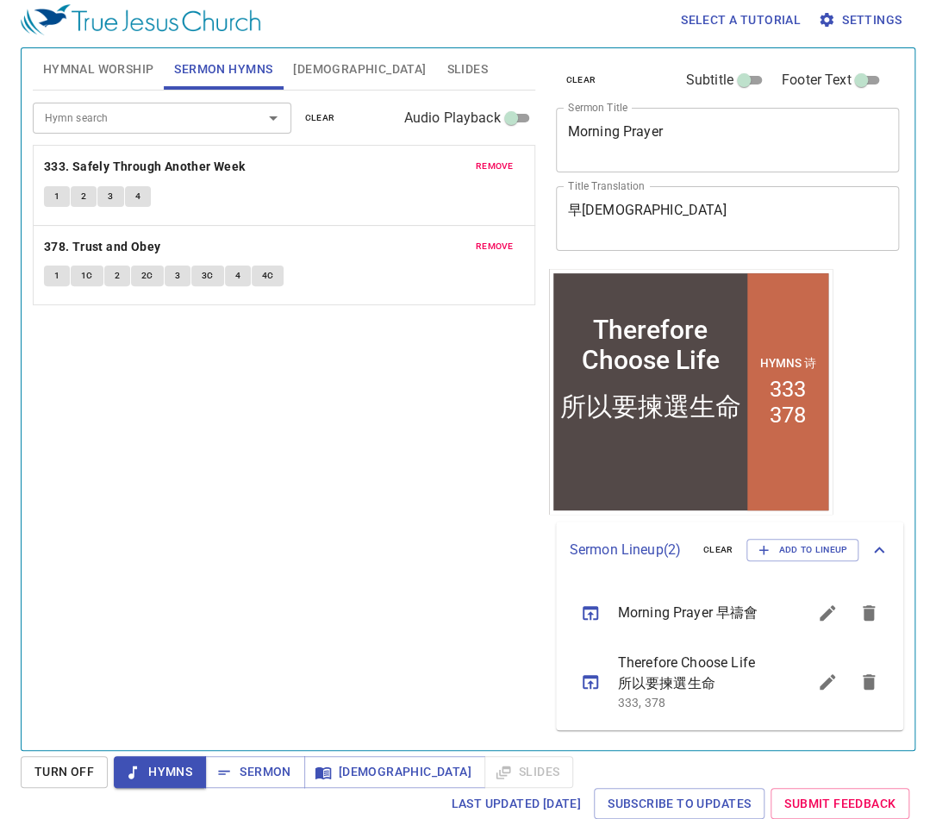
click at [116, 72] on span "Hymnal Worship" at bounding box center [98, 70] width 111 height 22
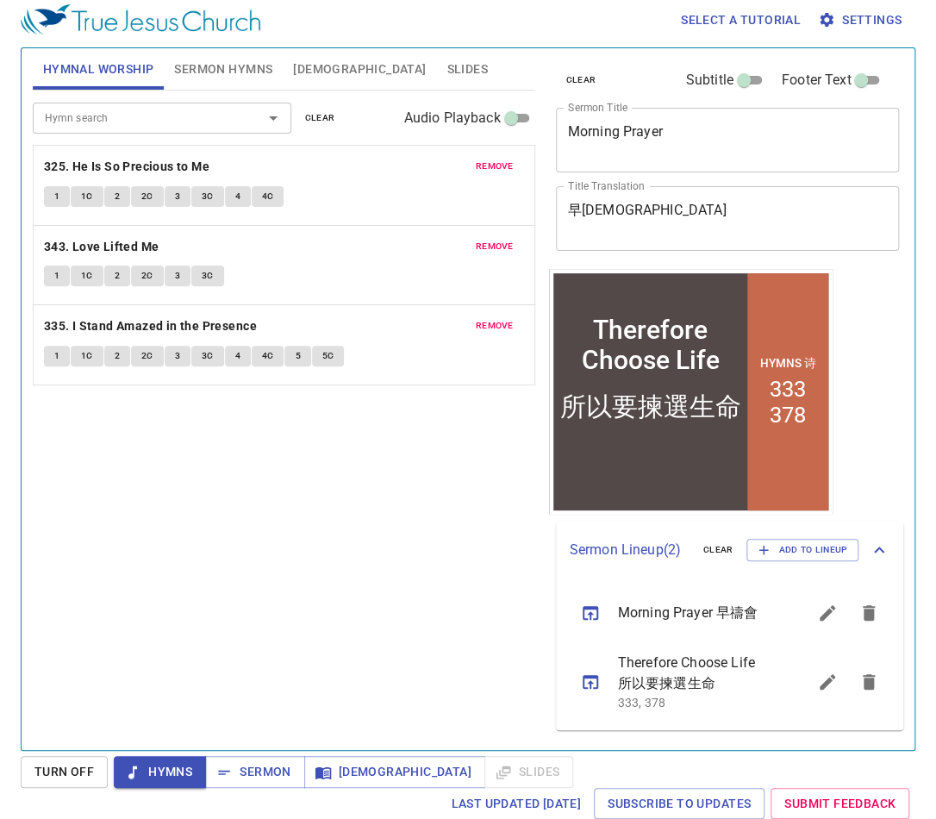
click at [309, 520] on div "Hymn search Hymn search clear Audio Playback remove 325. He Is So Precious to M…" at bounding box center [284, 412] width 502 height 644
click at [283, 647] on div "Hymn search Hymn search clear Audio Playback remove 325. He Is So Precious to M…" at bounding box center [284, 412] width 502 height 644
click at [126, 170] on b "325. He Is So Precious to Me" at bounding box center [126, 167] width 165 height 22
click at [56, 196] on span "1" at bounding box center [56, 197] width 5 height 16
click at [124, 190] on button "2" at bounding box center [117, 196] width 26 height 21
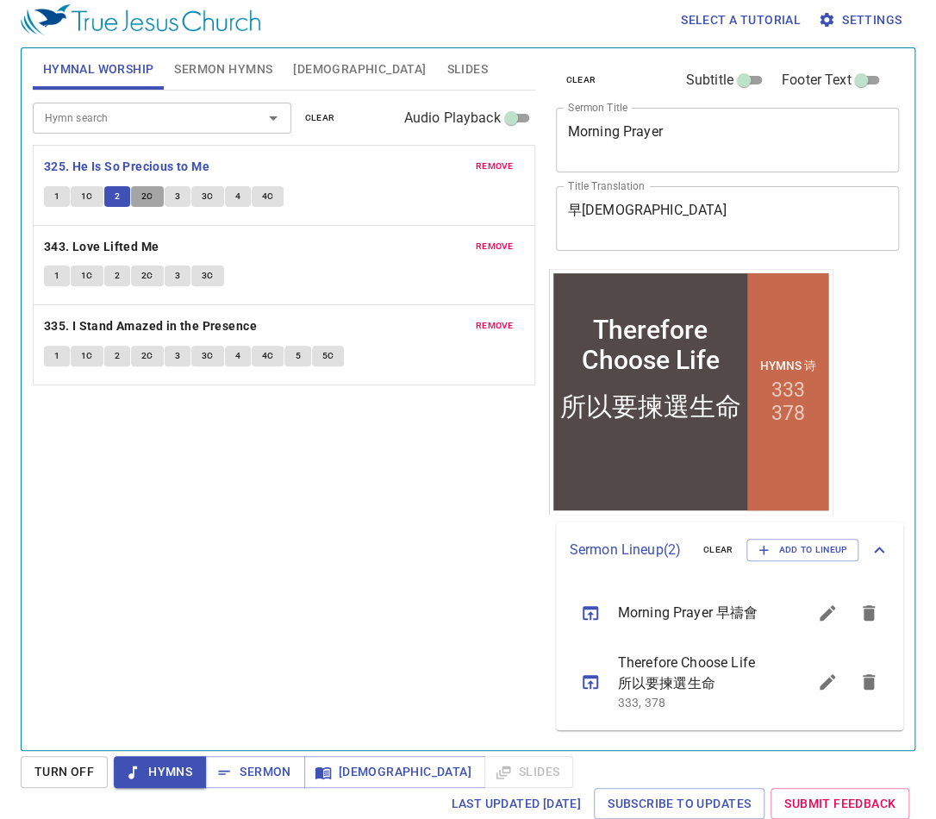
click at [144, 196] on span "2C" at bounding box center [147, 197] width 12 height 16
drag, startPoint x: 220, startPoint y: 529, endPoint x: 262, endPoint y: 445, distance: 93.6
click at [221, 530] on div "Hymn search Hymn search clear Audio Playback remove 325. He Is So Precious to M…" at bounding box center [284, 412] width 502 height 644
click at [250, 545] on div "Hymn search Hymn search clear Audio Playback remove 325. He Is So Precious to M…" at bounding box center [284, 412] width 502 height 644
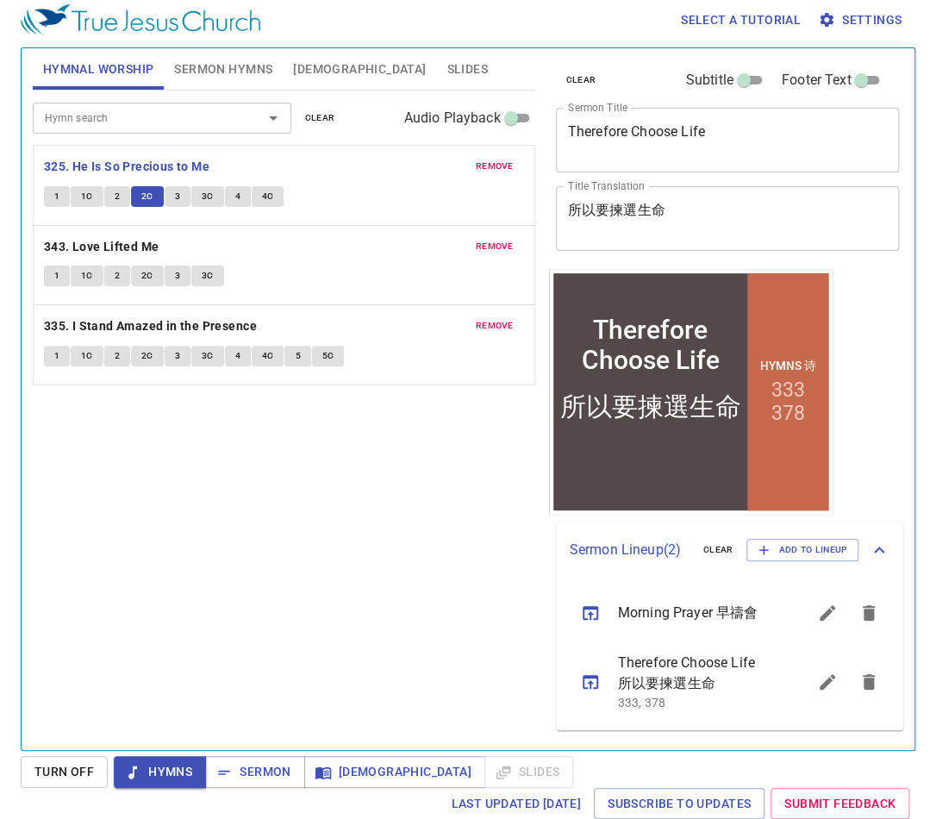
click at [176, 197] on span "3" at bounding box center [177, 197] width 5 height 16
click at [252, 715] on div "Hymn search Hymn search clear Audio Playback remove 325. He Is So Precious to M…" at bounding box center [284, 412] width 502 height 644
click at [258, 685] on div "Hymn search Hymn search clear Audio Playback remove 325. He Is So Precious to M…" at bounding box center [284, 412] width 502 height 644
click at [298, 634] on div "Hymn search Hymn search clear Audio Playback remove 325. He Is So Precious to M…" at bounding box center [284, 412] width 502 height 644
click at [331, 634] on div "Hymn search Hymn search clear Audio Playback remove 325. He Is So Precious to M…" at bounding box center [284, 412] width 502 height 644
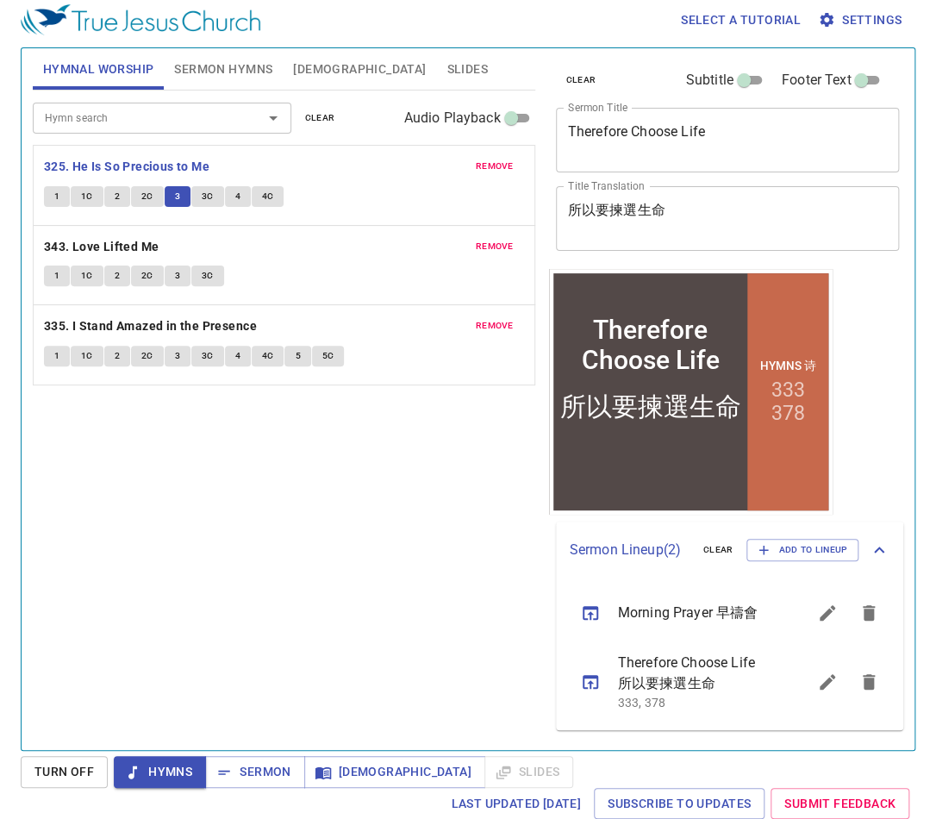
click at [322, 627] on div "Hymn search Hymn search clear Audio Playback remove 325. He Is So Precious to M…" at bounding box center [284, 412] width 502 height 644
click at [193, 548] on div "Hymn search Hymn search clear Audio Playback remove 325. He Is So Precious to M…" at bounding box center [284, 412] width 502 height 644
click at [204, 200] on span "3C" at bounding box center [208, 197] width 12 height 16
click at [235, 191] on span "4" at bounding box center [237, 197] width 5 height 16
click at [269, 197] on span "4C" at bounding box center [268, 197] width 12 height 16
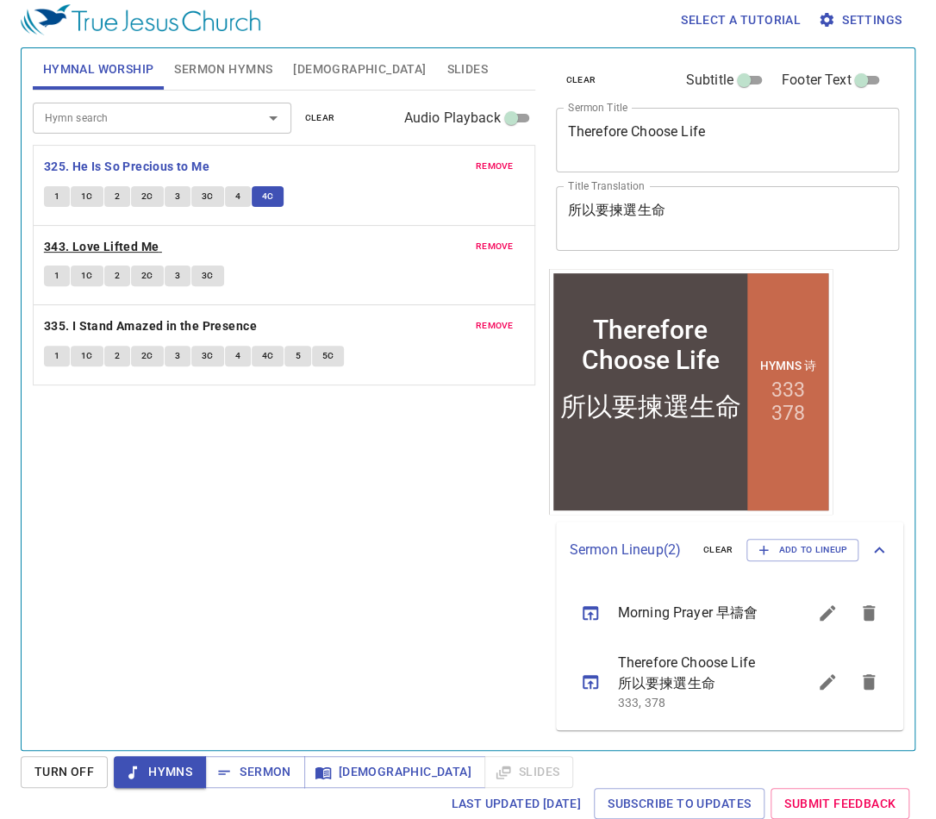
click at [109, 243] on b "343. Love Lifted Me" at bounding box center [101, 247] width 115 height 22
click at [54, 269] on span "1" at bounding box center [56, 276] width 5 height 16
click at [83, 278] on span "1C" at bounding box center [87, 276] width 12 height 16
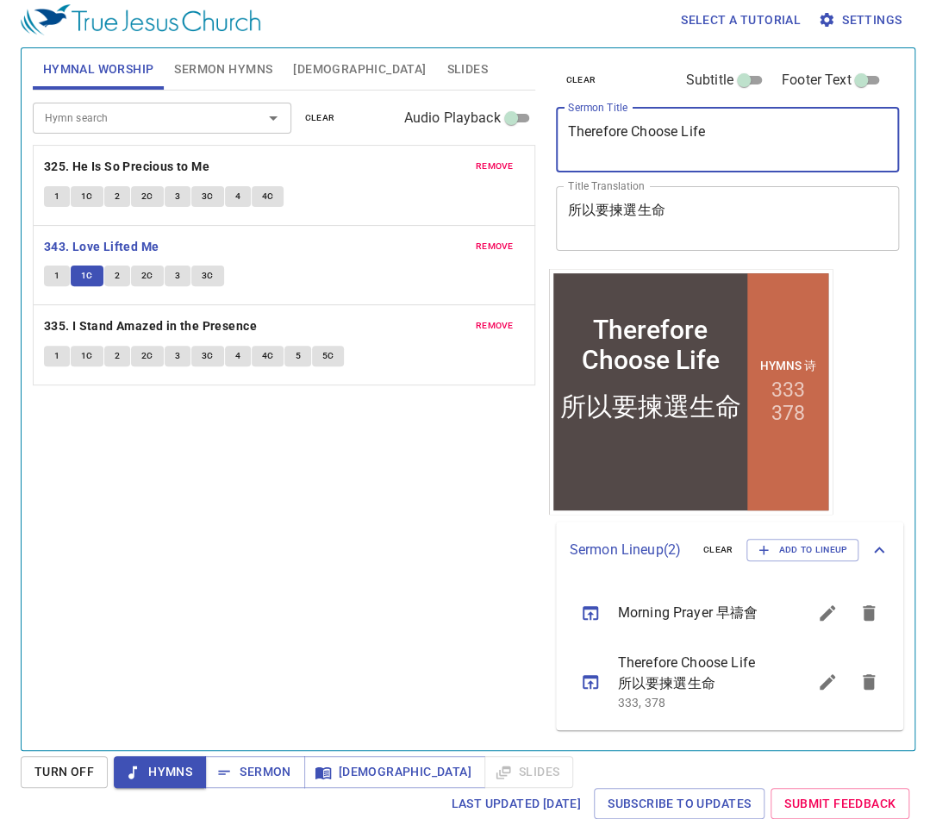
drag, startPoint x: 757, startPoint y: 138, endPoint x: 568, endPoint y: 126, distance: 189.1
click at [568, 126] on textarea "Therefore Choose Life" at bounding box center [728, 139] width 320 height 33
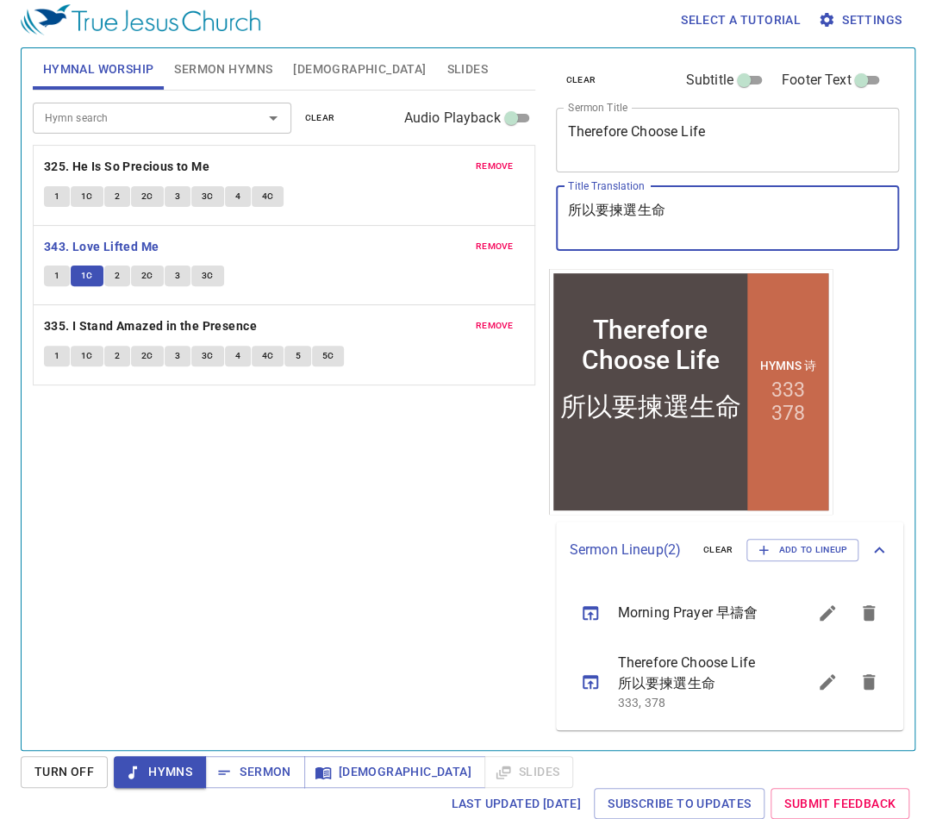
drag, startPoint x: 684, startPoint y: 217, endPoint x: 552, endPoint y: 184, distance: 135.8
click at [553, 185] on div "clear Subtitle Footer Text Sermon Title Therefore Choose Life x Sermon Title Ti…" at bounding box center [726, 158] width 355 height 221
click at [379, 514] on div "Hymn search Hymn search clear Audio Playback remove 325. He Is So Precious to M…" at bounding box center [284, 412] width 502 height 644
click at [117, 279] on span "2" at bounding box center [117, 276] width 5 height 16
click at [361, 476] on div "Hymn search Hymn search clear Audio Playback remove 325. He Is So Precious to M…" at bounding box center [284, 412] width 502 height 644
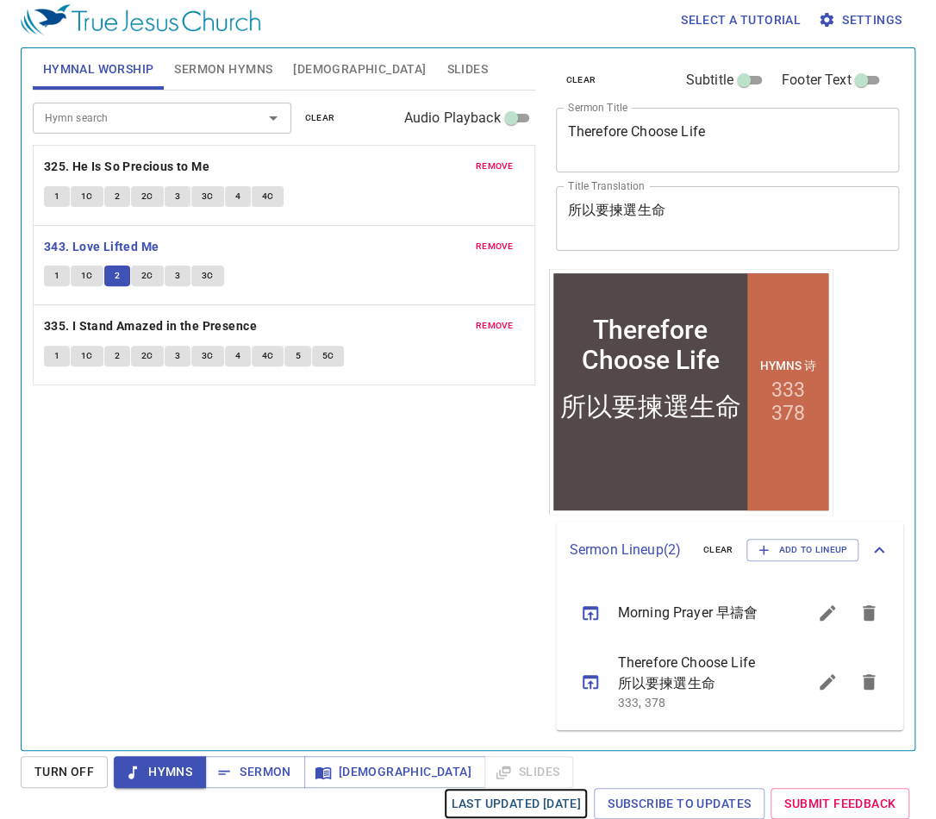
click at [501, 797] on span "Last updated 9/22/2025" at bounding box center [516, 804] width 130 height 22
click at [148, 279] on span "2C" at bounding box center [147, 276] width 12 height 16
click at [292, 604] on div "Hymn search Hymn search clear Audio Playback remove 325. He Is So Precious to M…" at bounding box center [284, 412] width 502 height 644
click at [177, 272] on span "3" at bounding box center [177, 276] width 5 height 16
click at [207, 272] on span "3C" at bounding box center [208, 276] width 12 height 16
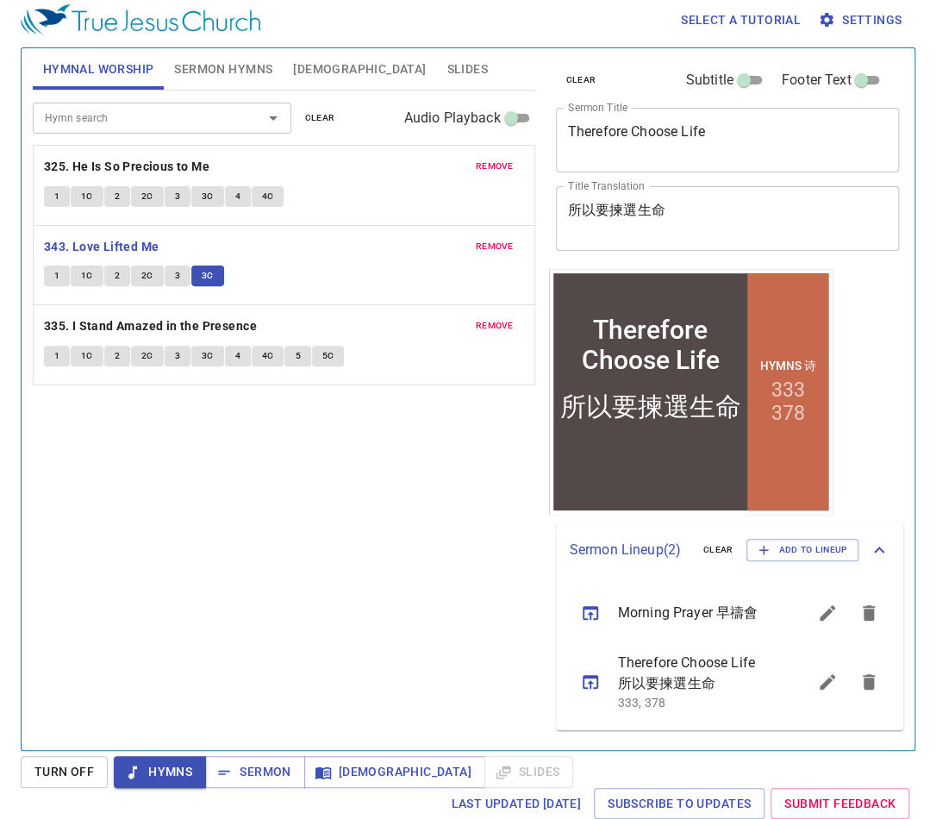
click at [476, 640] on div "Hymn search Hymn search clear Audio Playback remove 325. He Is So Precious to M…" at bounding box center [284, 412] width 502 height 644
click at [169, 324] on b "335. I Stand Amazed in the Presence" at bounding box center [150, 326] width 213 height 22
click at [248, 769] on span "Sermon" at bounding box center [255, 772] width 72 height 22
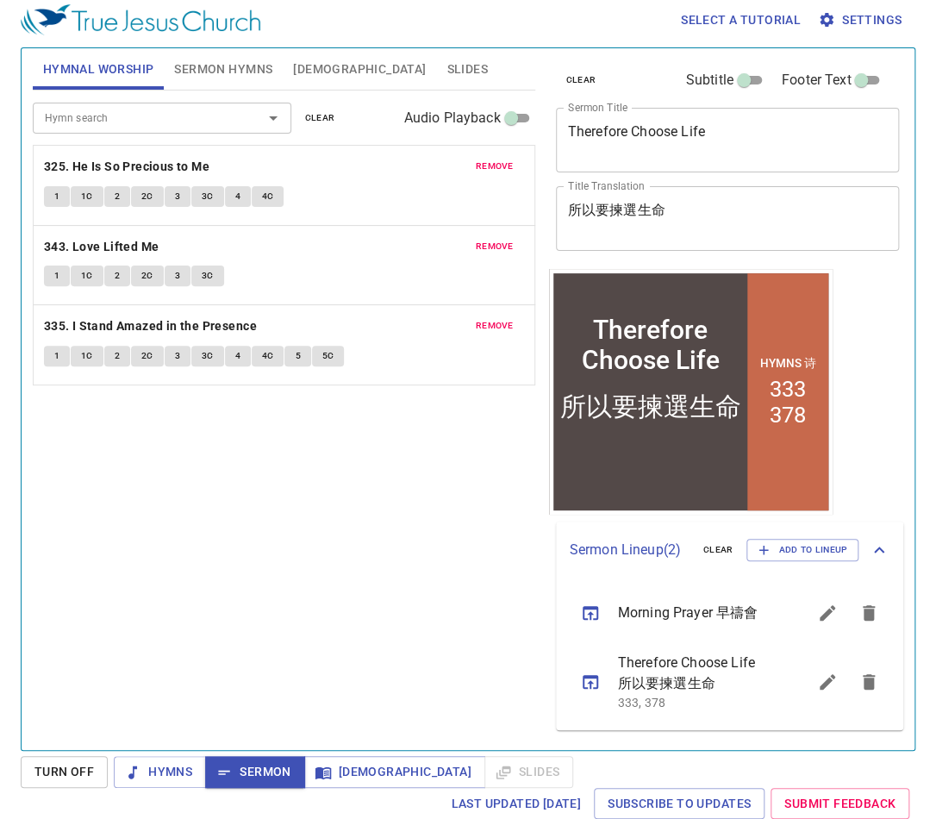
click at [248, 59] on span "Sermon Hymns" at bounding box center [223, 70] width 98 height 22
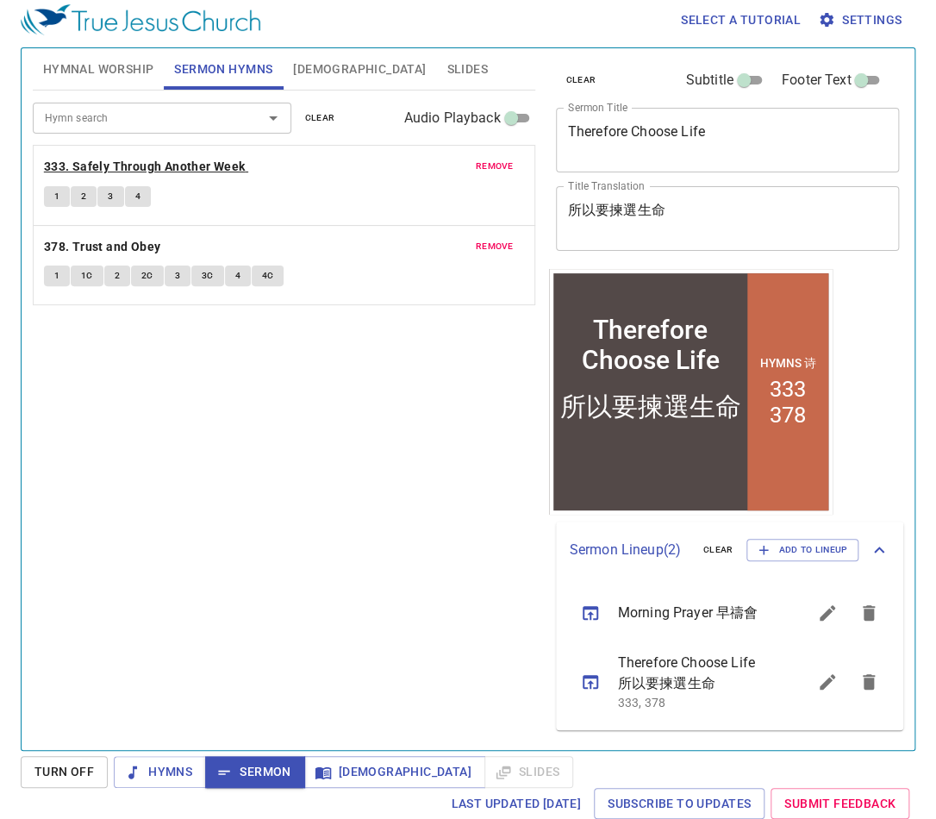
click at [121, 161] on b "333. Safely Through Another Week" at bounding box center [145, 167] width 202 height 22
click at [55, 191] on span "1" at bounding box center [56, 197] width 5 height 16
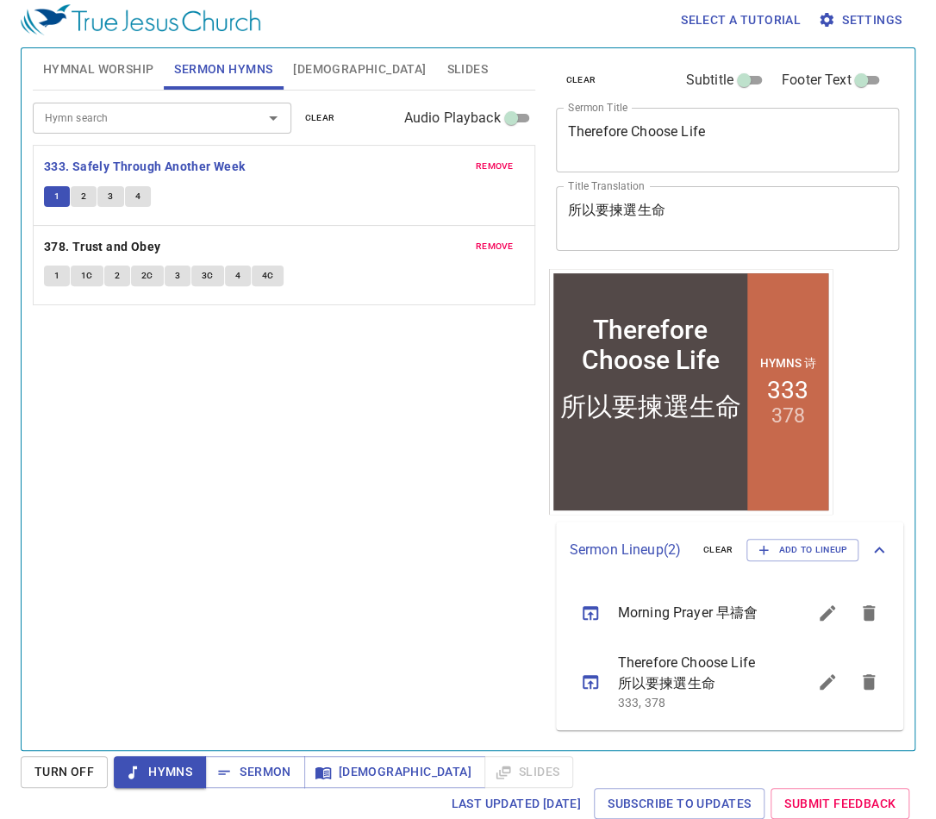
scroll to position [8, 0]
click at [87, 197] on button "2" at bounding box center [84, 196] width 26 height 21
click at [260, 778] on span "Sermon" at bounding box center [255, 772] width 72 height 22
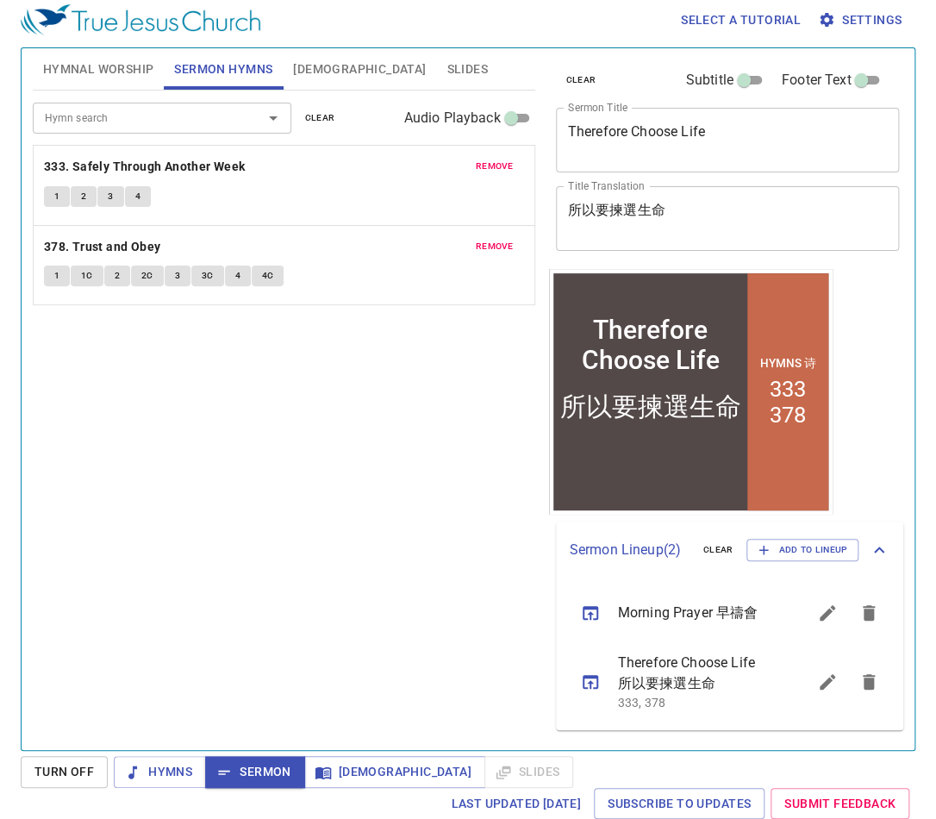
click at [410, 399] on div "Hymn search Hymn search clear Audio Playback remove 333. Safely Through Another…" at bounding box center [284, 412] width 502 height 644
click at [325, 73] on span "[DEMOGRAPHIC_DATA]" at bounding box center [359, 70] width 133 height 22
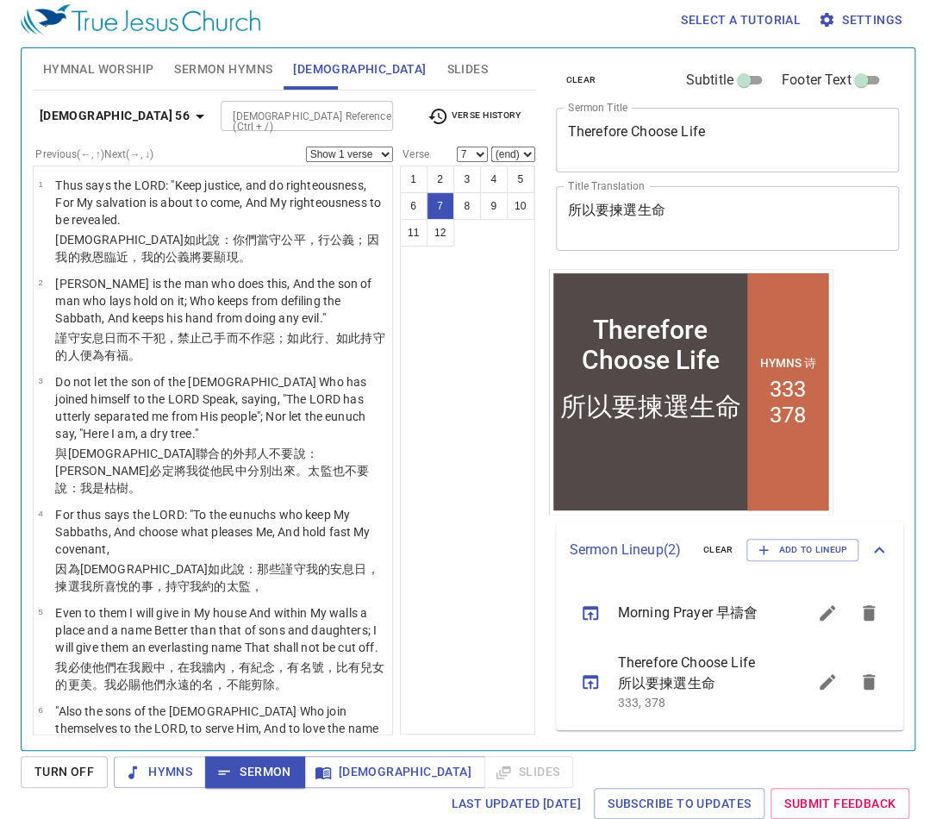
click at [86, 112] on b "[DEMOGRAPHIC_DATA] 56" at bounding box center [115, 116] width 150 height 22
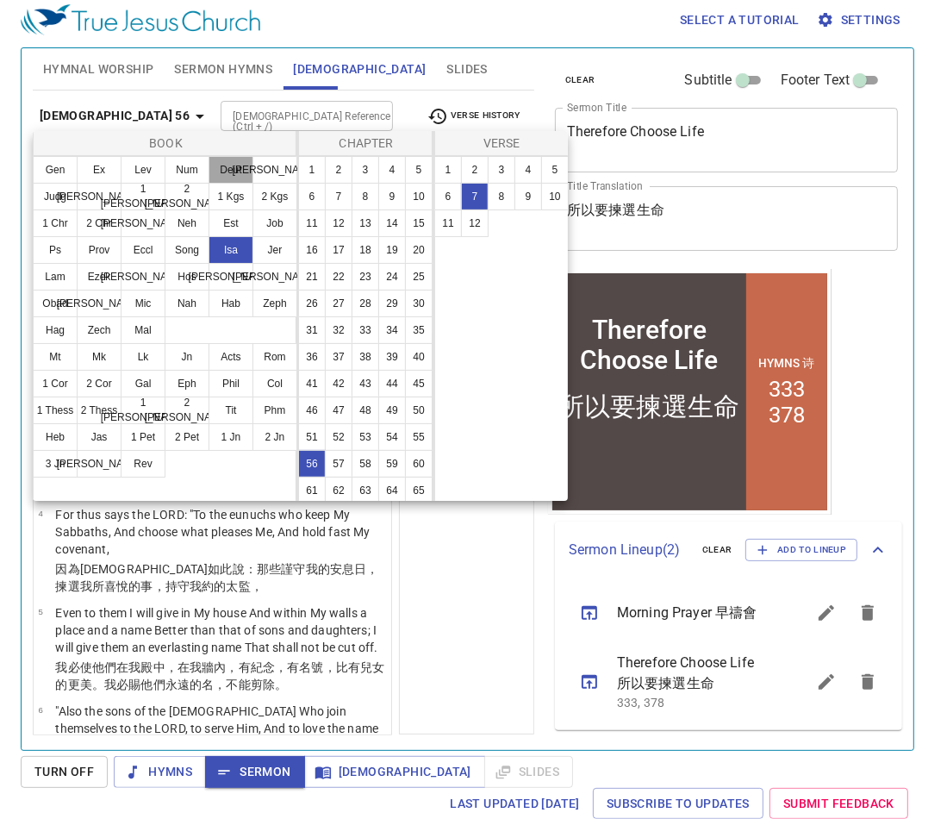
click at [234, 176] on button "Deut" at bounding box center [231, 170] width 45 height 28
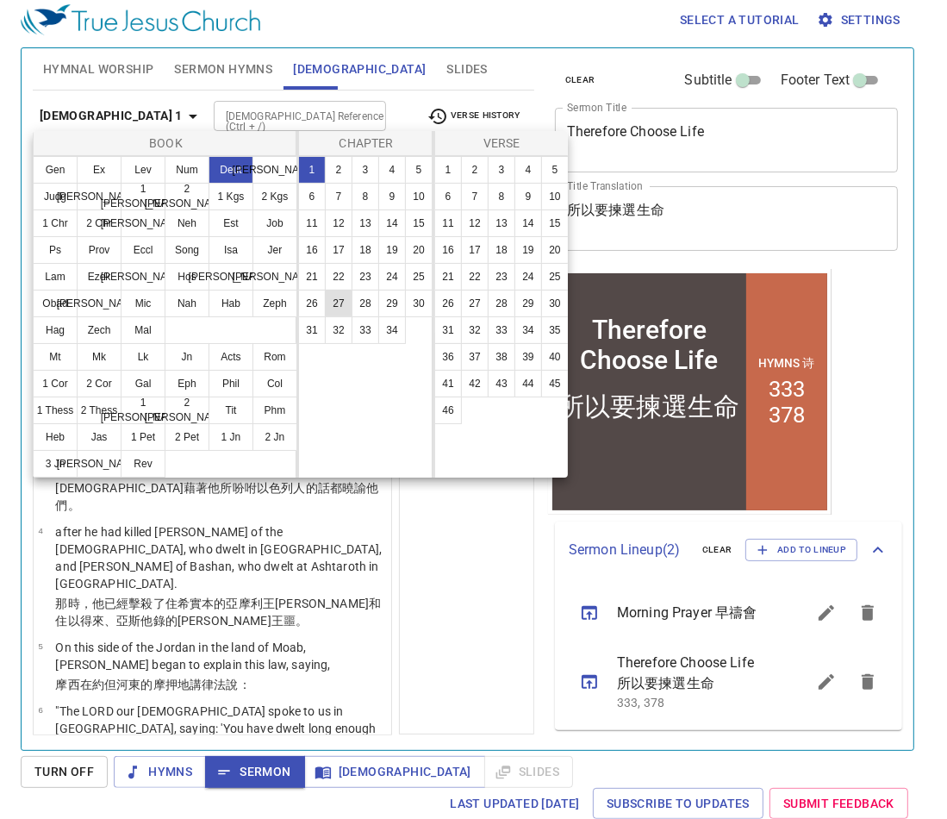
click at [342, 308] on button "27" at bounding box center [339, 304] width 28 height 28
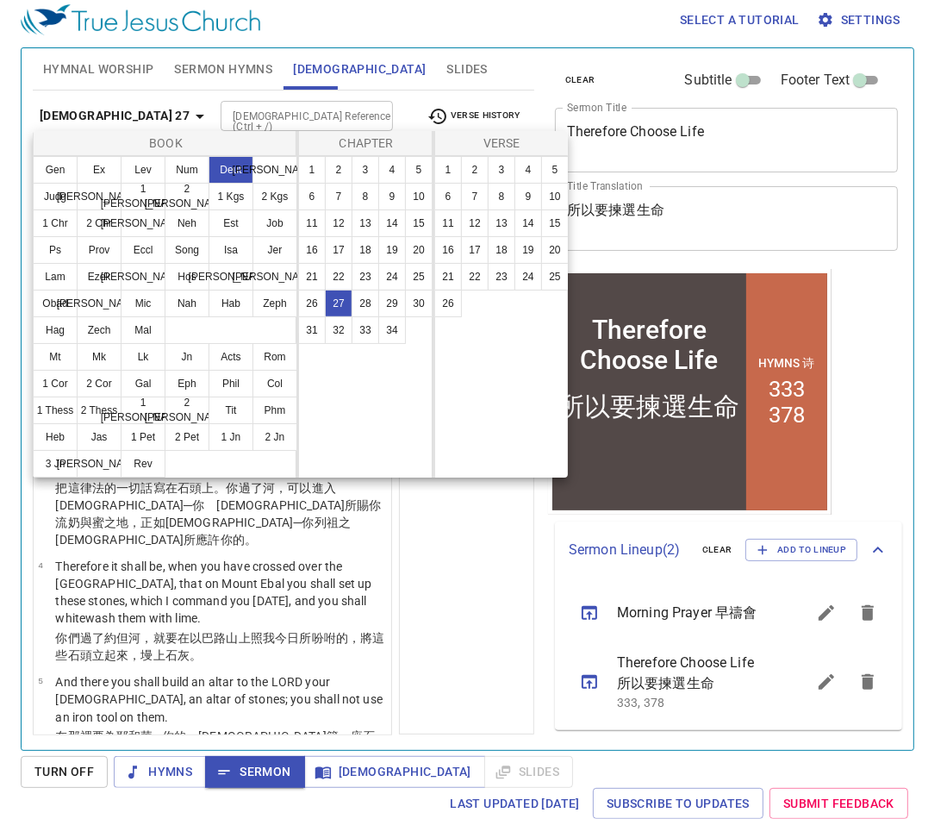
click at [450, 541] on div at bounding box center [473, 409] width 947 height 819
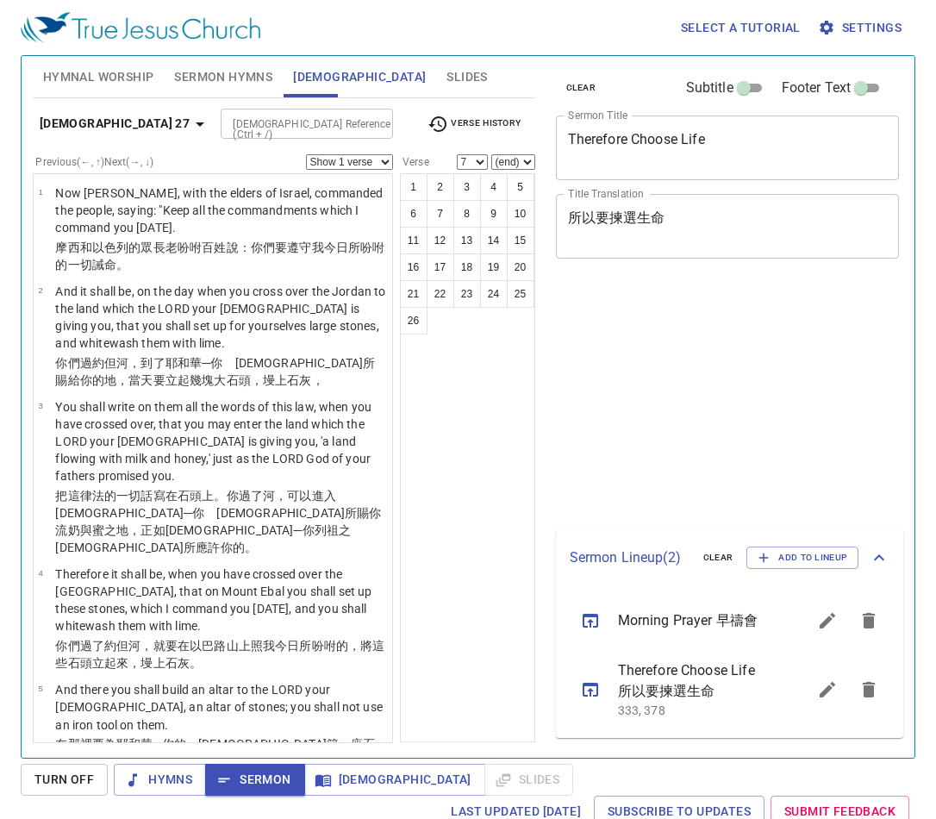
select select "7"
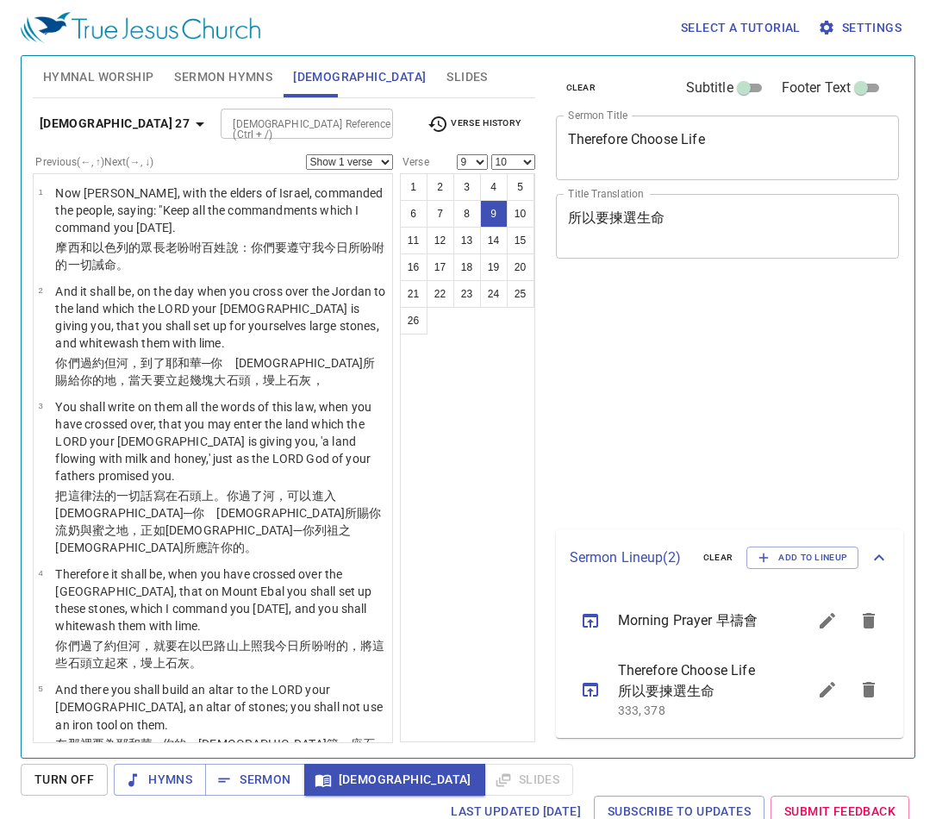
select select "9"
select select "10"
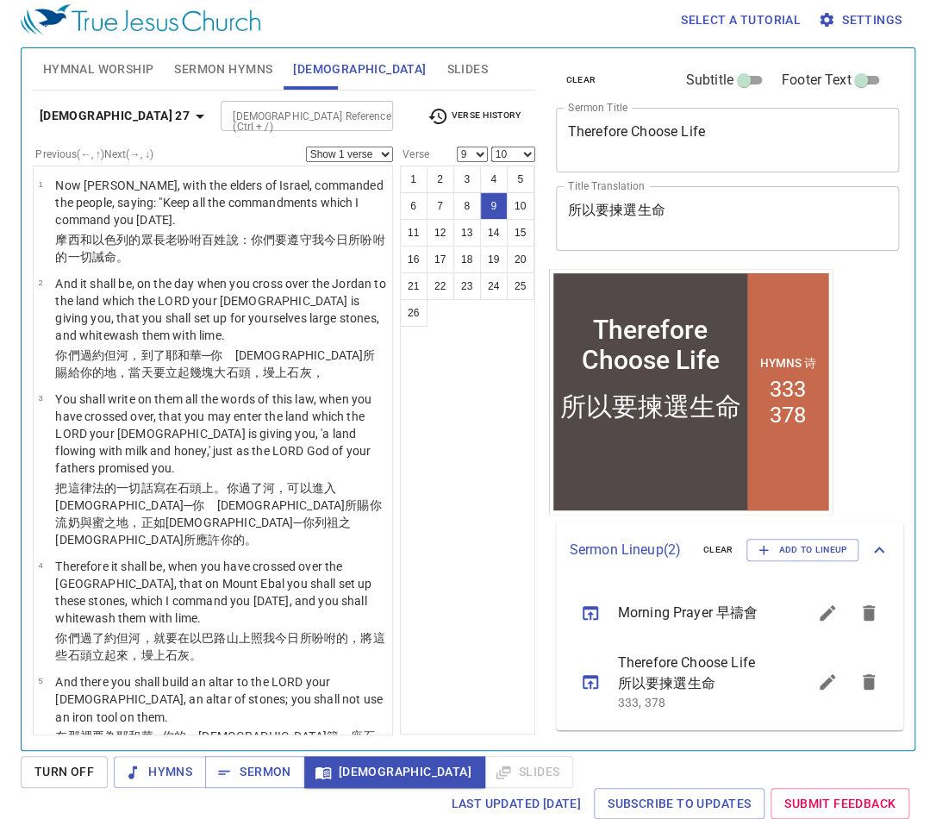
scroll to position [558, 0]
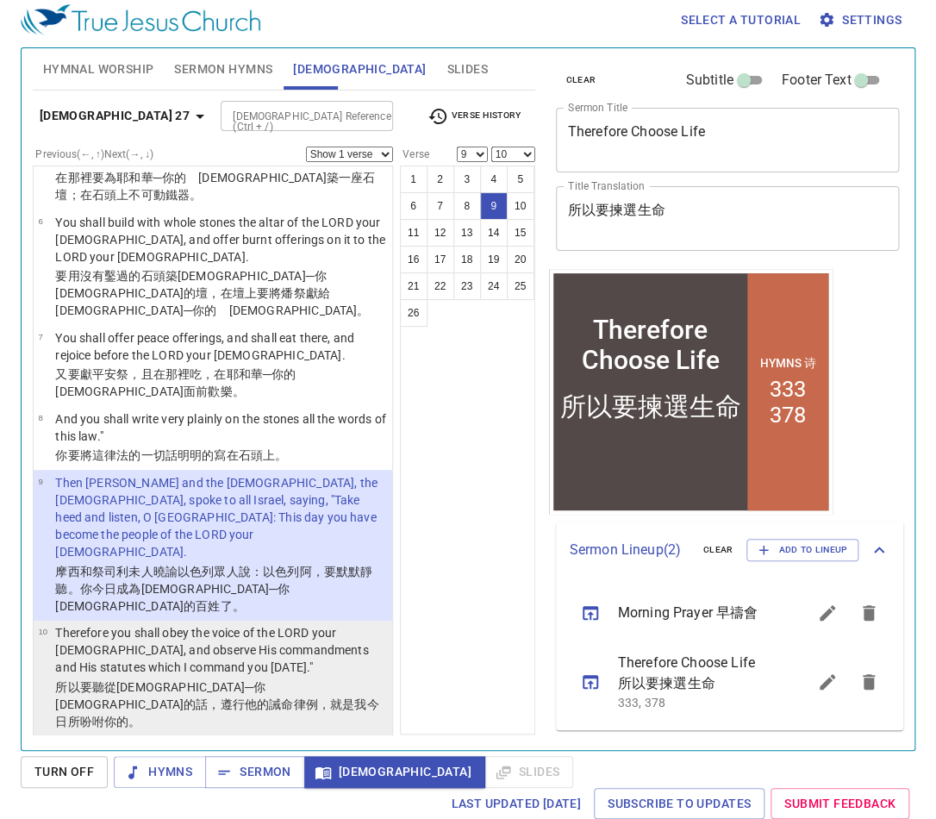
click at [231, 624] on p "Therefore you shall obey the voice of the LORD your God, and observe His comman…" at bounding box center [221, 650] width 332 height 52
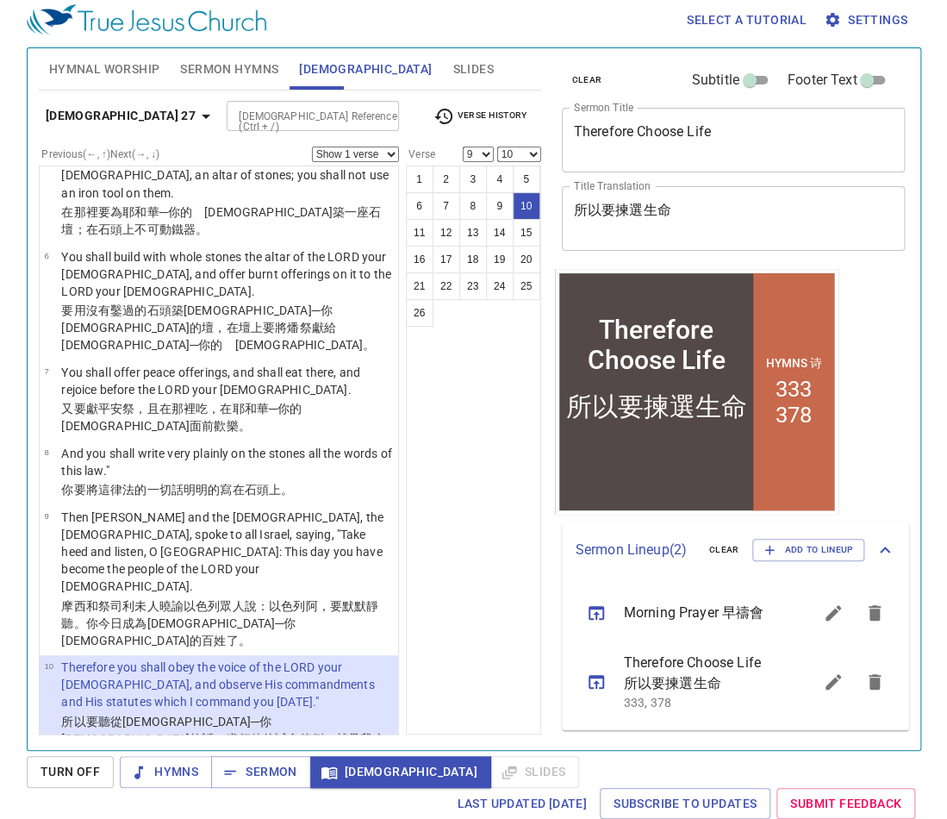
scroll to position [551, 0]
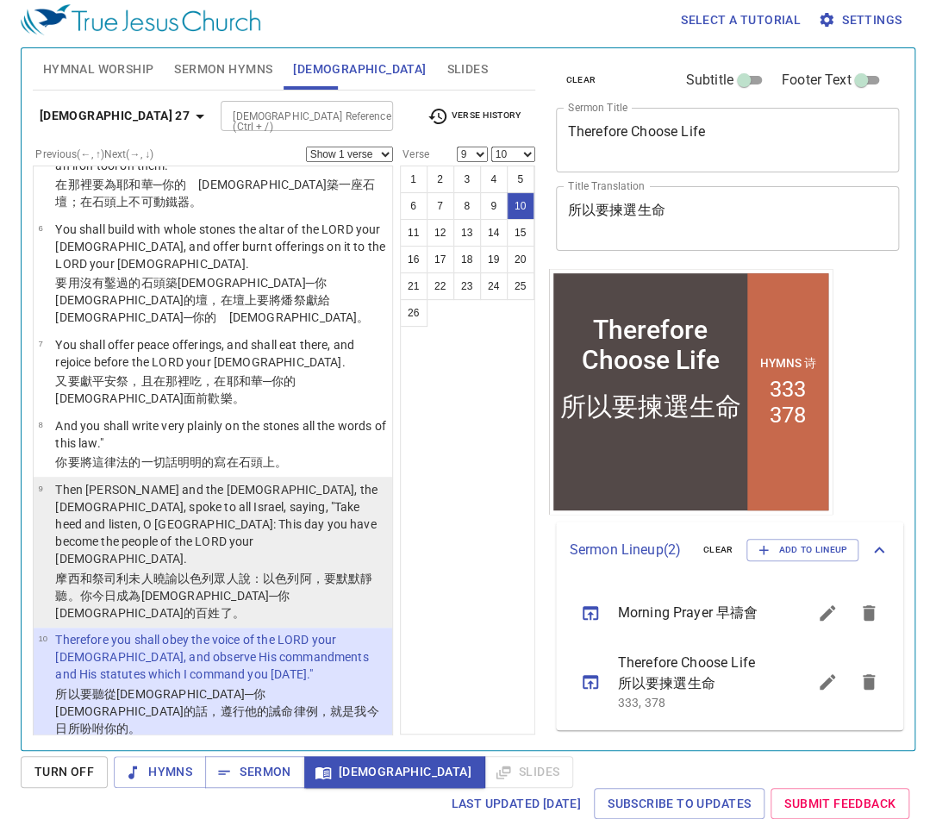
click at [279, 481] on p "Then Moses and the priests, the Levites, spoke to all Israel, saying, "Take hee…" at bounding box center [221, 524] width 332 height 86
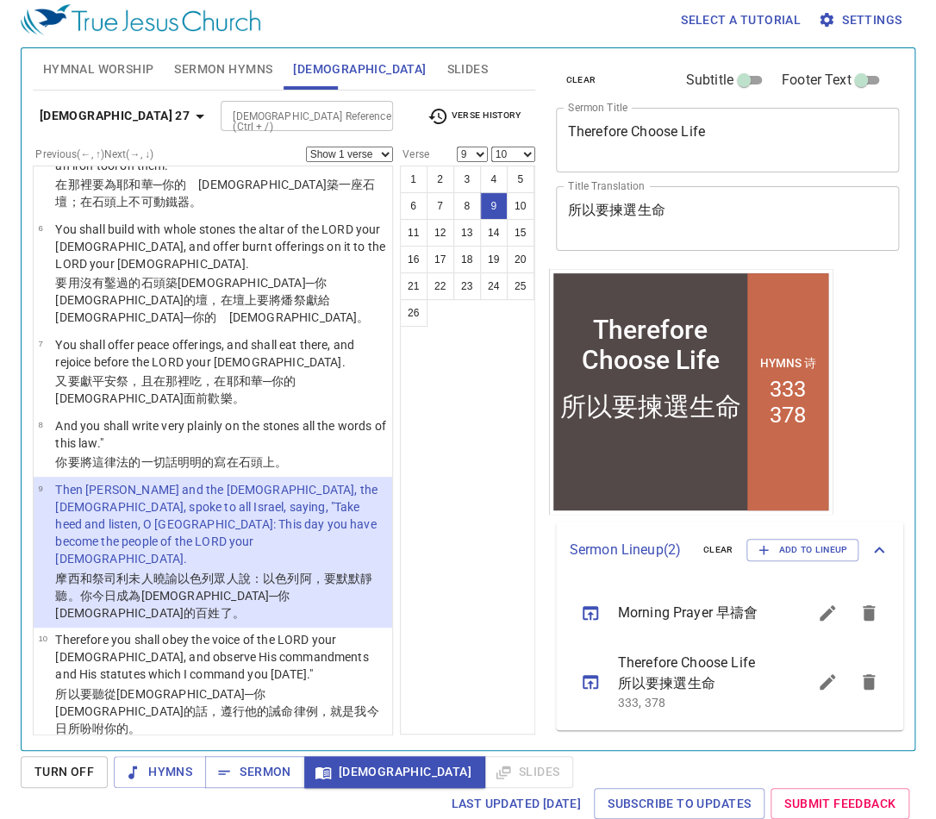
click at [372, 156] on select "Show 1 verse Show 2 verses Show 3 verses Show 4 verses Show 5 verses" at bounding box center [349, 154] width 87 height 16
click at [306, 146] on select "Show 1 verse Show 2 verses Show 3 verses Show 4 verses Show 5 verses" at bounding box center [349, 154] width 87 height 16
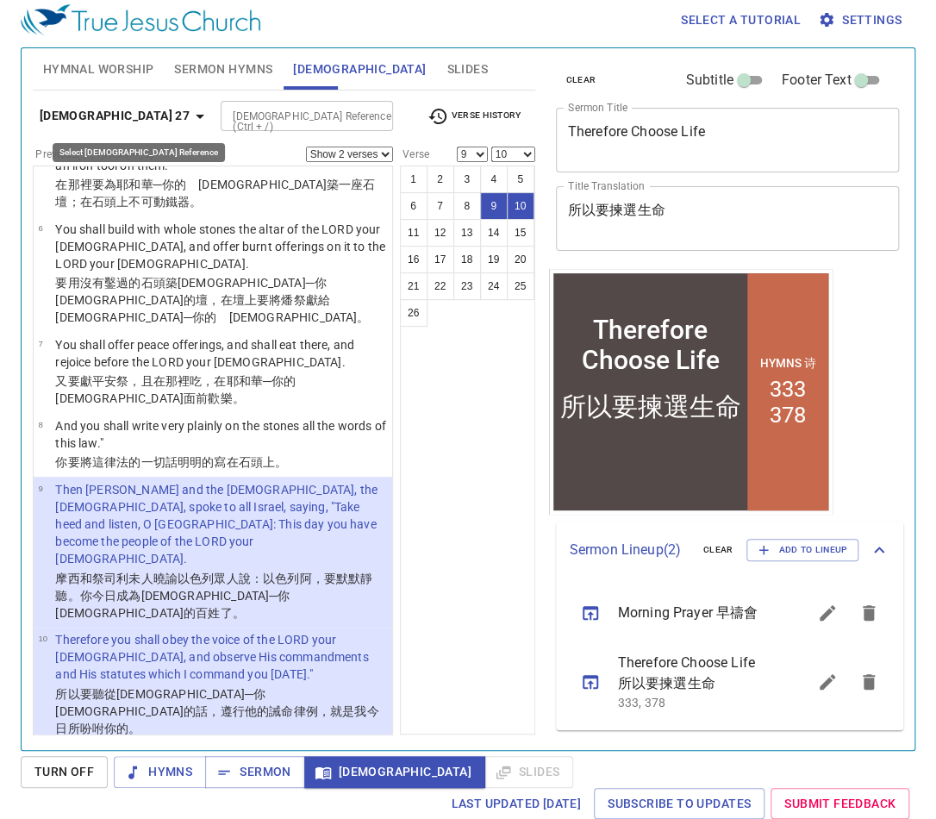
click at [133, 126] on button "Deuteronomy 27" at bounding box center [125, 116] width 184 height 32
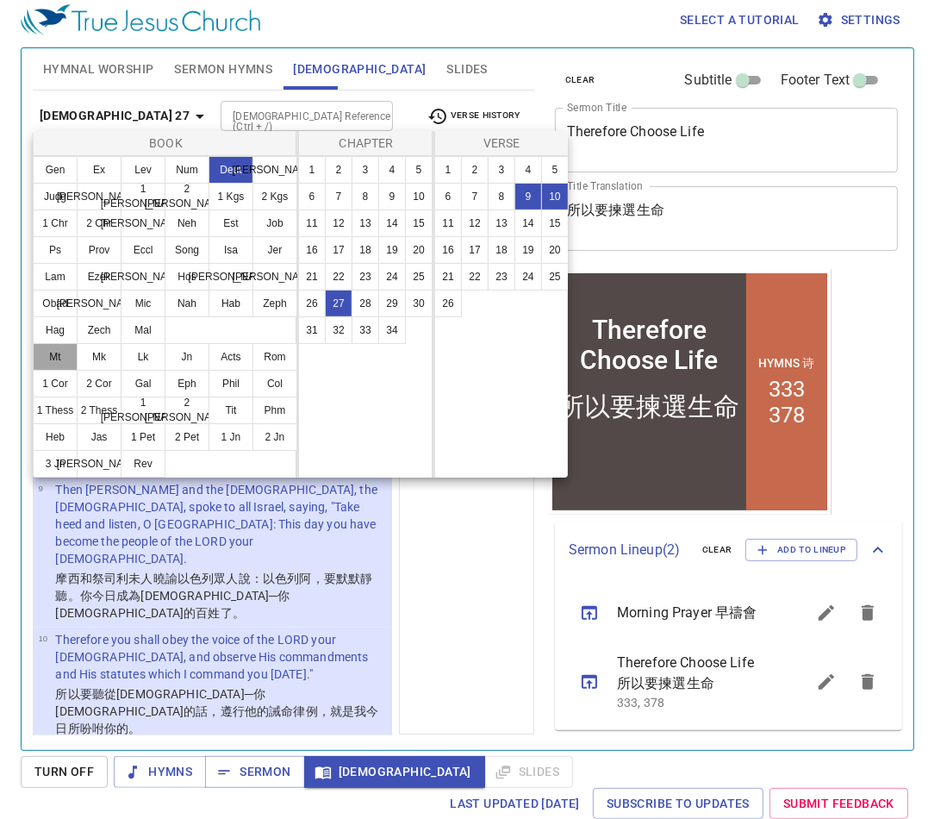
drag, startPoint x: 61, startPoint y: 358, endPoint x: 191, endPoint y: 332, distance: 132.8
click at [61, 358] on button "Mt" at bounding box center [55, 357] width 45 height 28
select select "1"
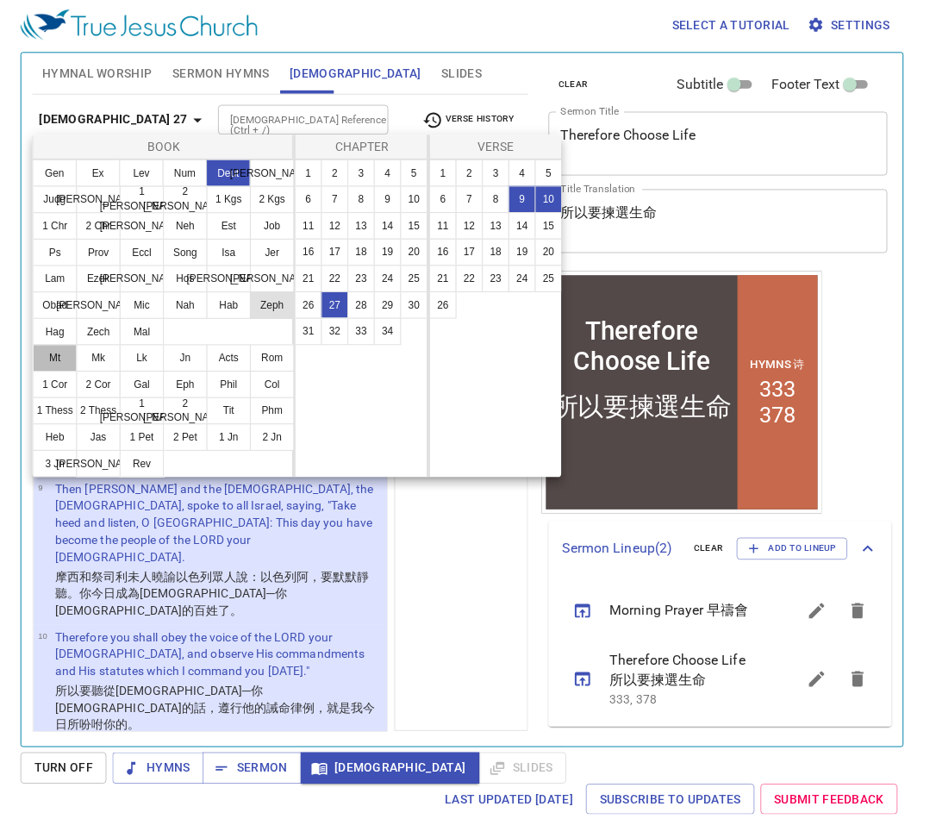
scroll to position [0, 0]
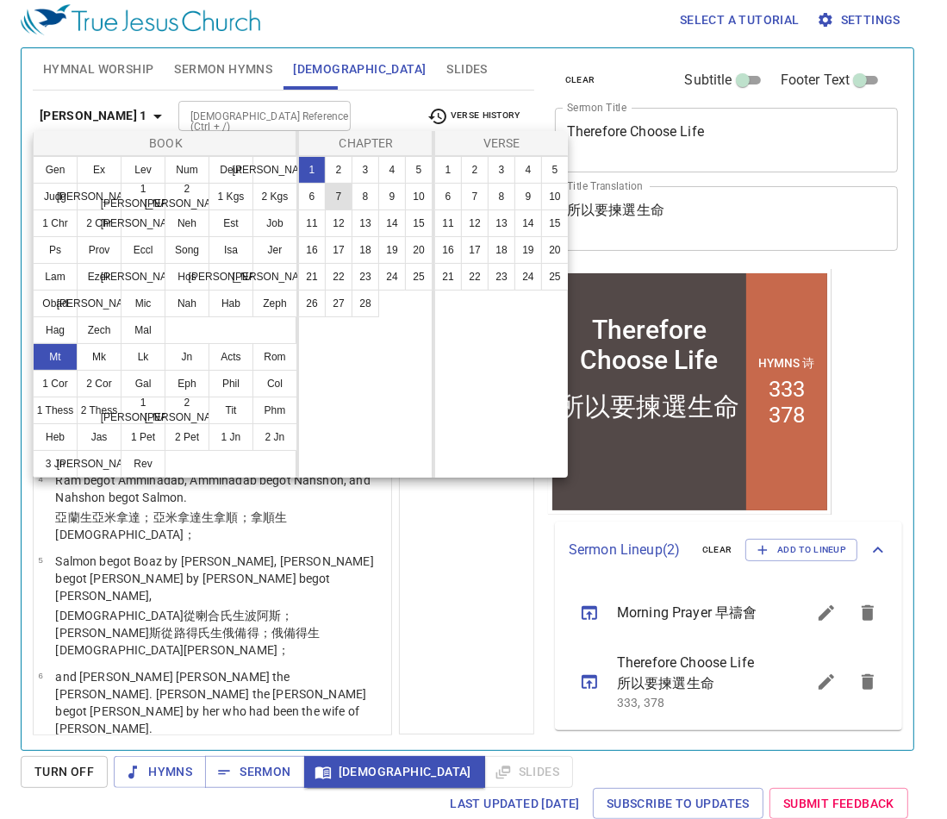
click at [337, 197] on button "7" at bounding box center [339, 197] width 28 height 28
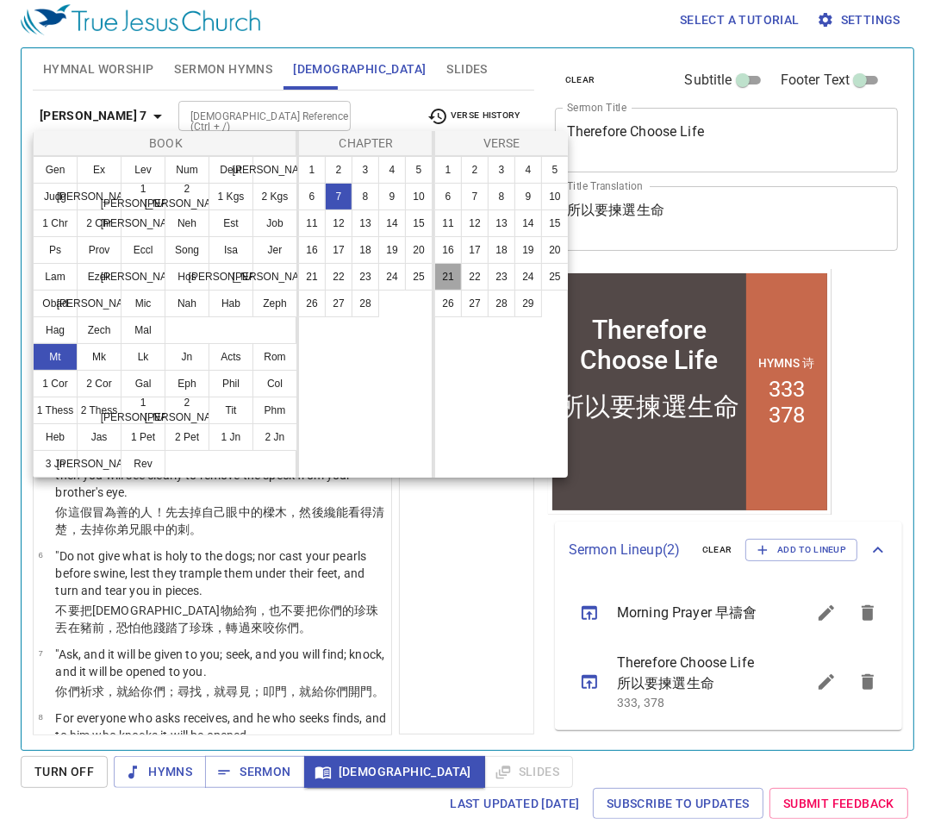
click at [445, 269] on button "21" at bounding box center [448, 277] width 28 height 28
select select "21"
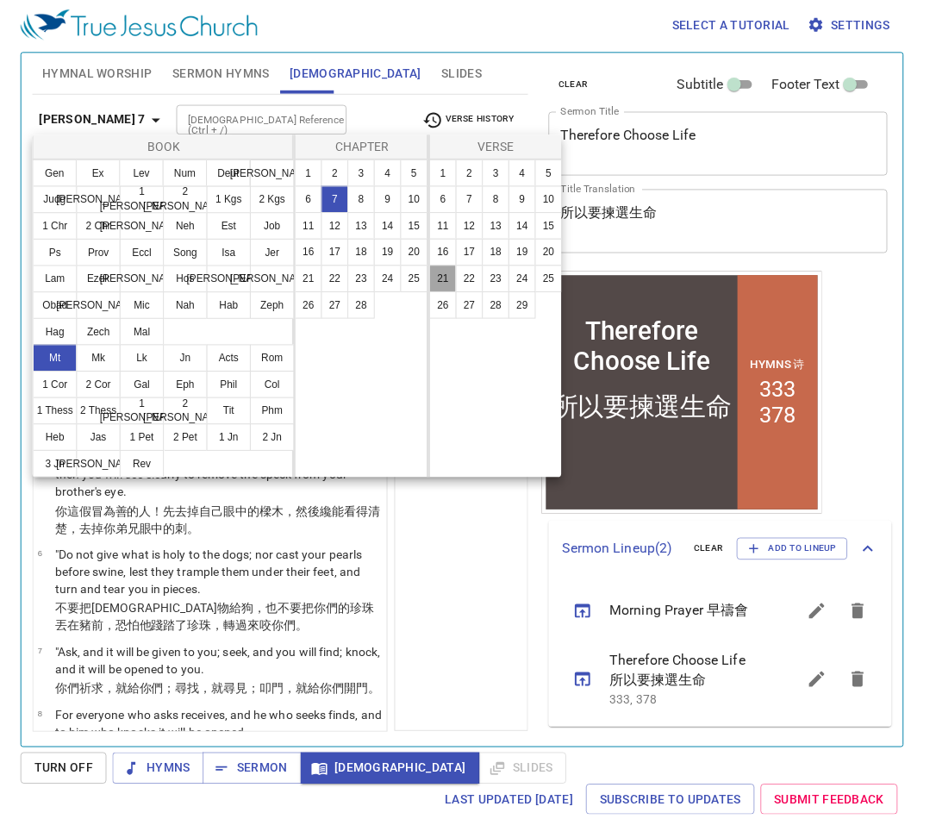
scroll to position [1255, 0]
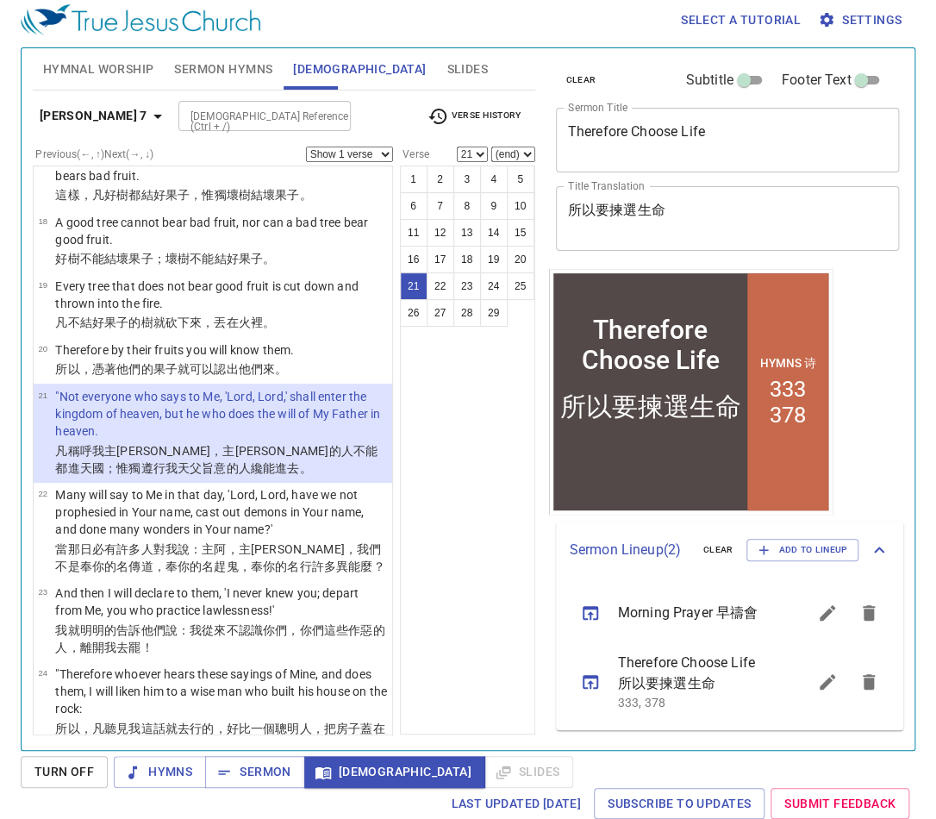
click at [515, 154] on select "(end) 22 23 24 25 26 27 28 29" at bounding box center [513, 154] width 44 height 16
select select "23"
click at [491, 146] on select "(end) 22 23 24 25 26 27 28 29" at bounding box center [513, 154] width 44 height 16
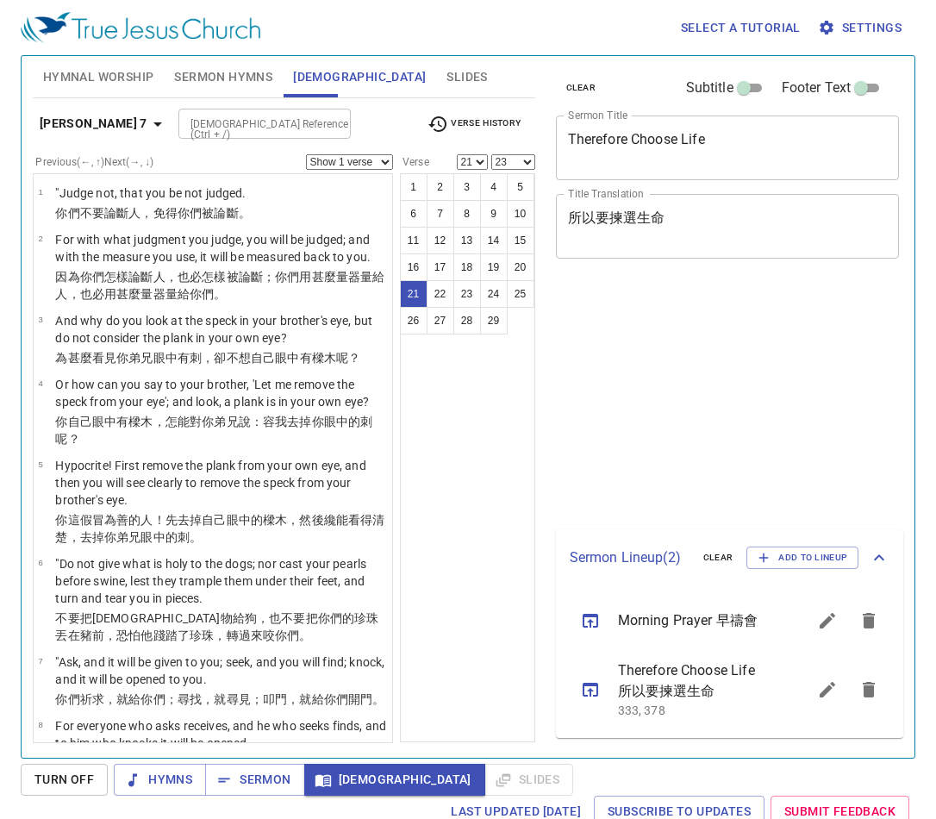
select select "21"
select select "23"
select select "2"
select select "21"
select select "23"
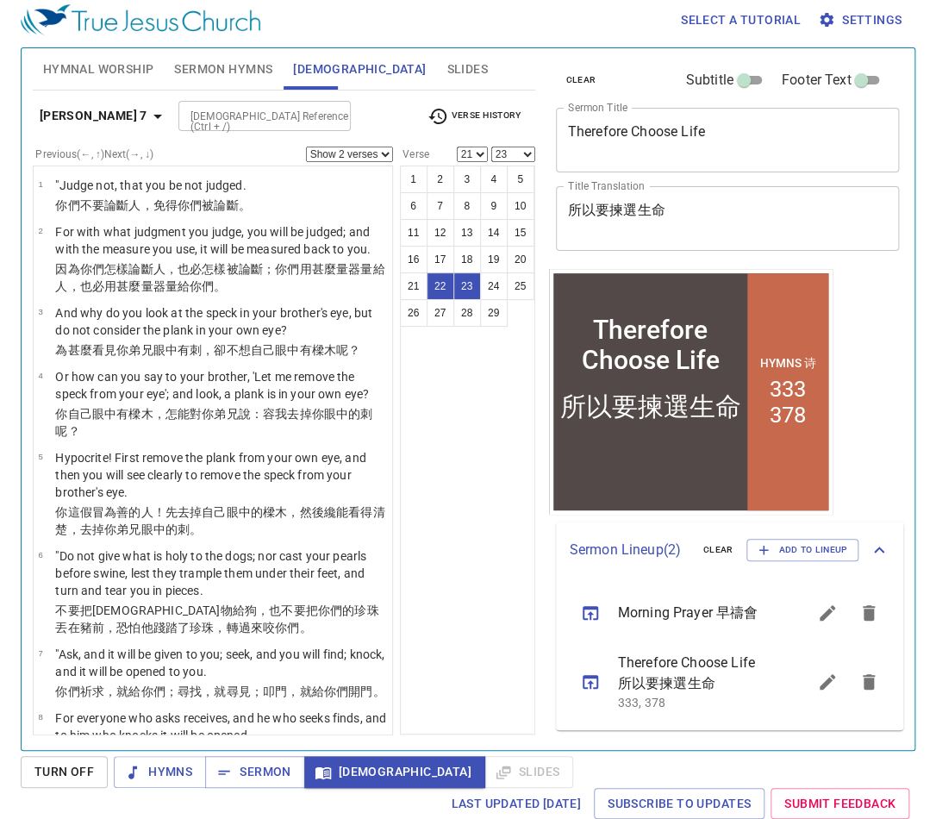
scroll to position [1323, 0]
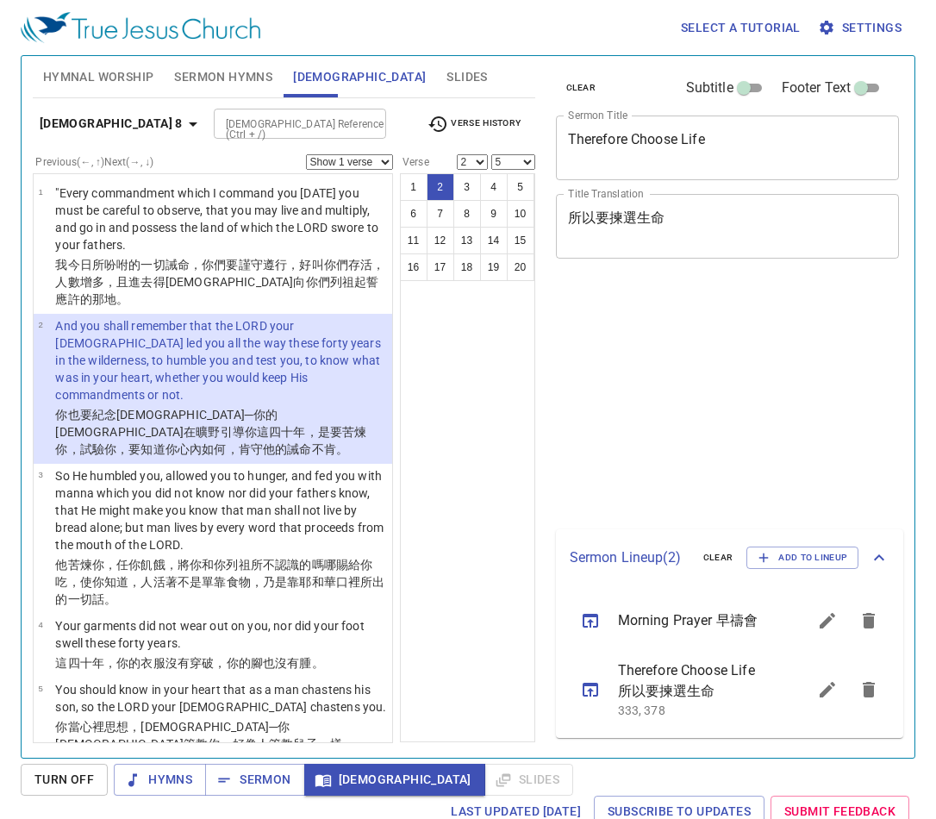
select select "2"
select select "5"
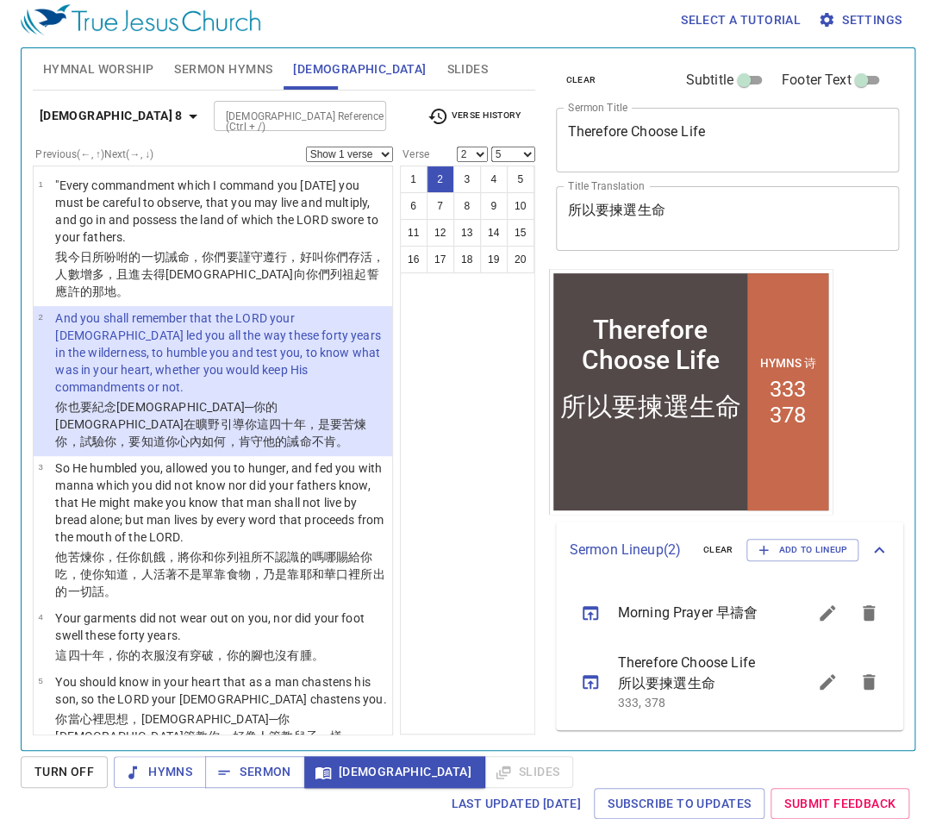
scroll to position [138, 0]
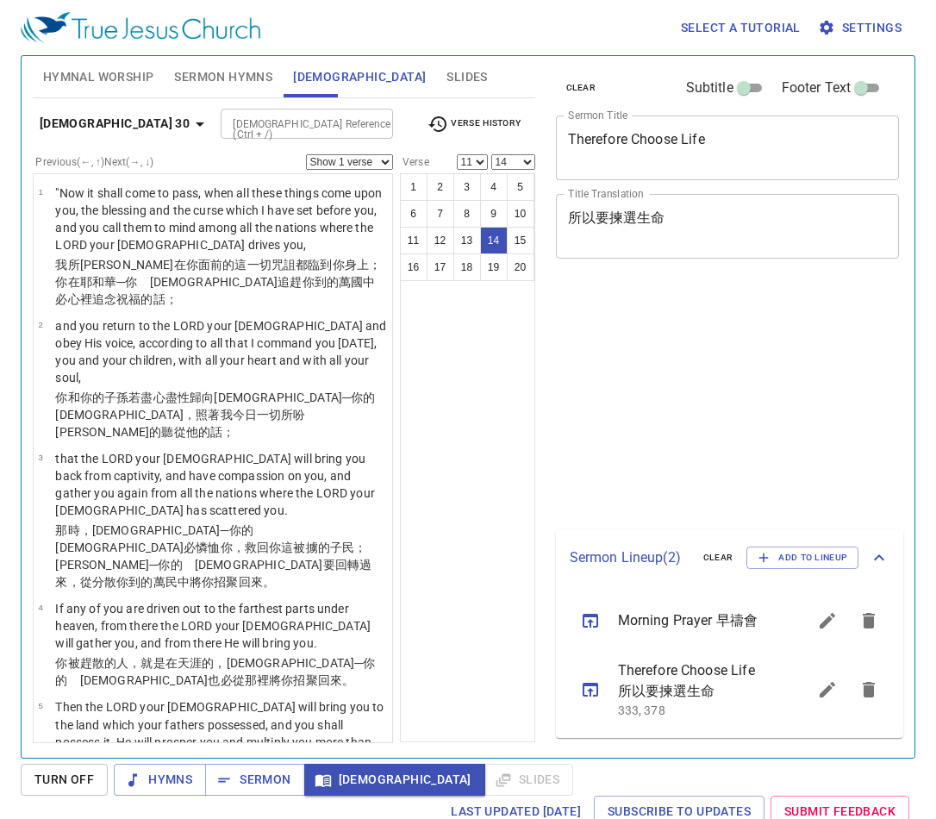
select select "11"
select select "14"
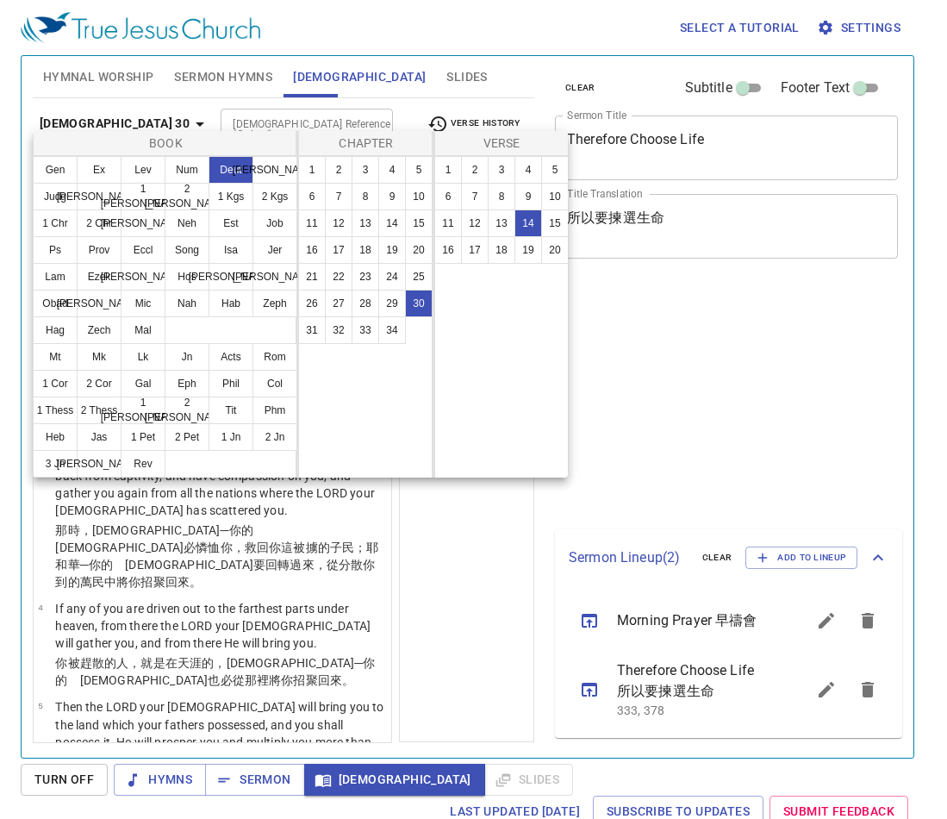
select select "11"
select select "14"
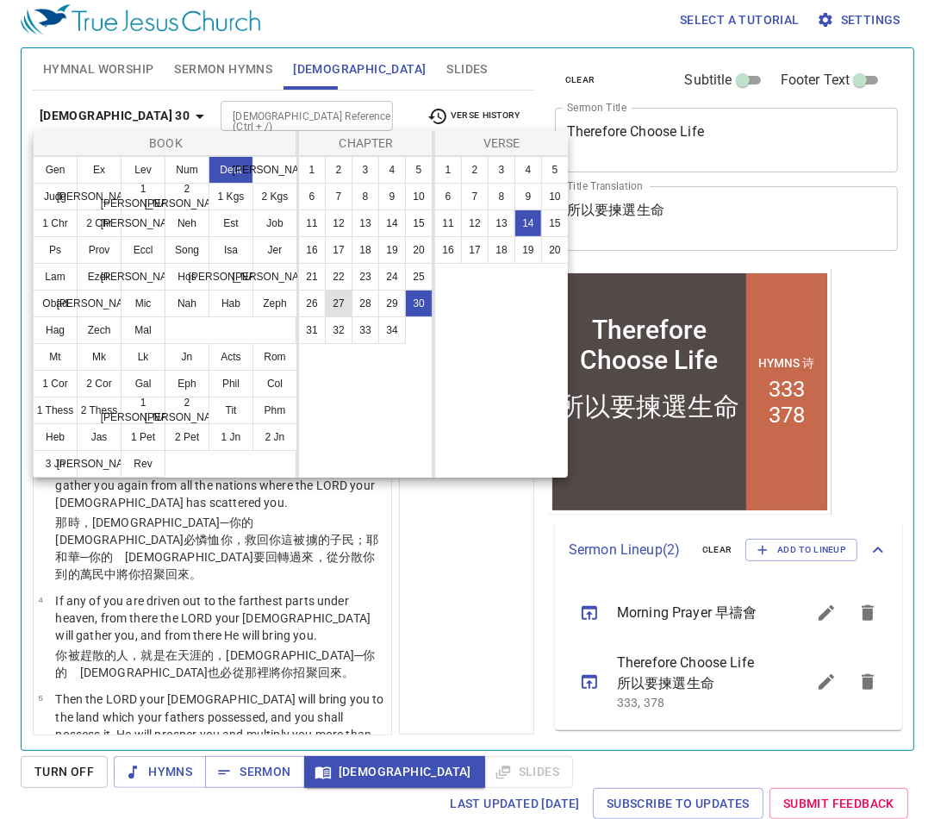
scroll to position [1048, 0]
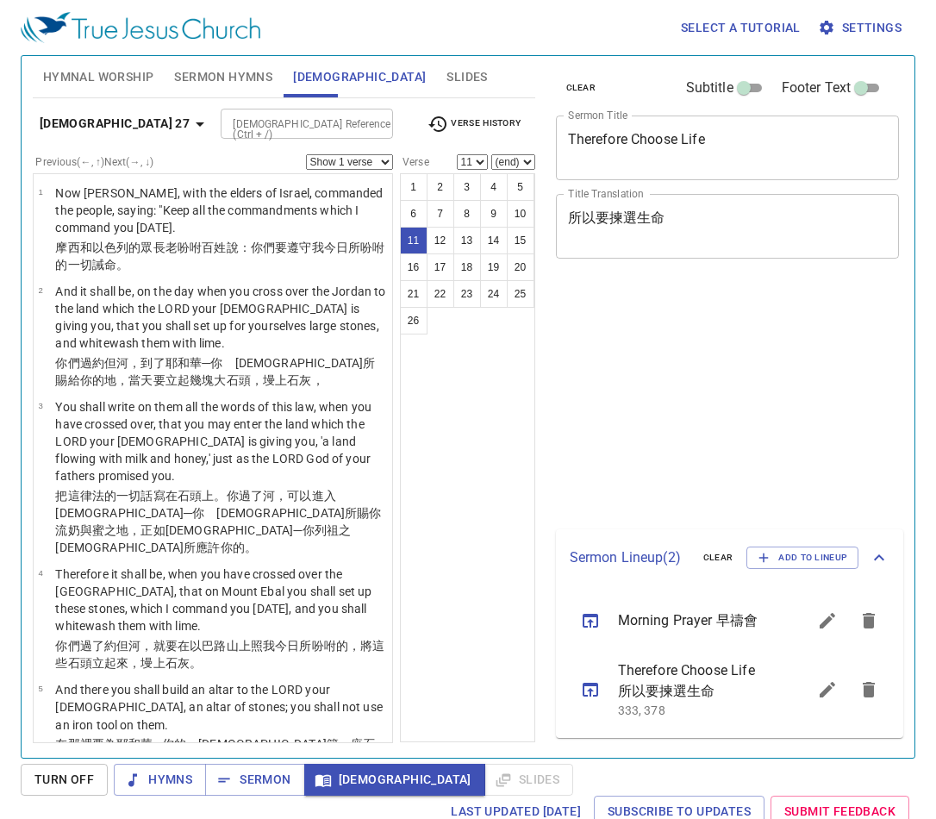
select select "11"
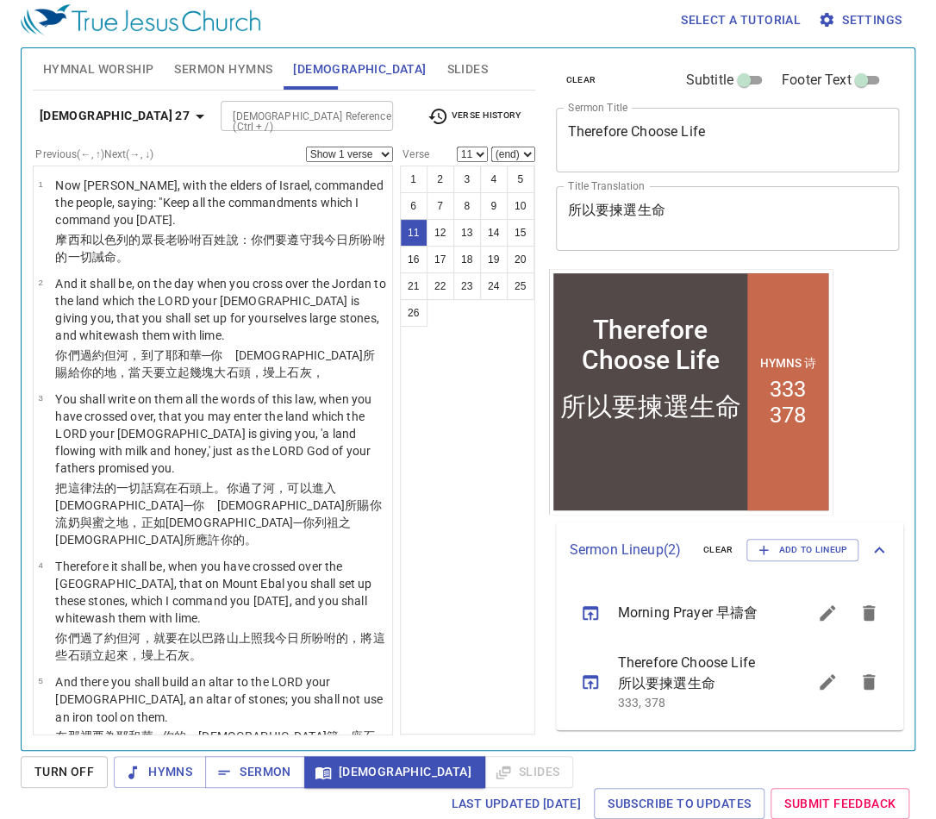
select select "13"
click at [491, 146] on select "(end) 12 13 14 15 16 17 18 19 20 21 22 23 24 25 26" at bounding box center [513, 154] width 44 height 16
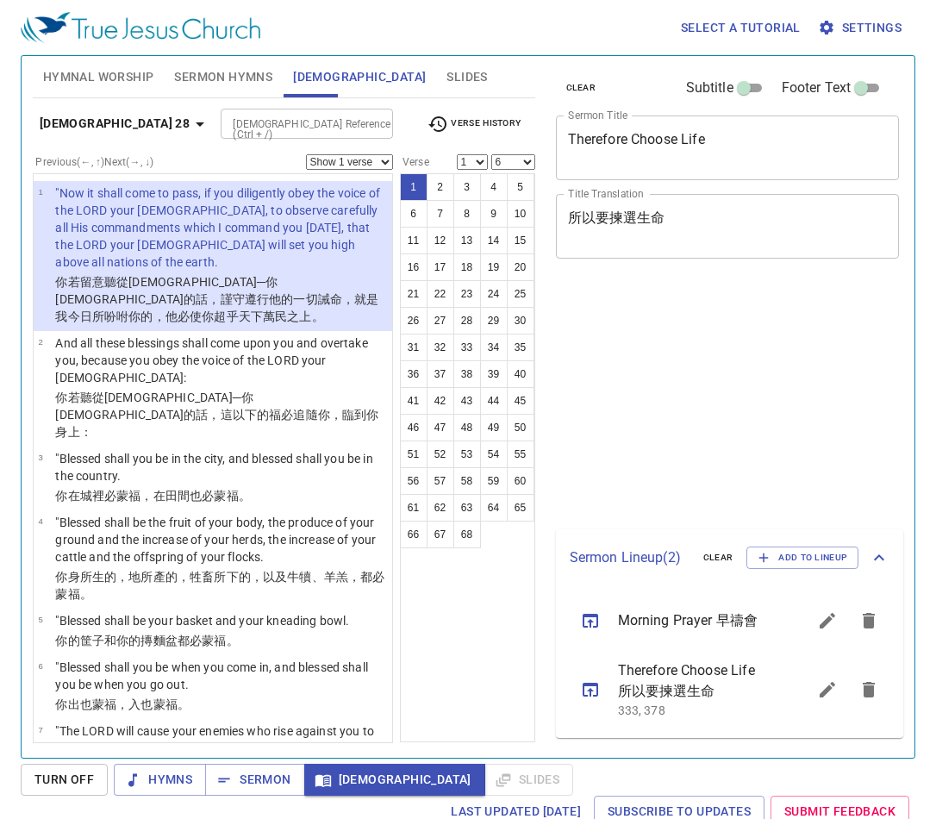
select select "6"
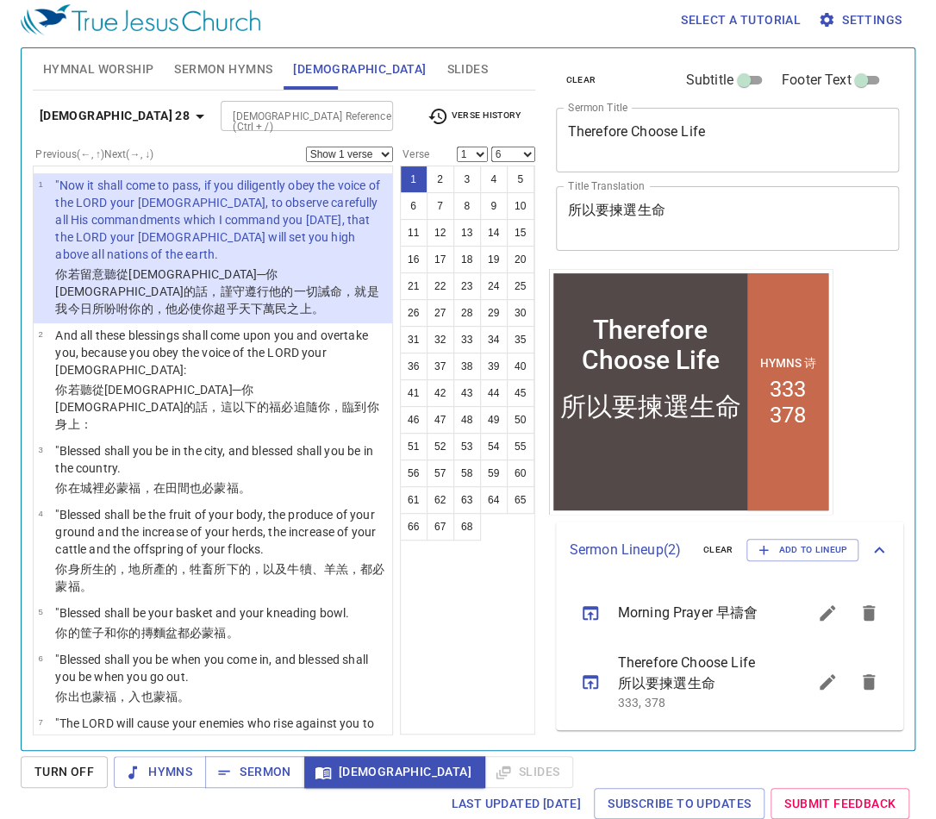
scroll to position [8, 0]
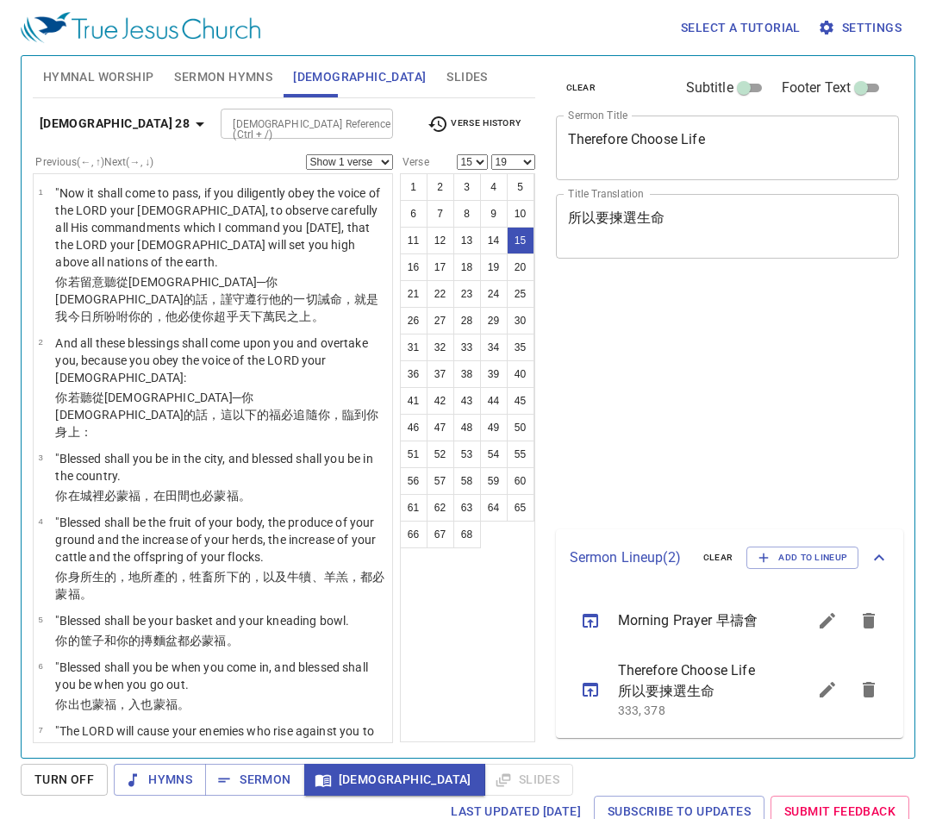
select select "15"
select select "19"
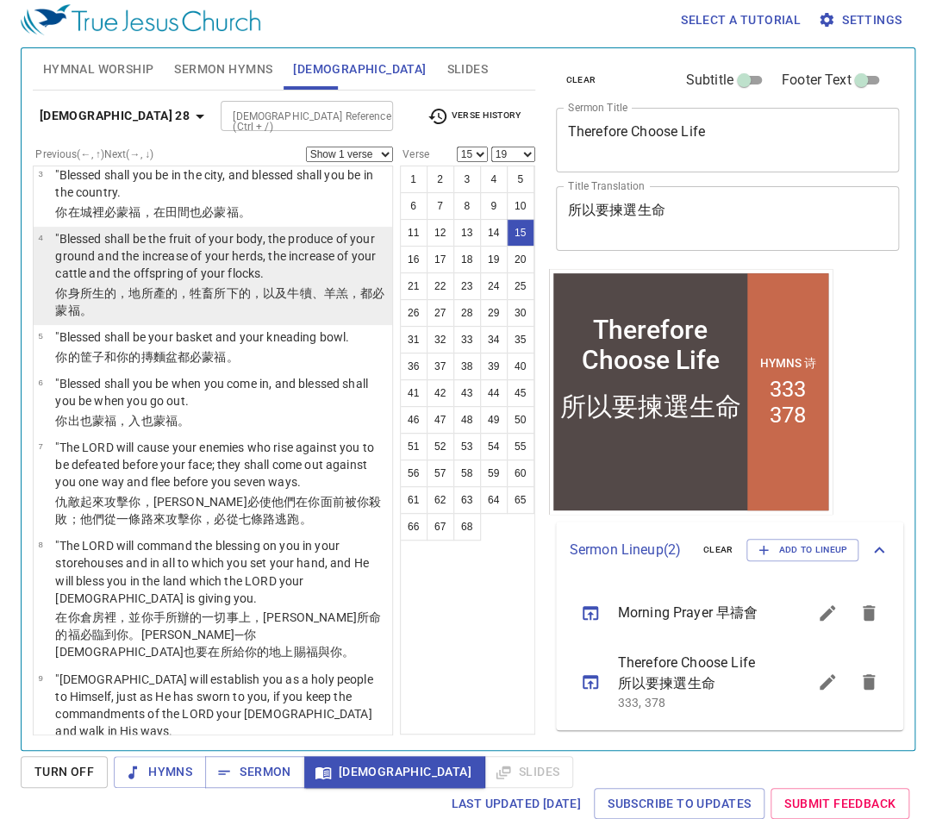
scroll to position [8, 0]
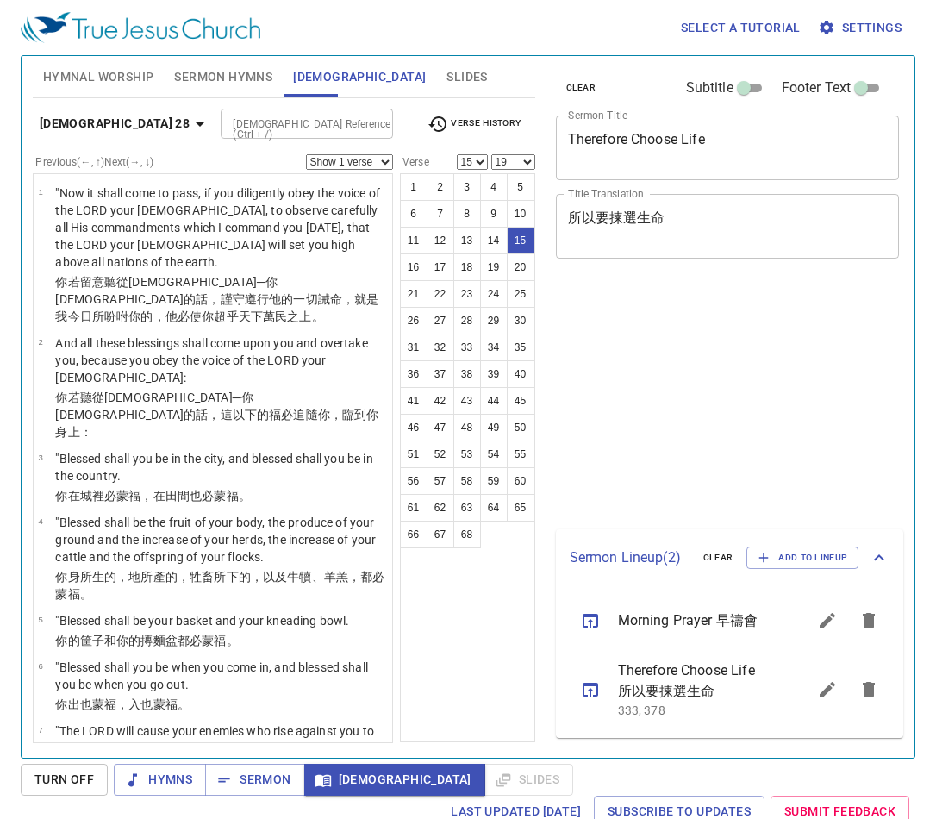
select select "15"
select select "19"
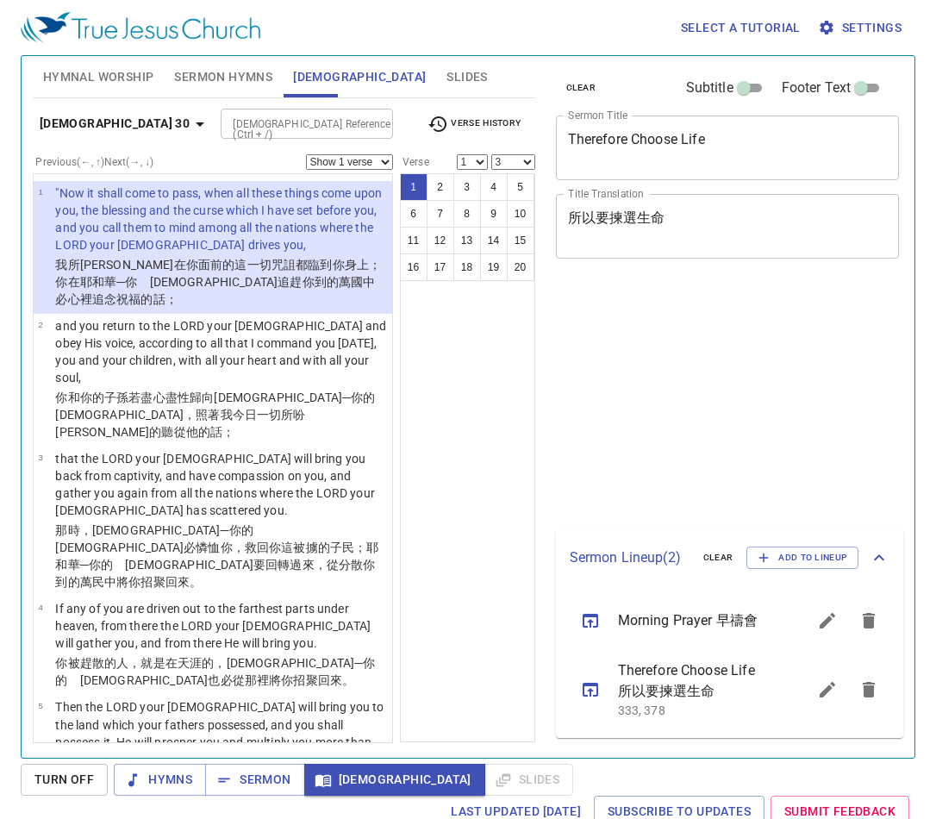
select select "3"
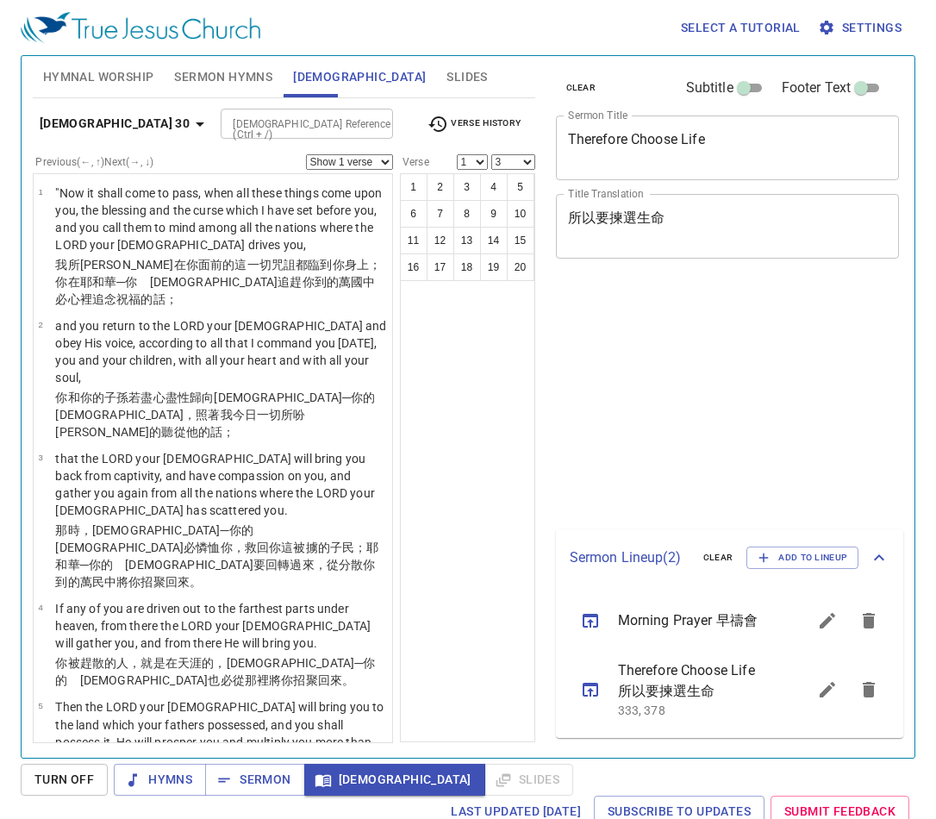
select select "3"
select select "15"
select select "20"
select select "15"
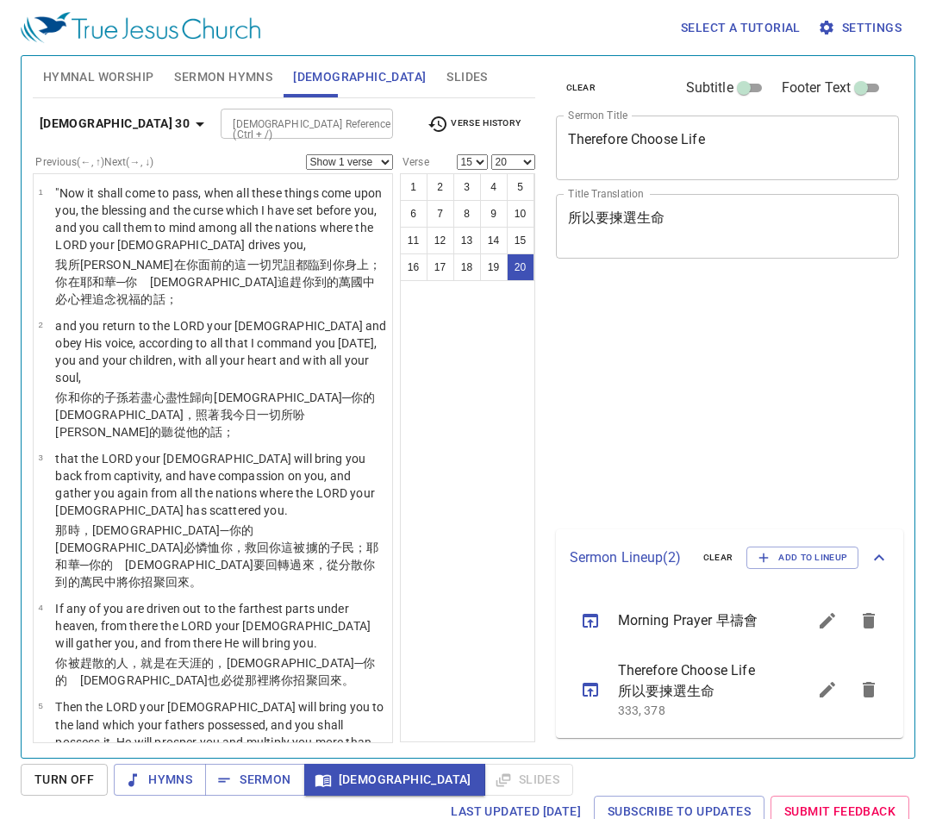
select select "20"
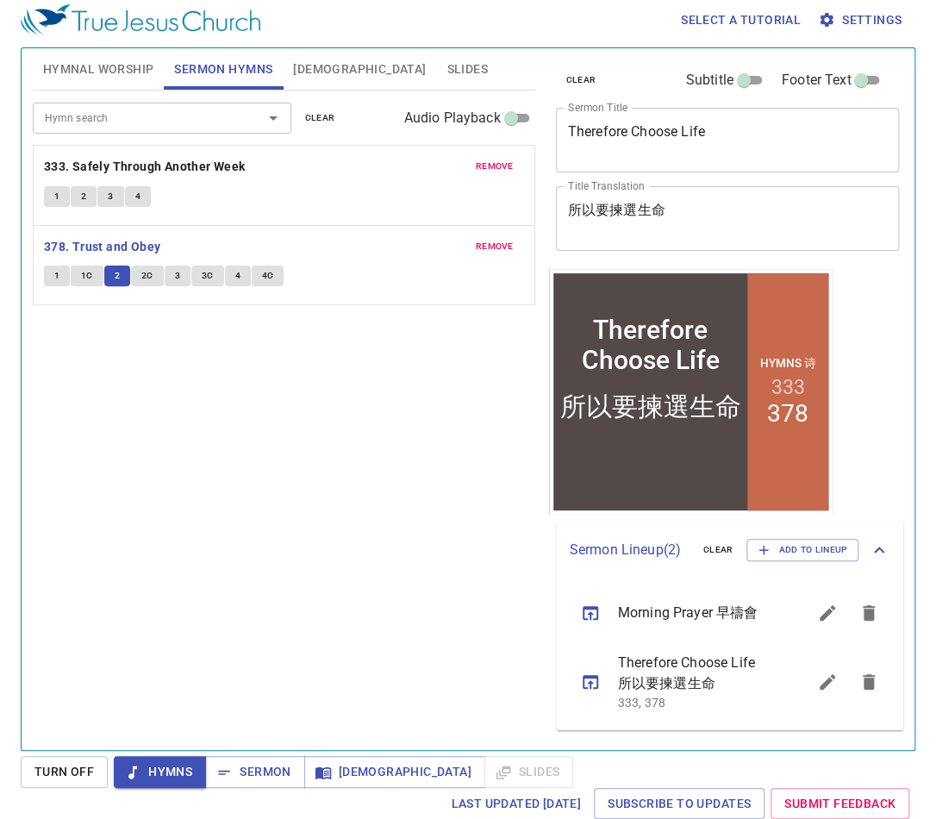
scroll to position [8, 0]
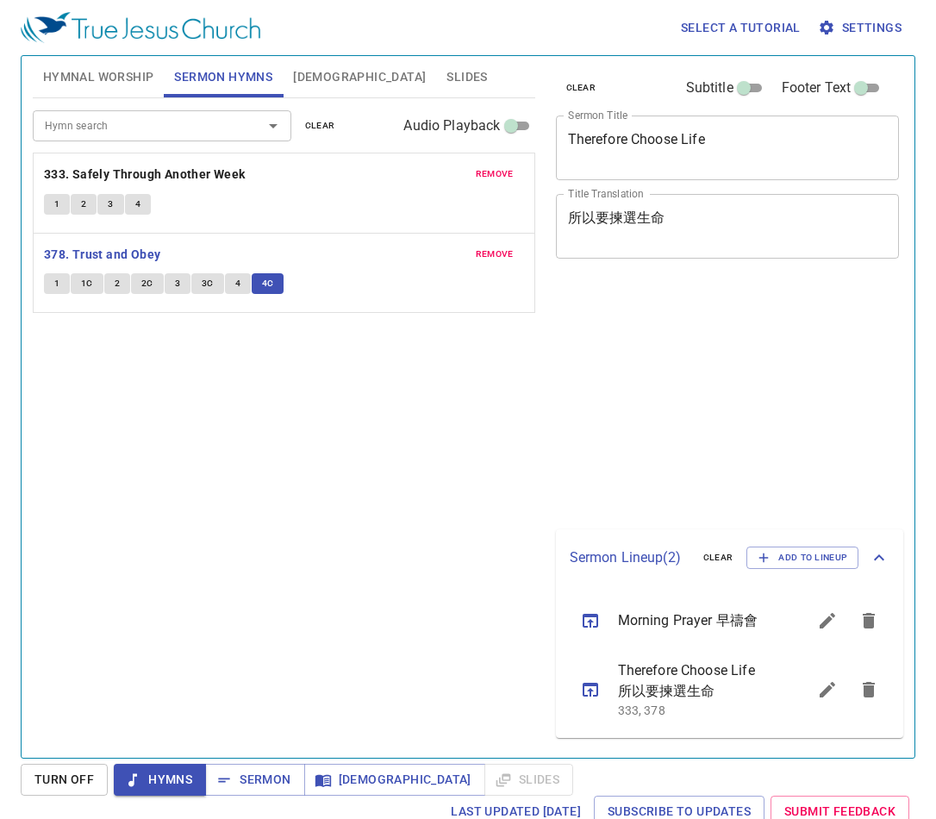
scroll to position [8, 0]
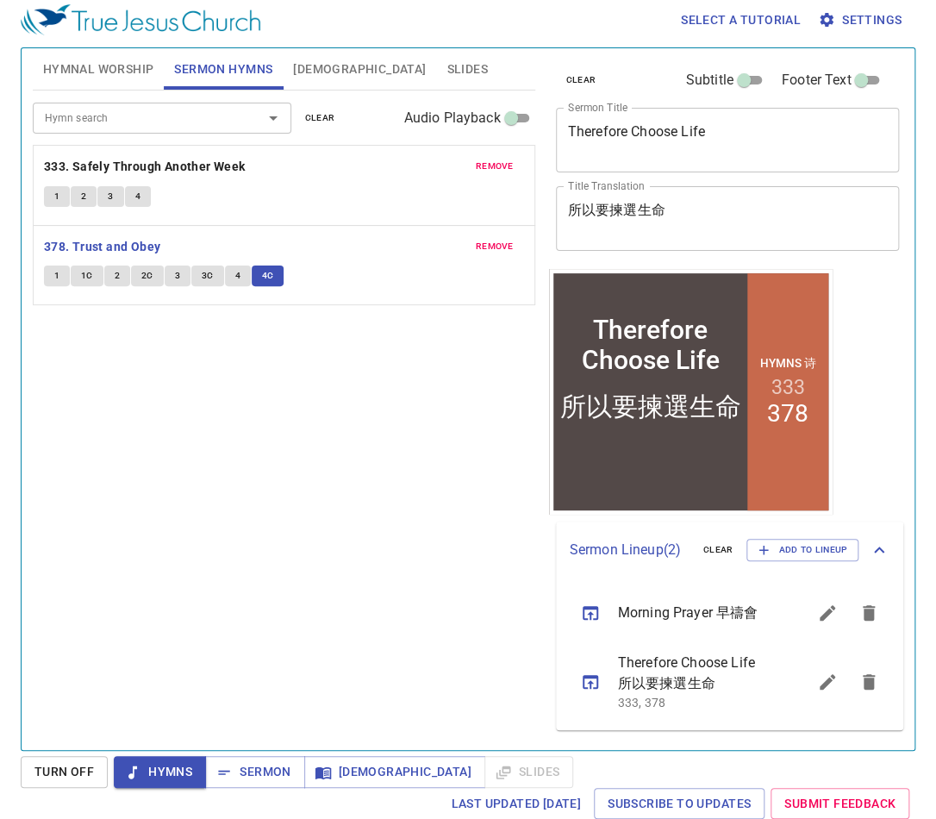
scroll to position [8, 0]
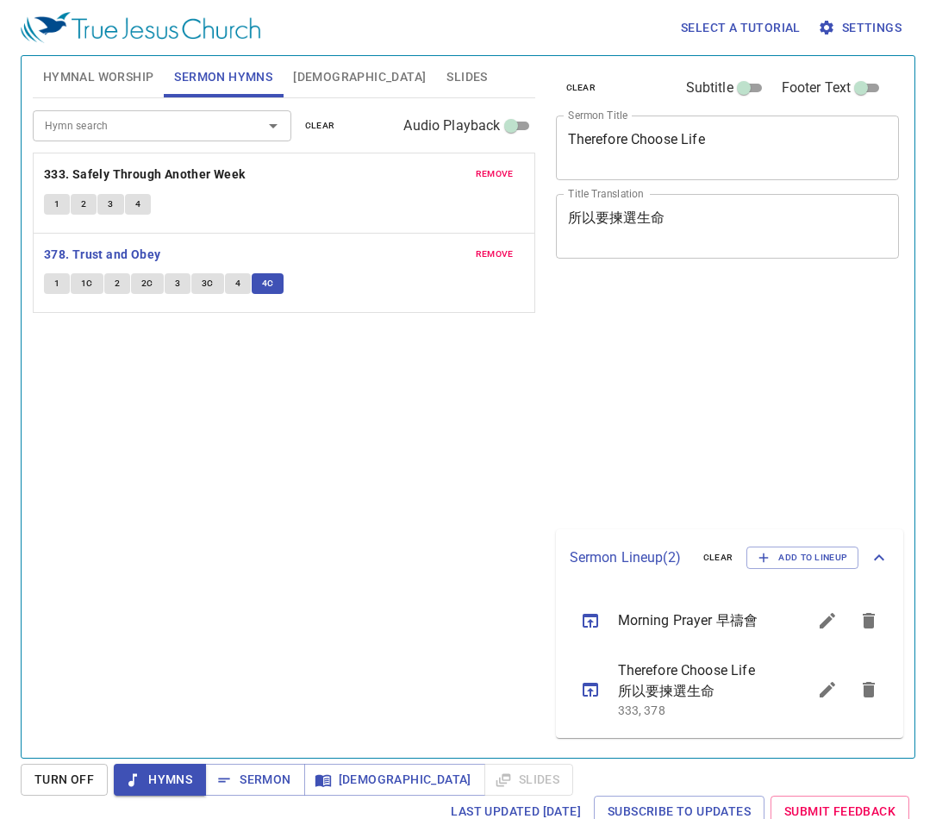
scroll to position [8, 0]
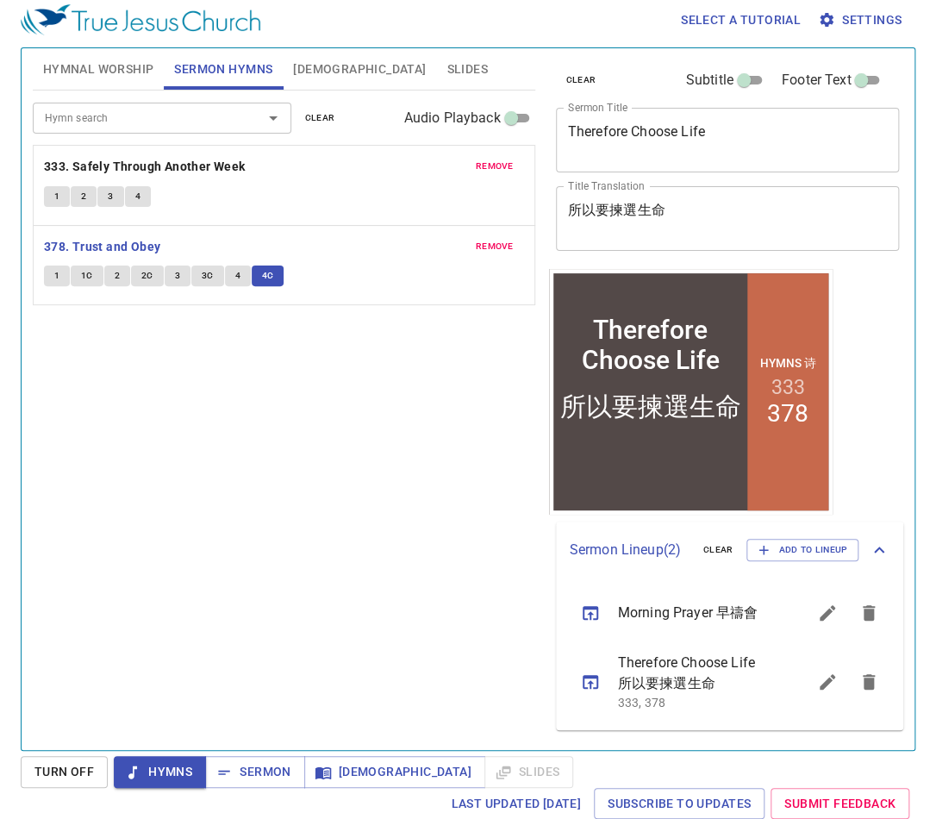
scroll to position [8, 0]
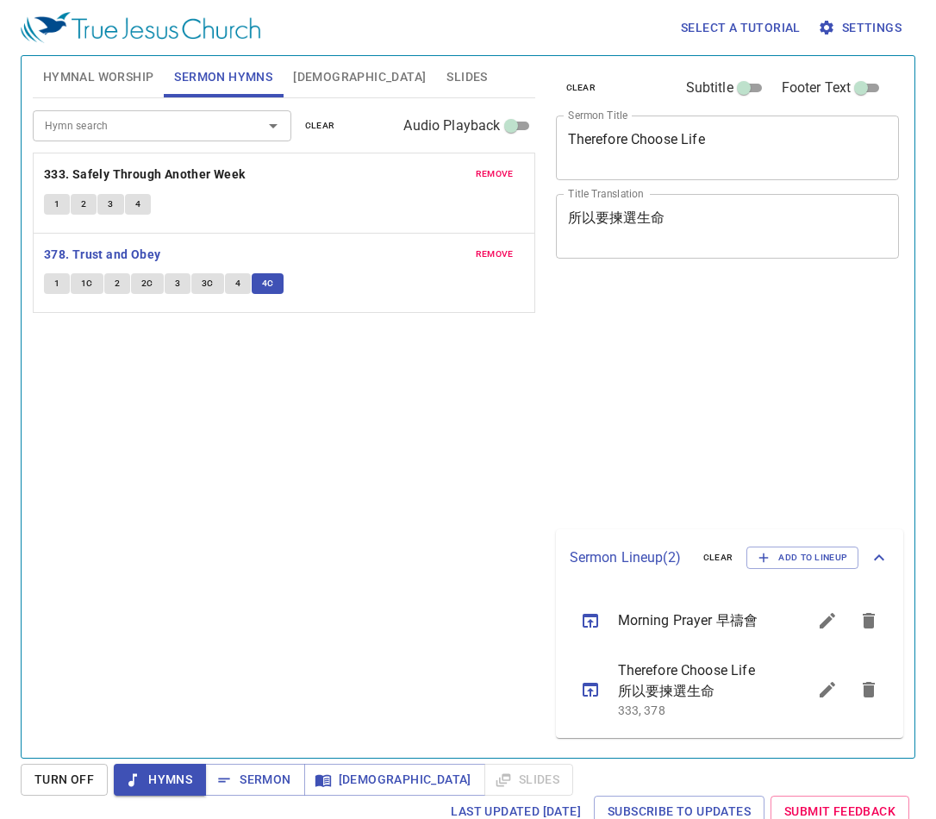
scroll to position [8, 0]
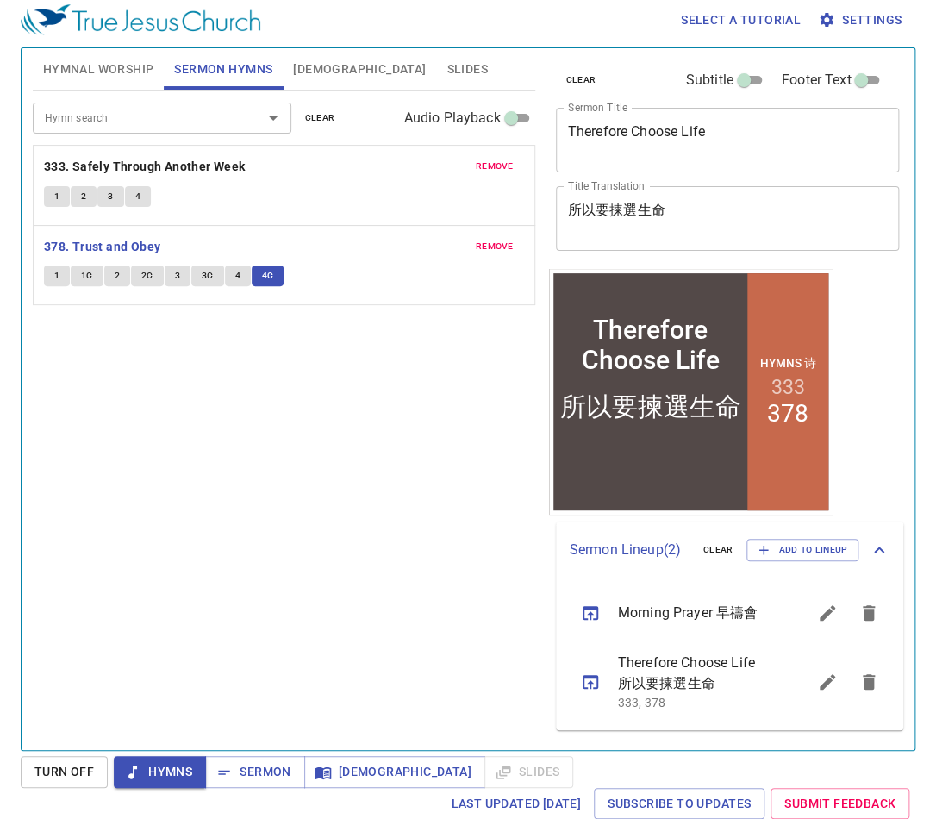
scroll to position [8, 0]
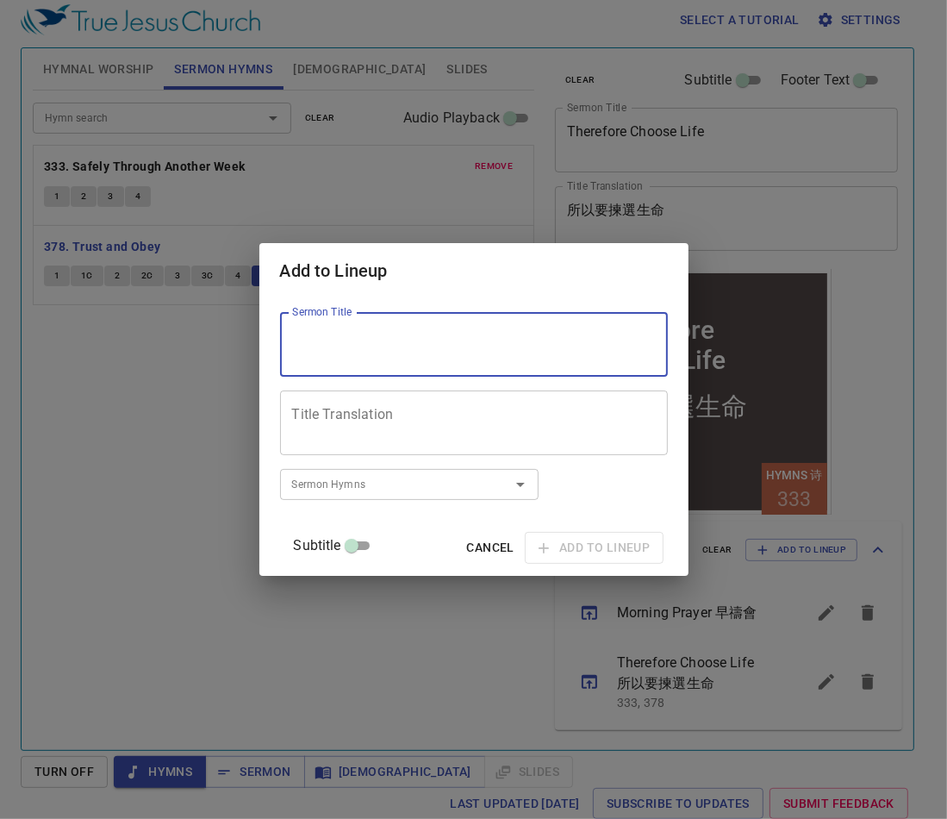
scroll to position [8, 0]
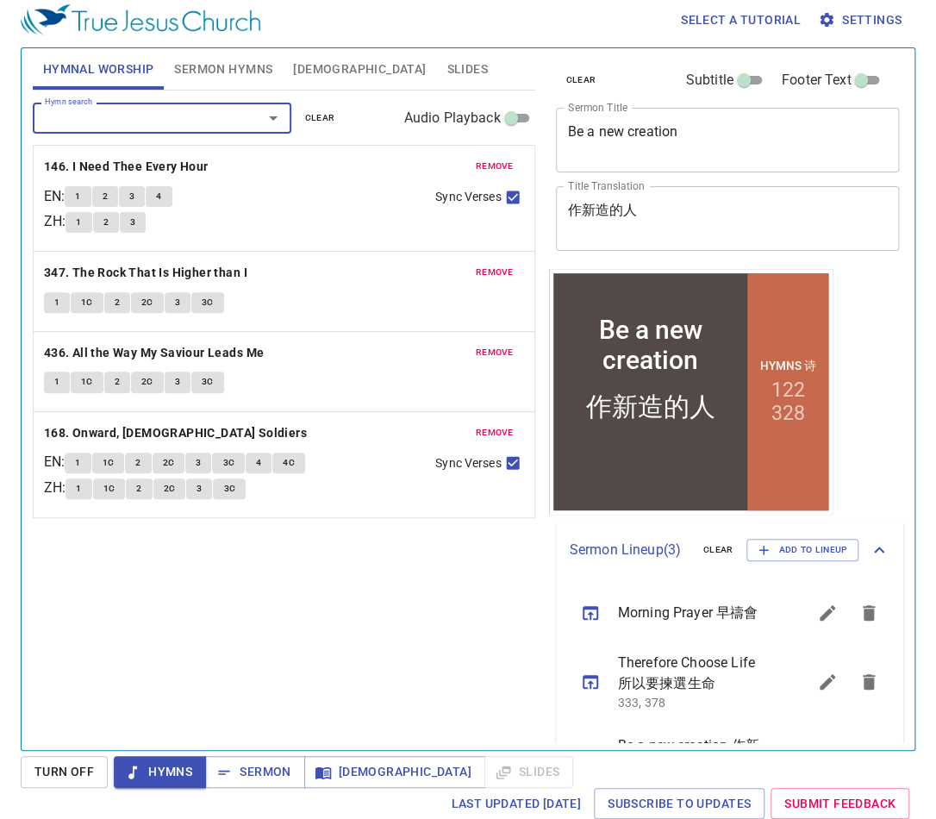
scroll to position [8, 0]
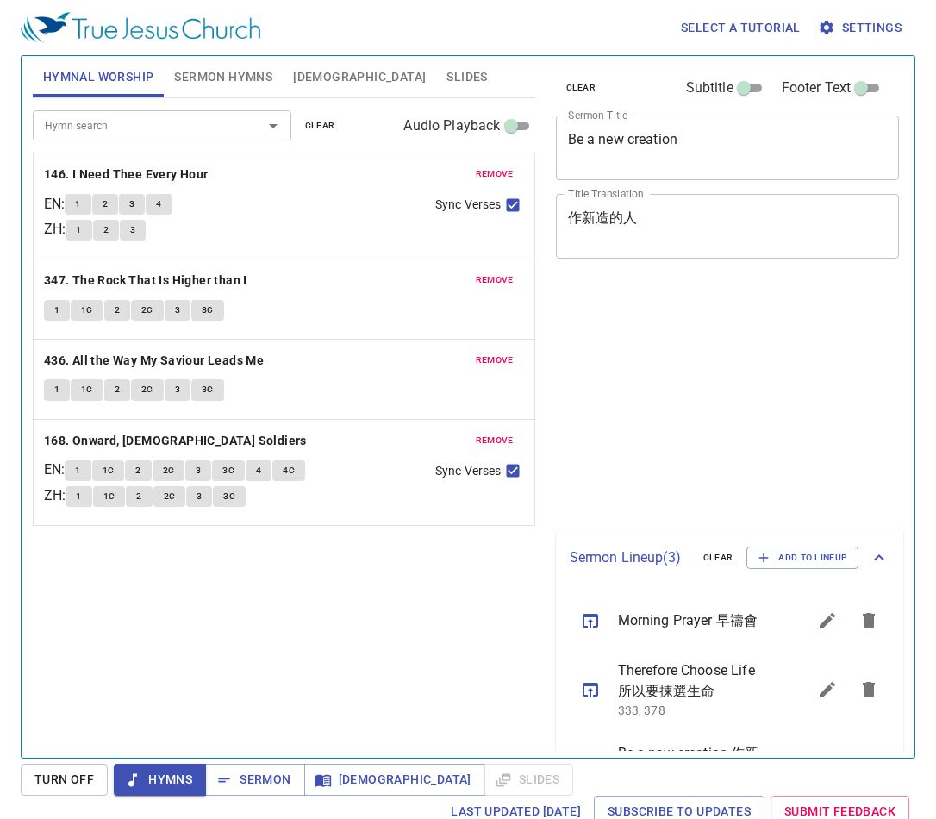
scroll to position [8, 0]
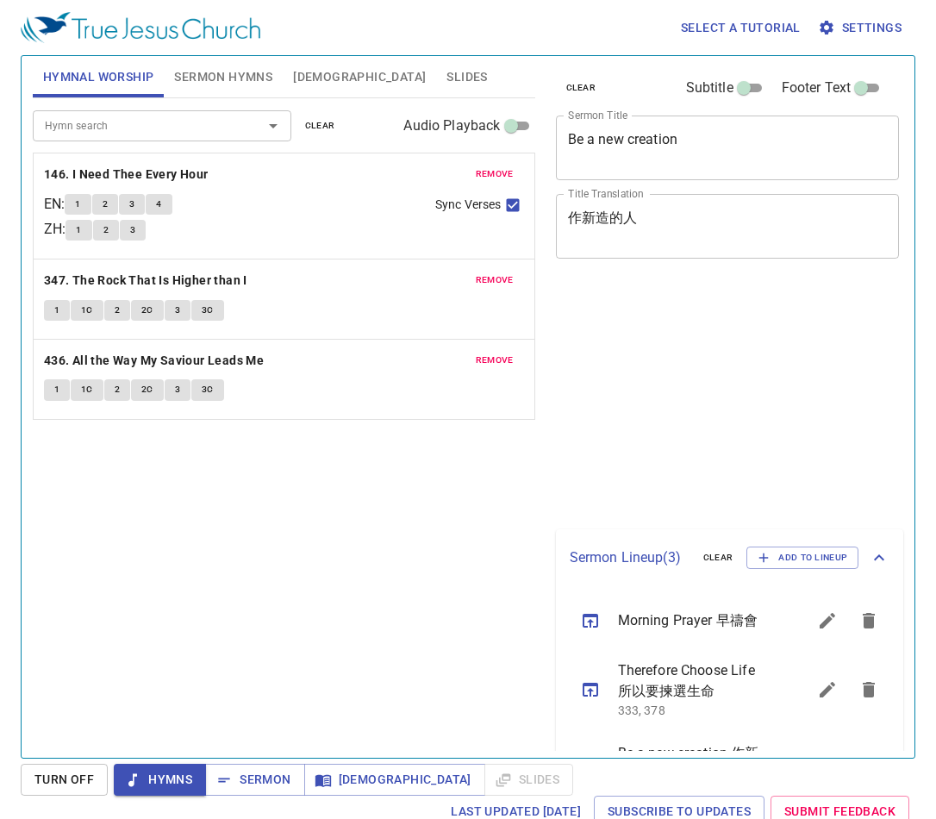
scroll to position [8, 0]
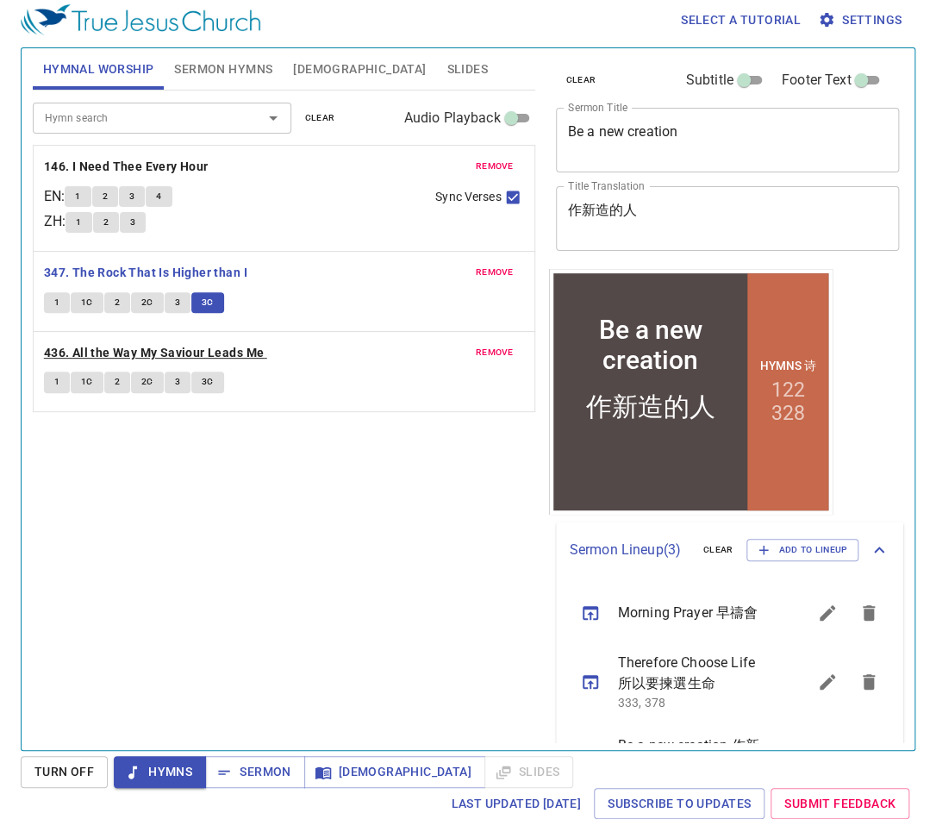
click at [145, 344] on b "436. All the Way My Saviour Leads Me" at bounding box center [154, 353] width 220 height 22
click at [146, 347] on b "436. All the Way My Saviour Leads Me" at bounding box center [154, 353] width 220 height 22
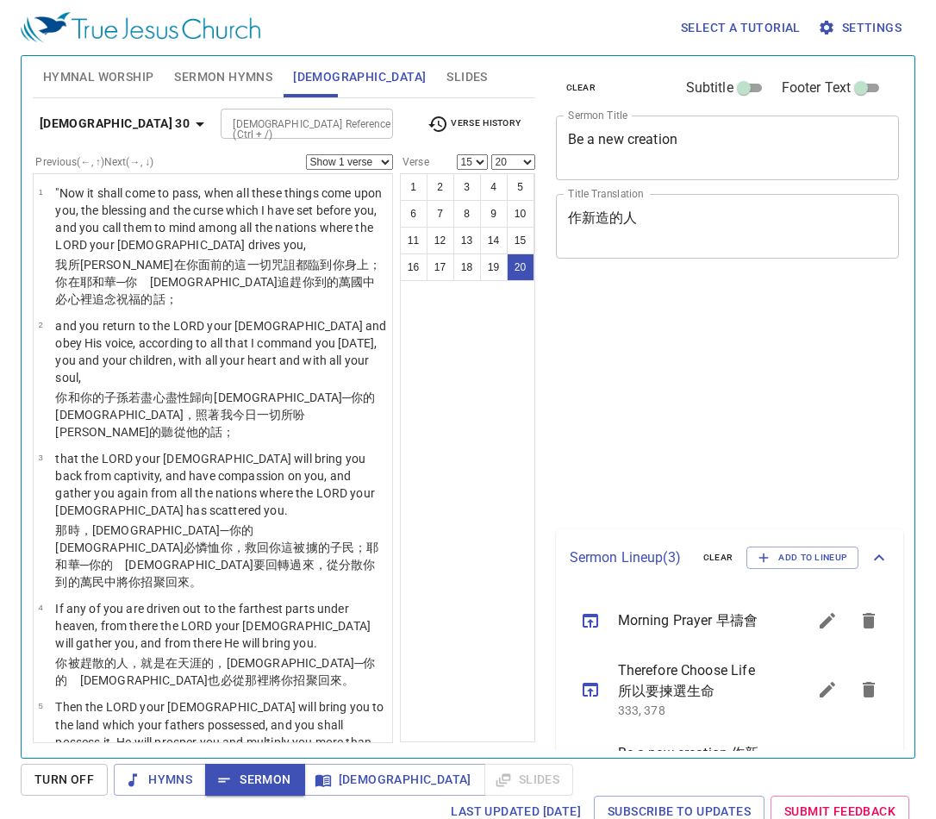
select select "15"
select select "20"
select select "15"
select select "20"
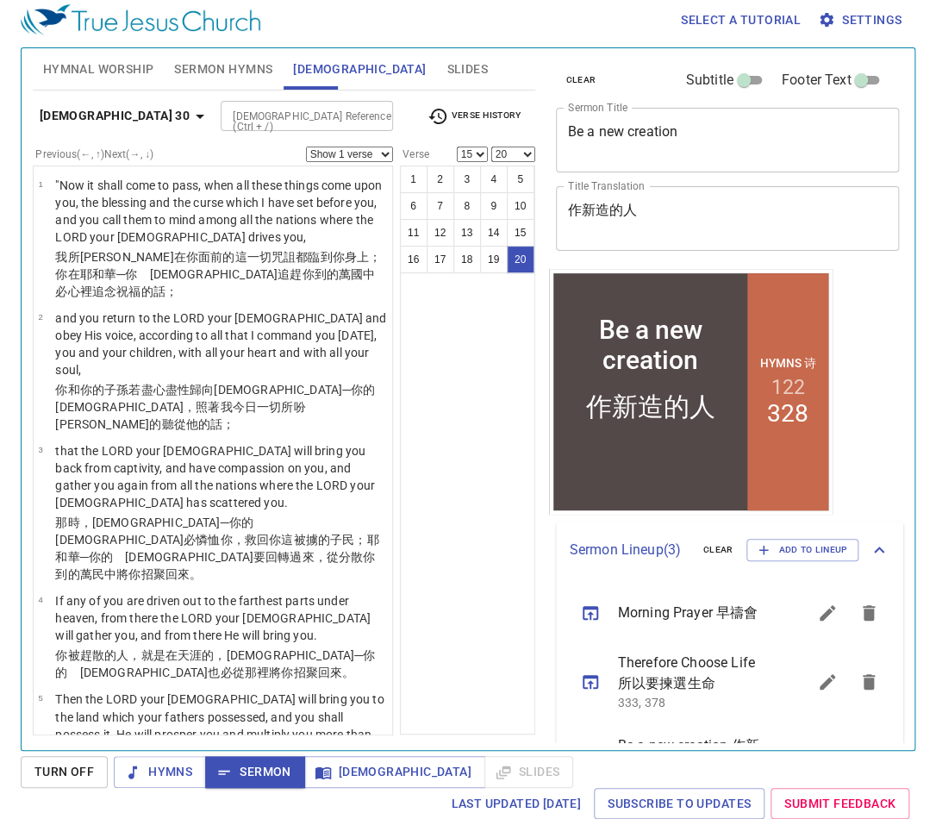
scroll to position [1566, 0]
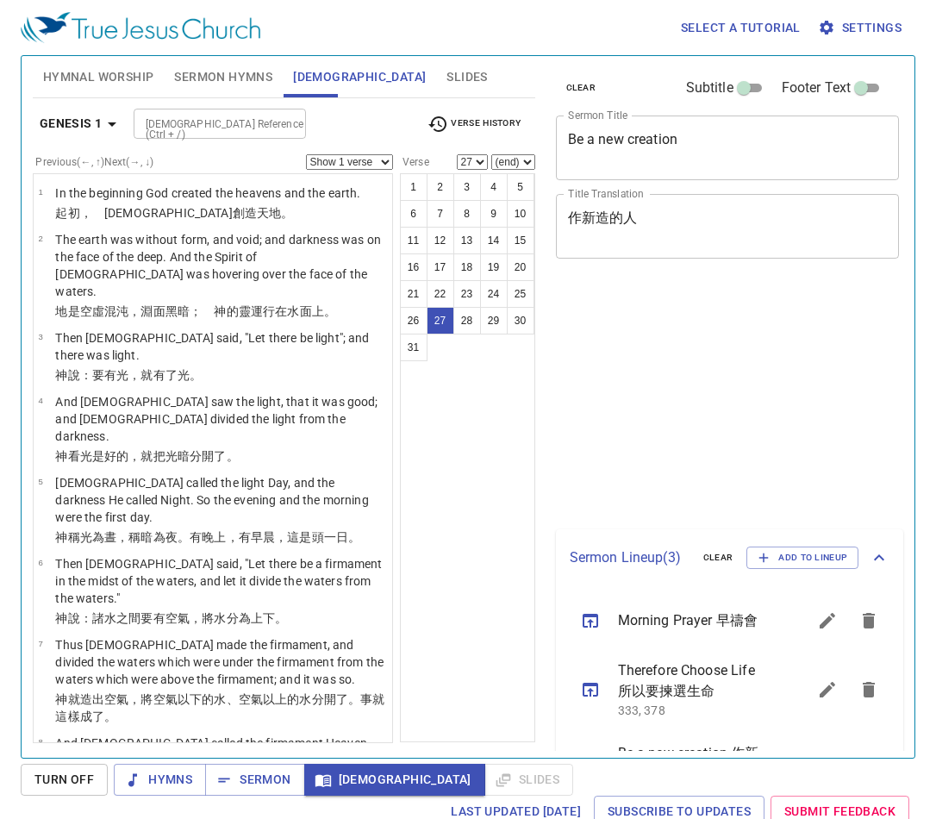
select select "27"
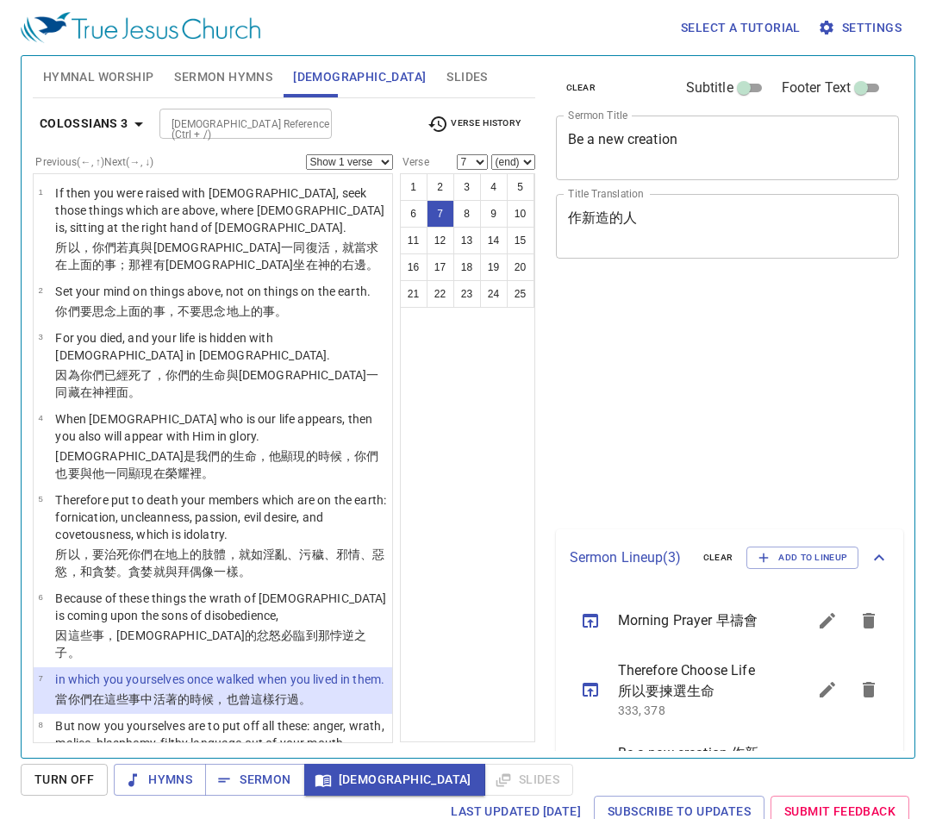
select select "7"
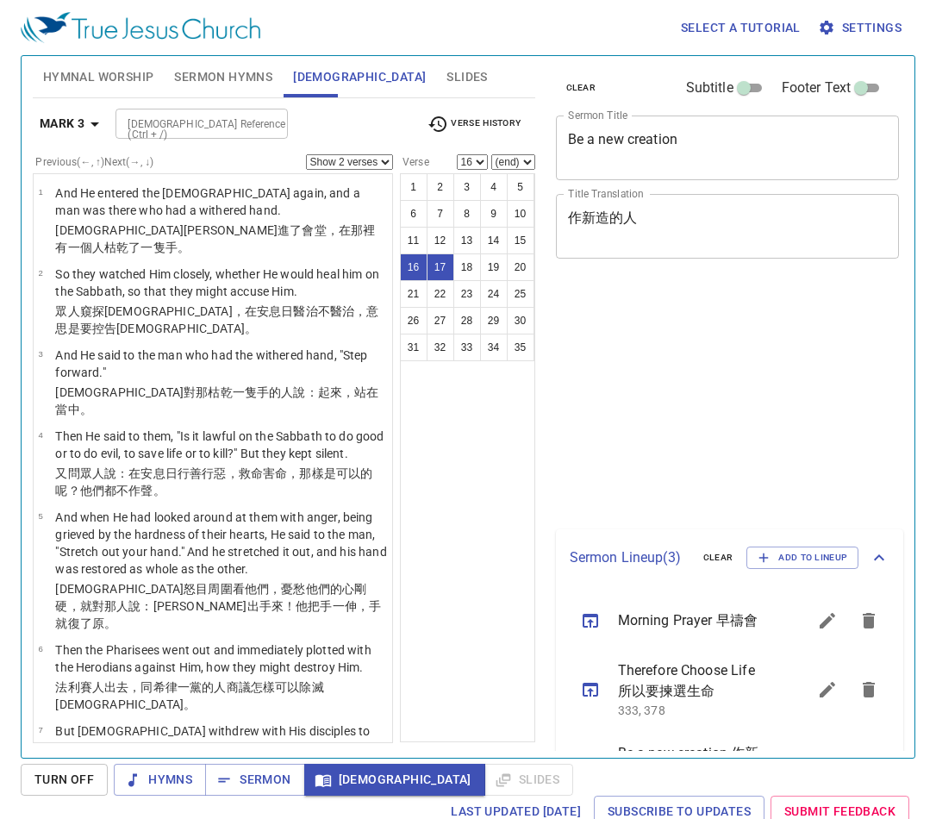
select select "2"
select select "16"
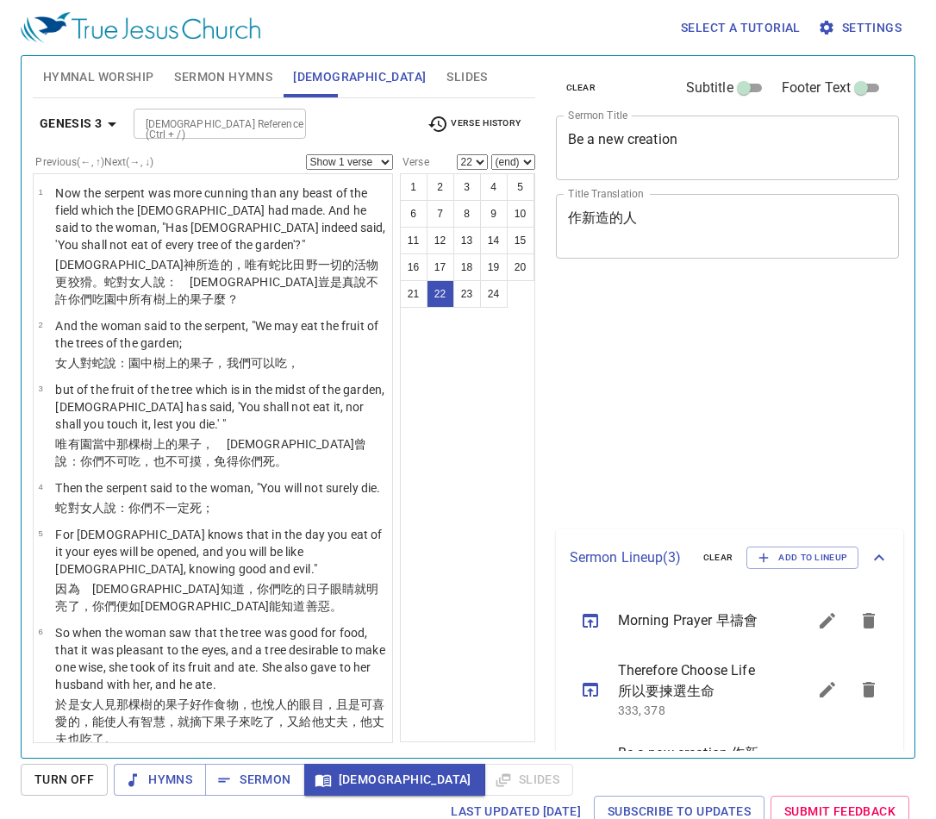
scroll to position [8, 0]
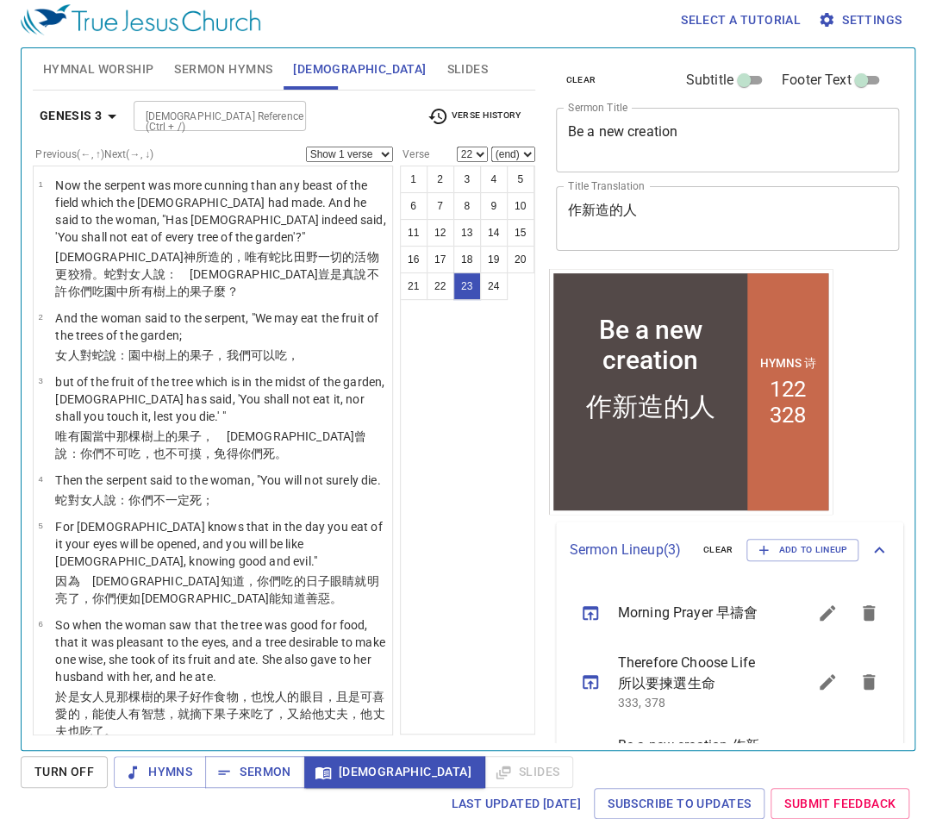
select select "23"
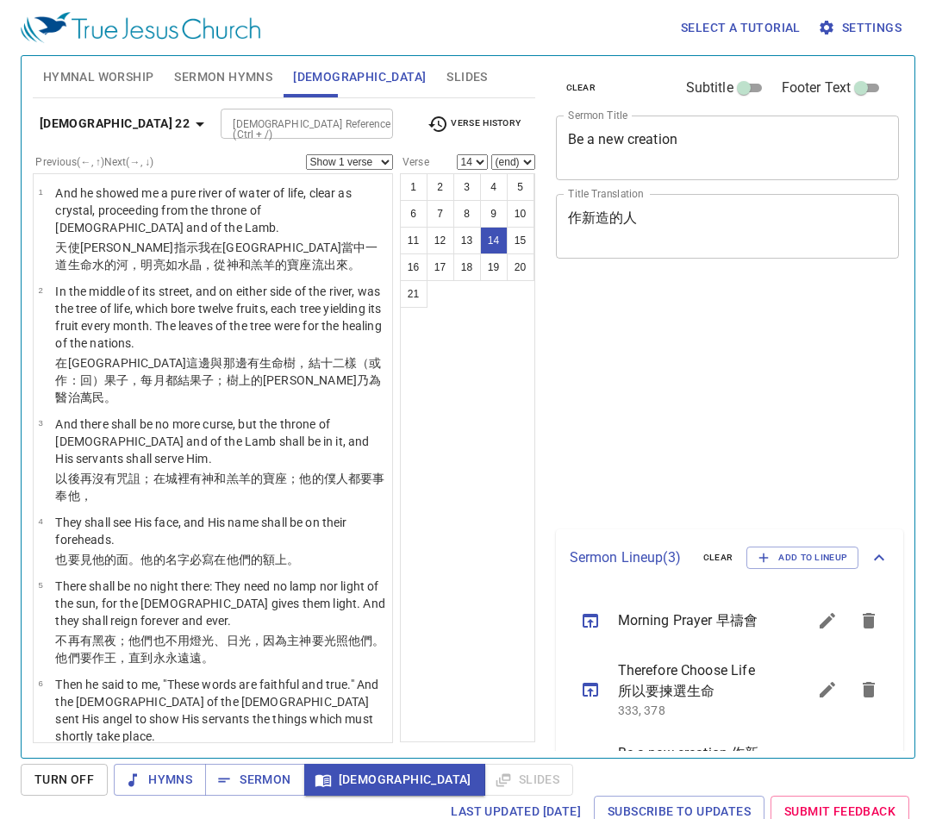
select select "14"
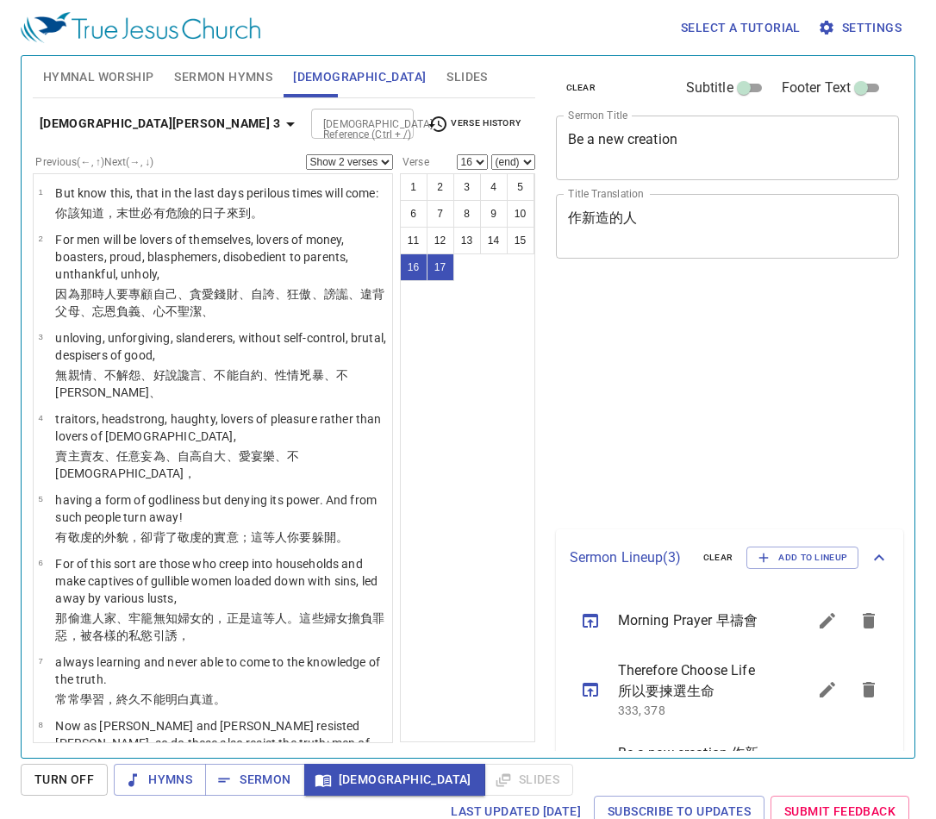
select select "2"
select select "16"
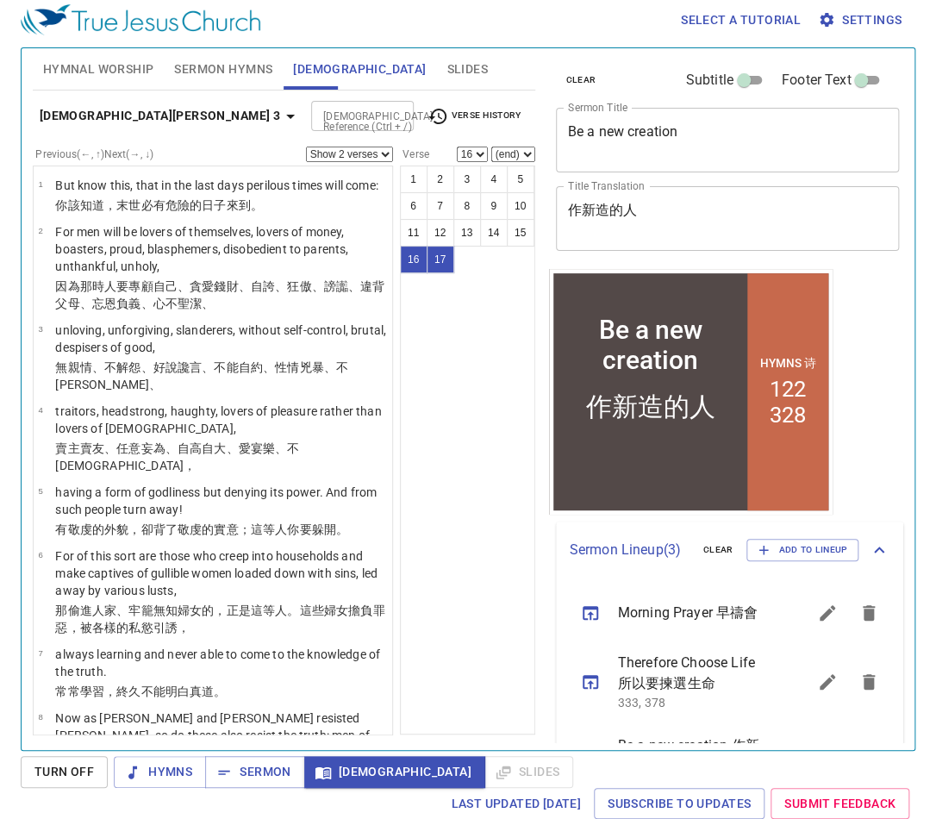
scroll to position [857, 0]
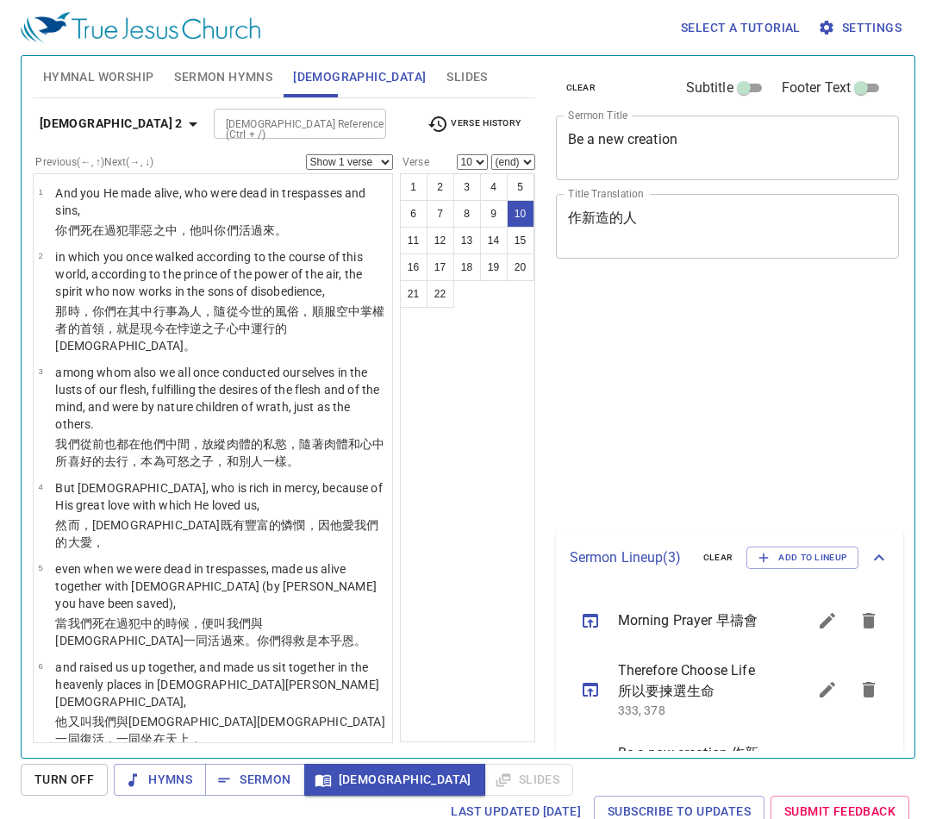
select select "10"
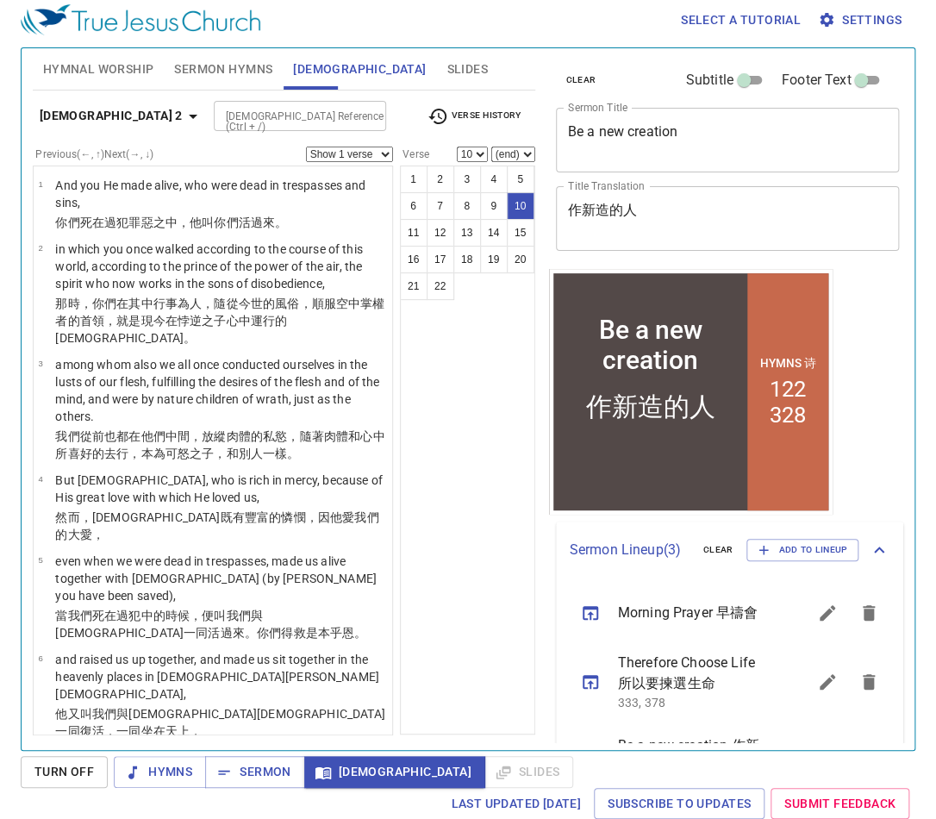
scroll to position [483, 0]
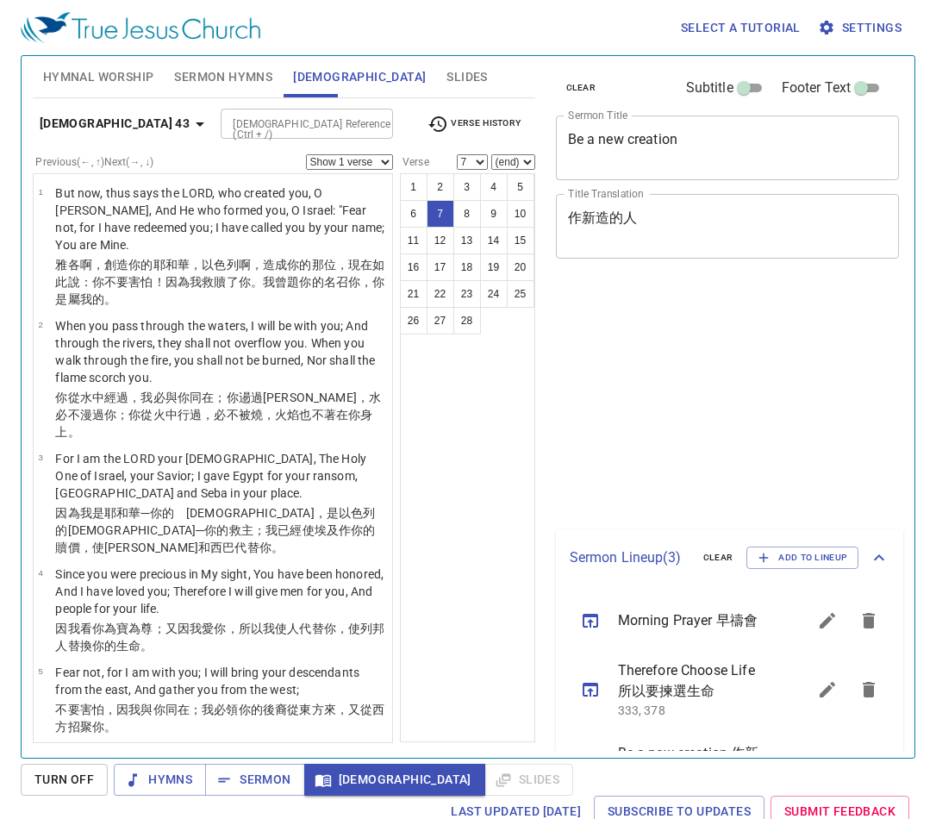
select select "7"
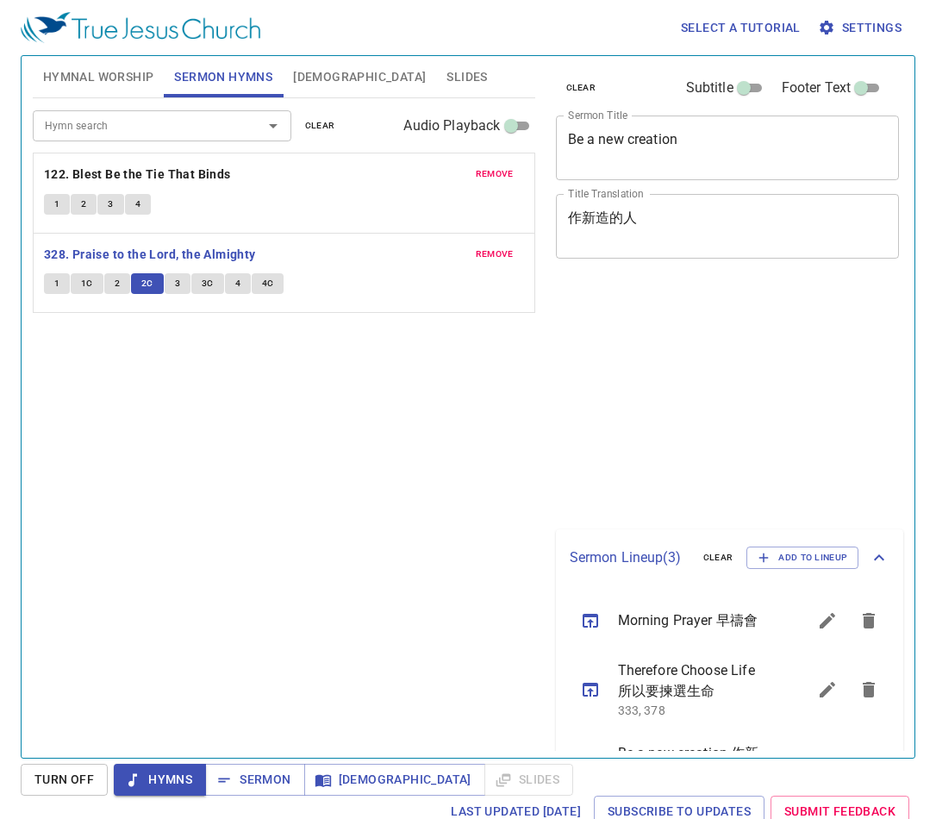
scroll to position [8, 0]
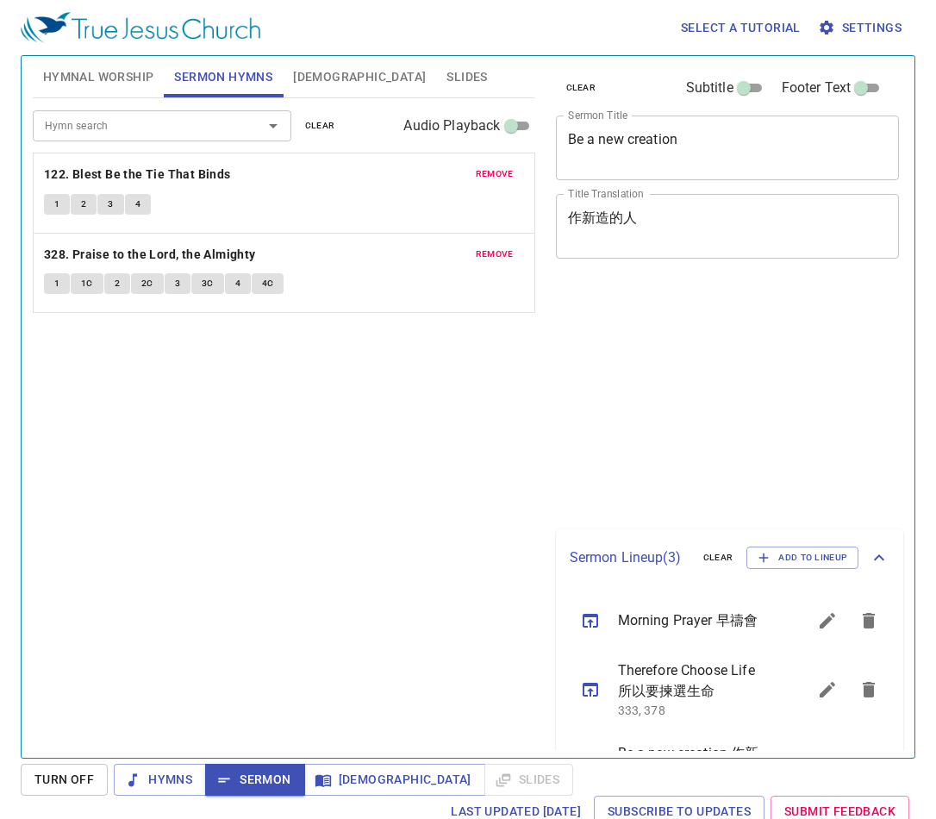
scroll to position [8, 0]
